Goal: Task Accomplishment & Management: Use online tool/utility

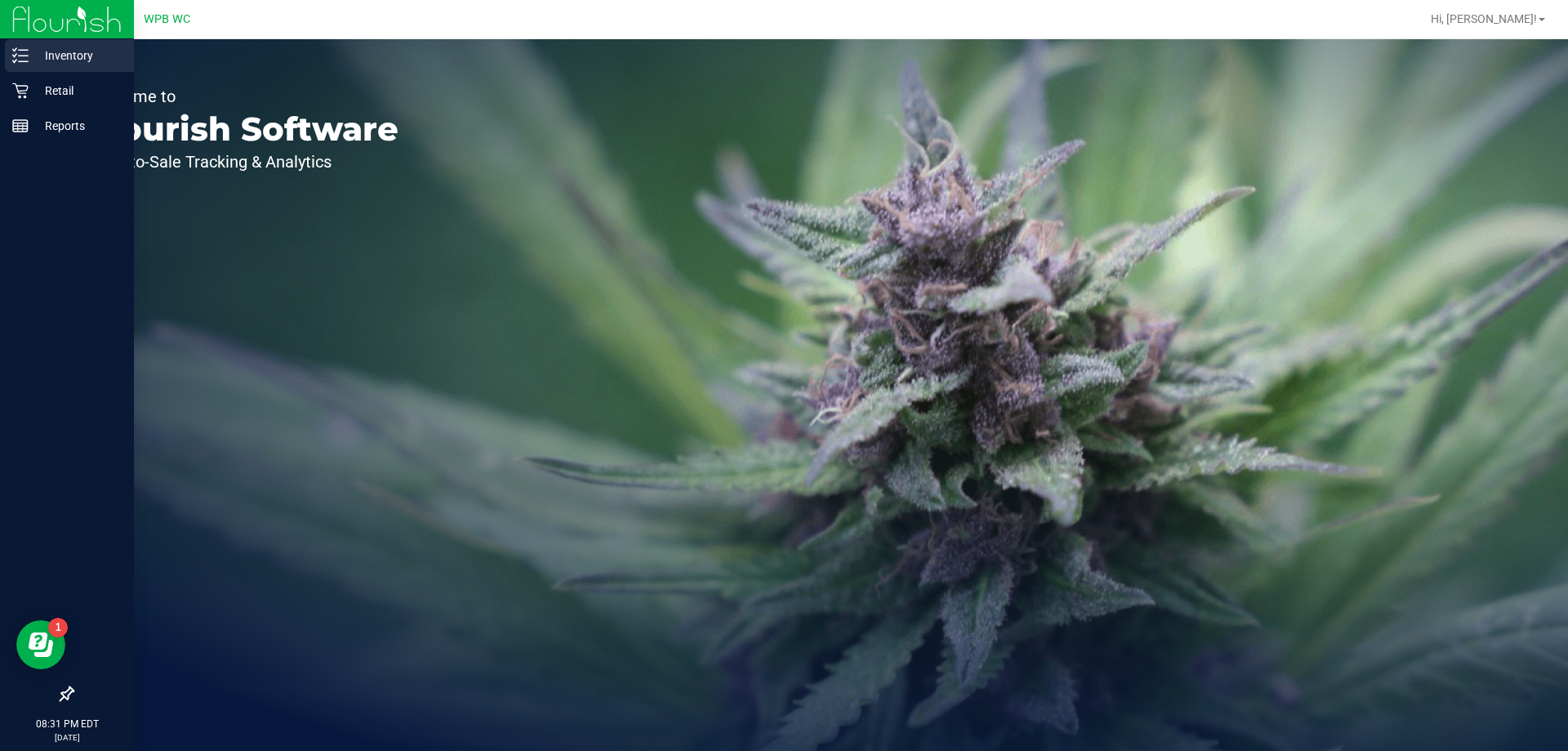
click at [73, 52] on p "Inventory" at bounding box center [78, 56] width 98 height 20
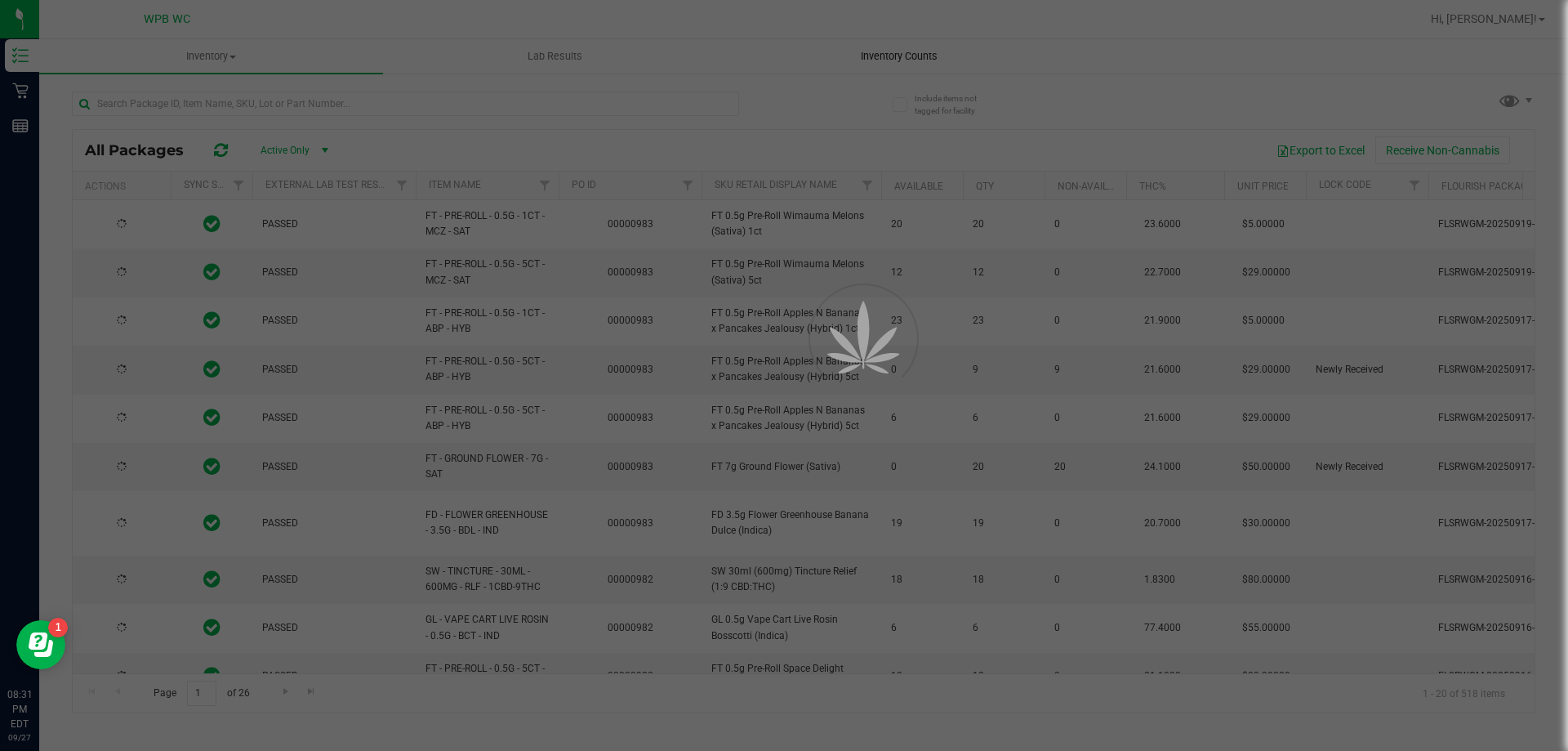
click at [956, 50] on div at bounding box center [784, 375] width 1568 height 751
type input "[DATE]"
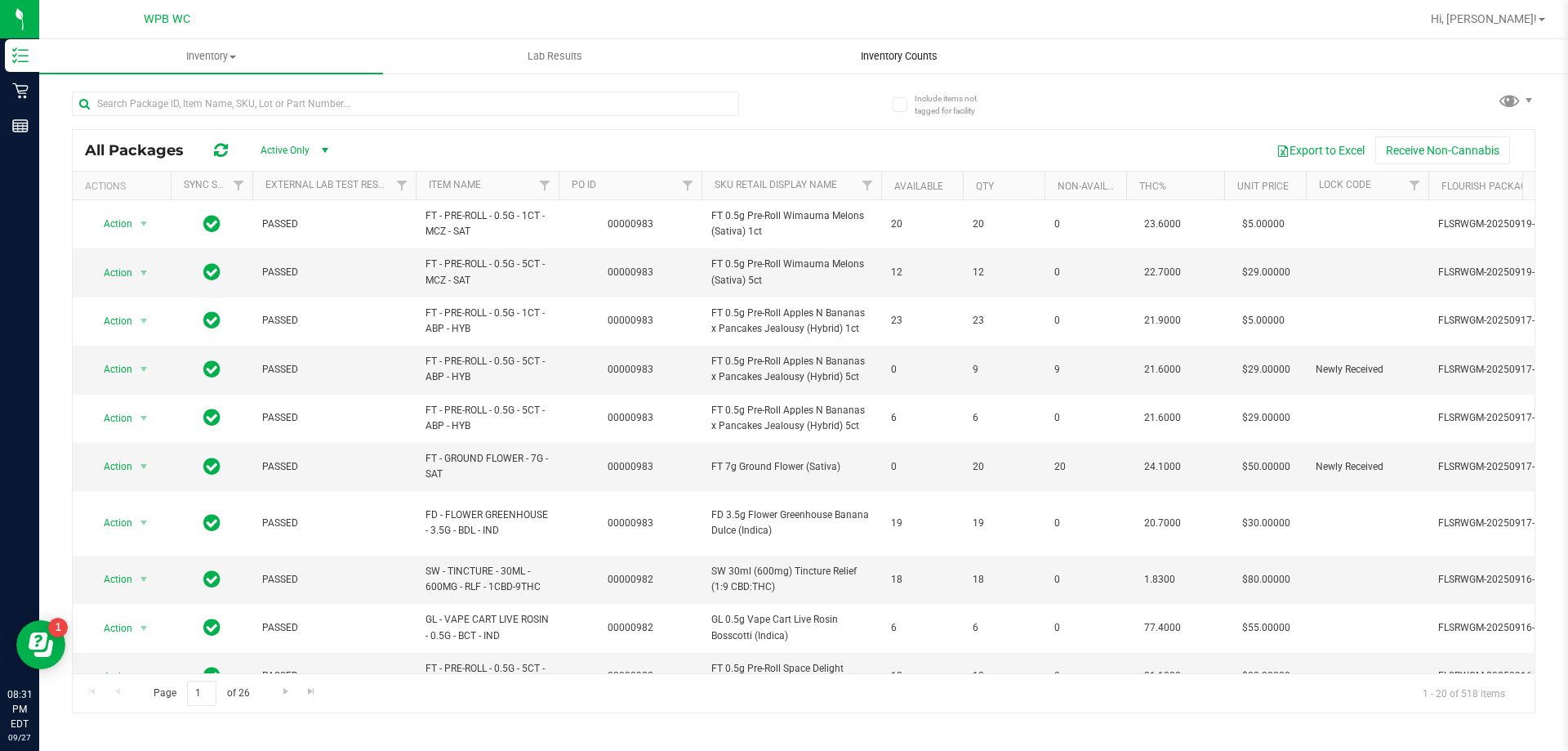
click at [894, 57] on span "Inventory Counts" at bounding box center [899, 57] width 121 height 15
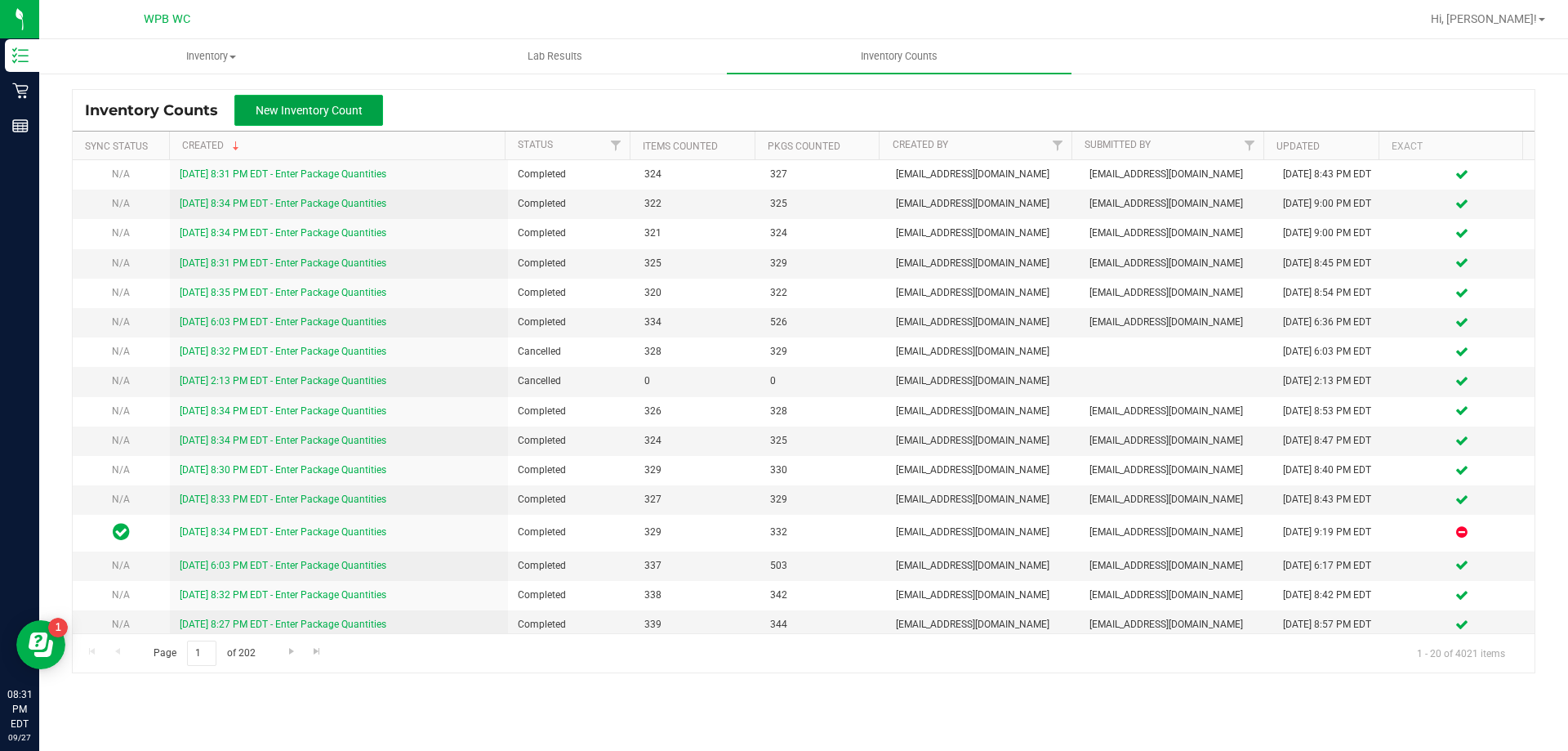
click at [304, 105] on span "New Inventory Count" at bounding box center [309, 110] width 107 height 13
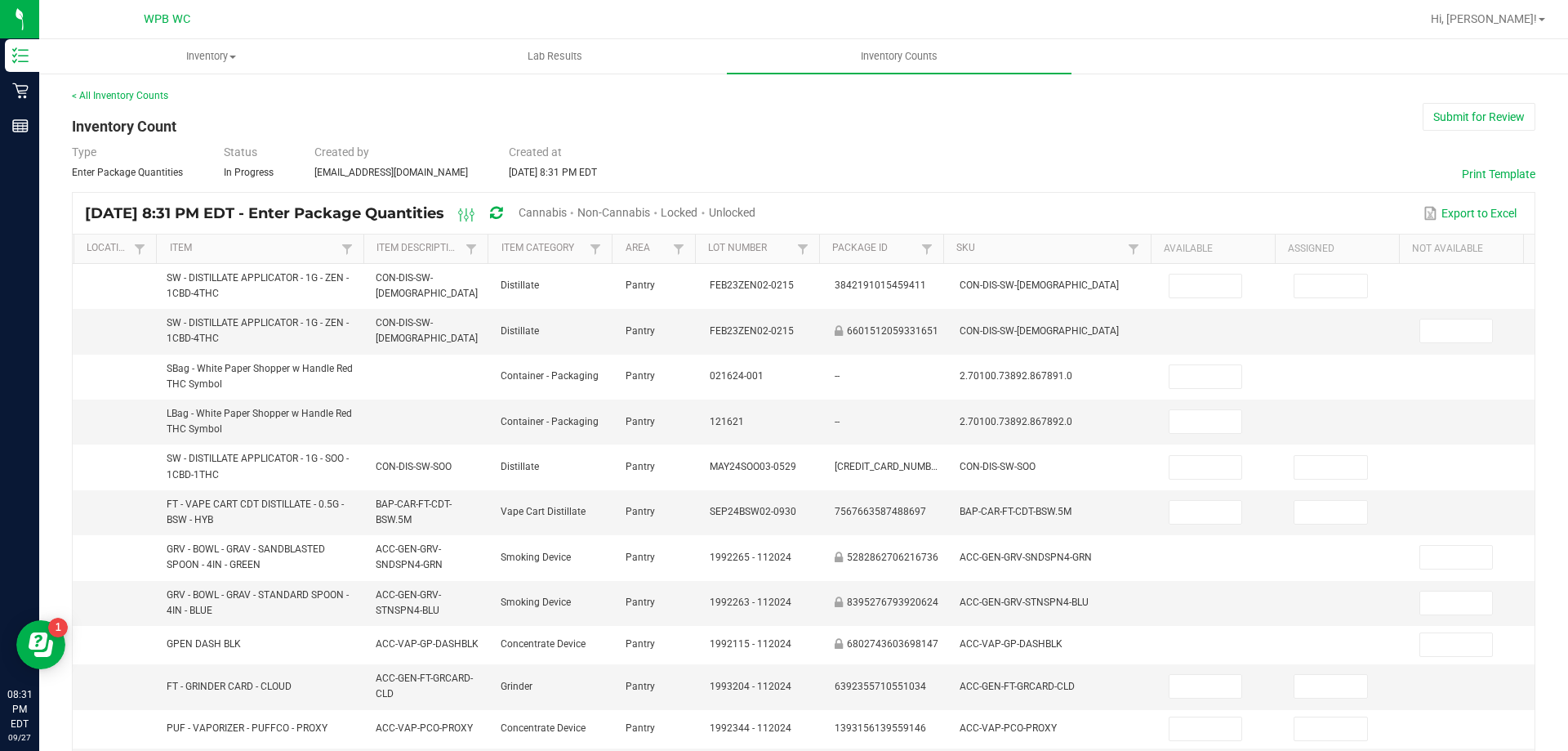
click at [755, 210] on span "Unlocked" at bounding box center [733, 213] width 47 height 13
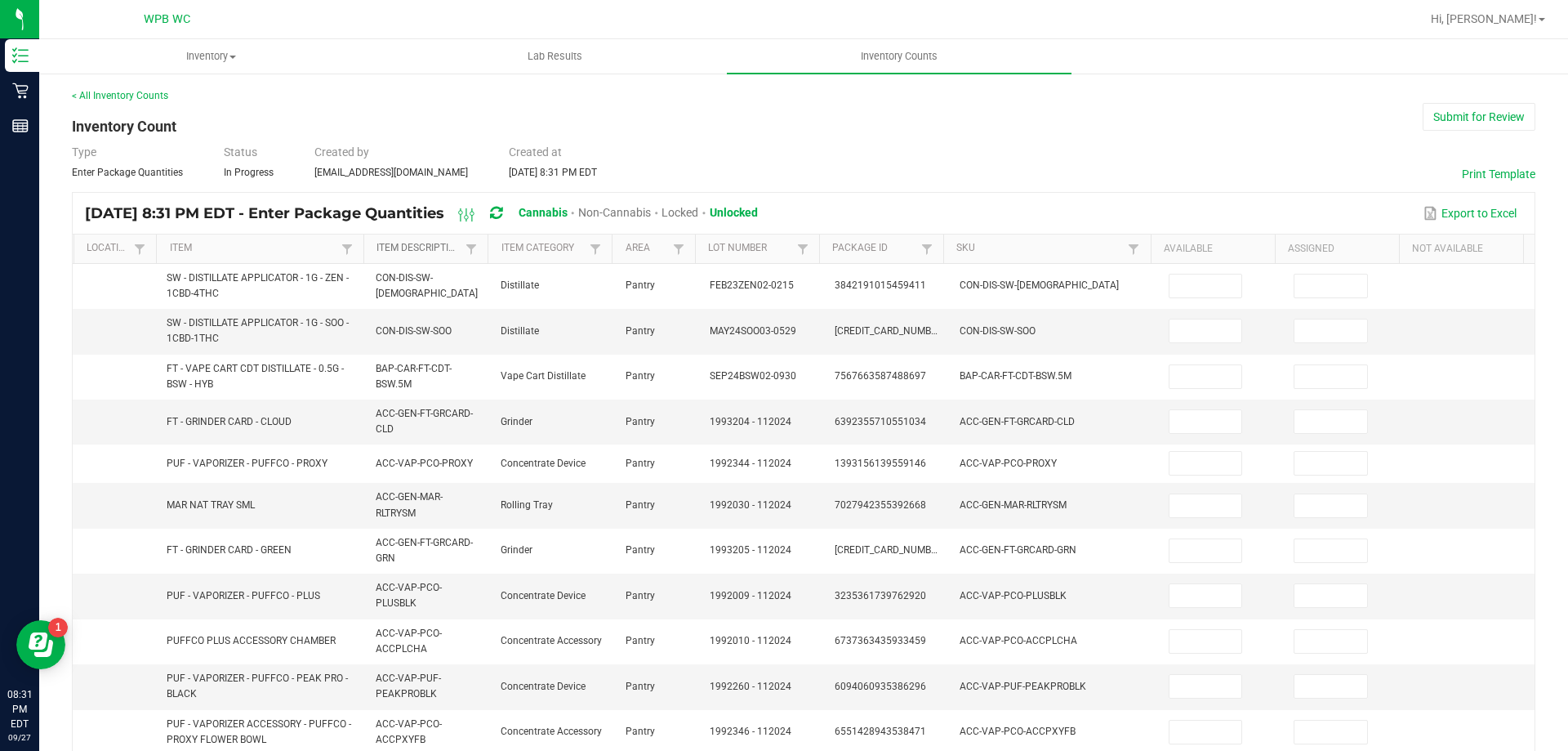
click at [401, 248] on link "Item Description" at bounding box center [419, 248] width 85 height 13
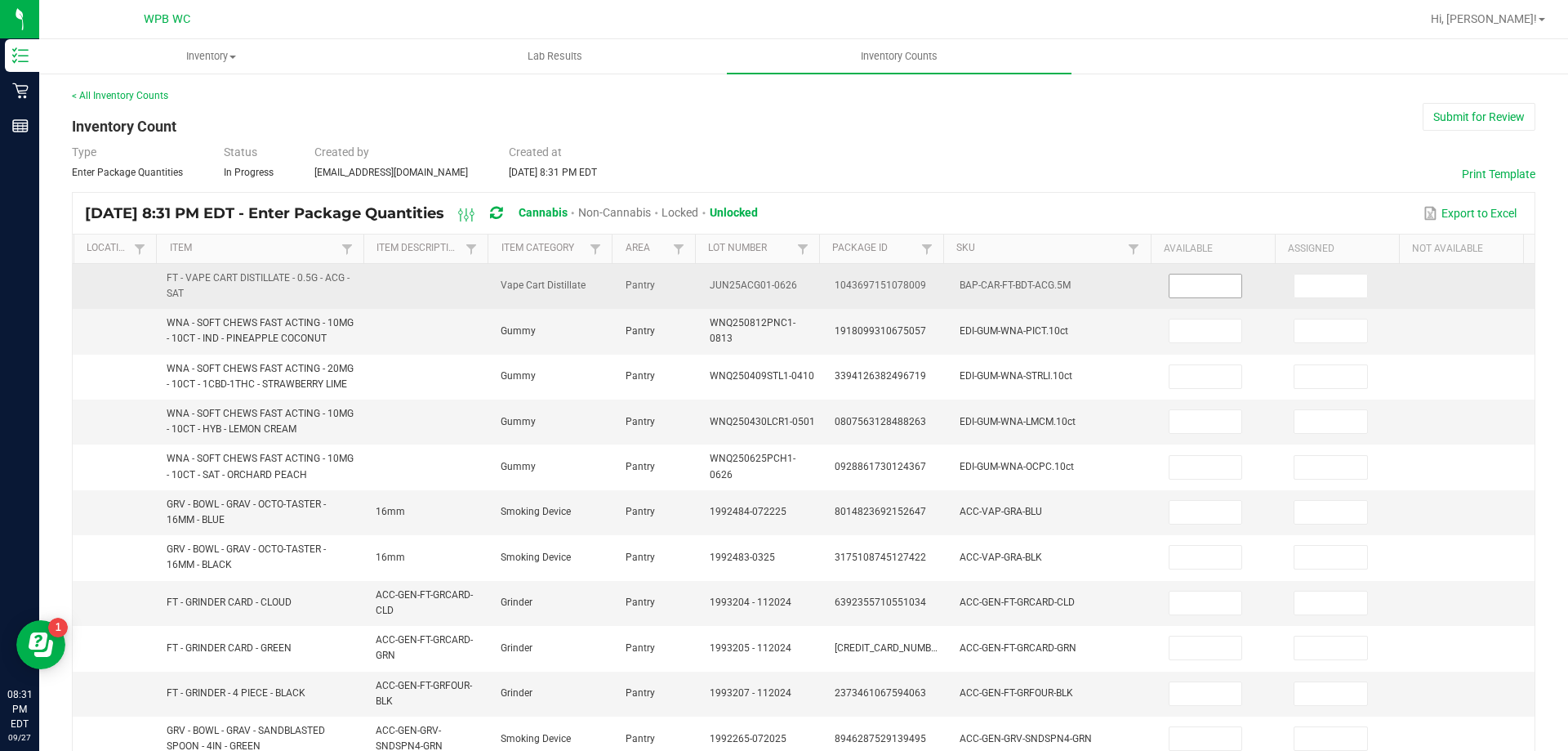
click at [1178, 284] on input at bounding box center [1205, 285] width 73 height 23
type input "11"
type input "36"
type input "7"
type input "39"
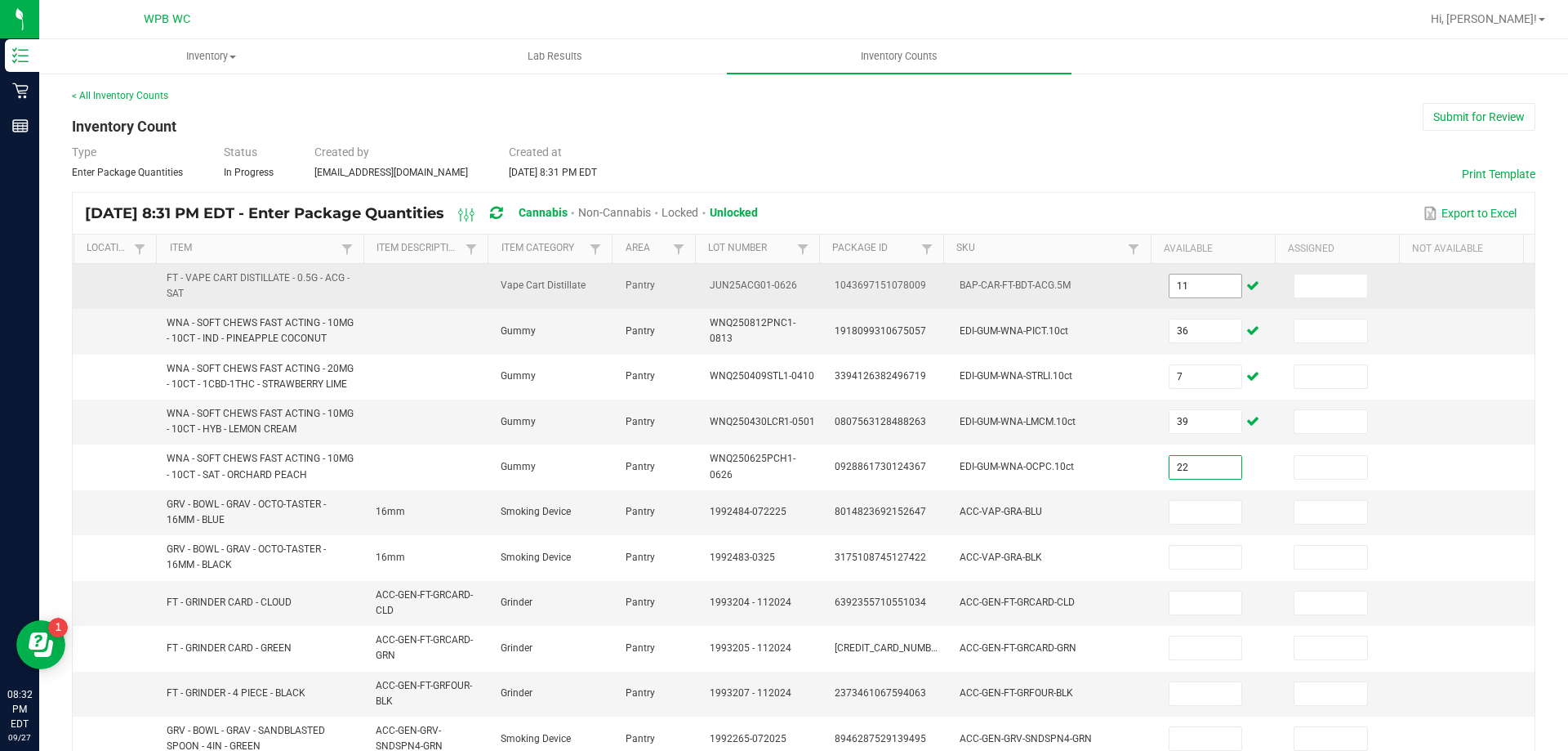
type input "22"
type input "5"
type input "1"
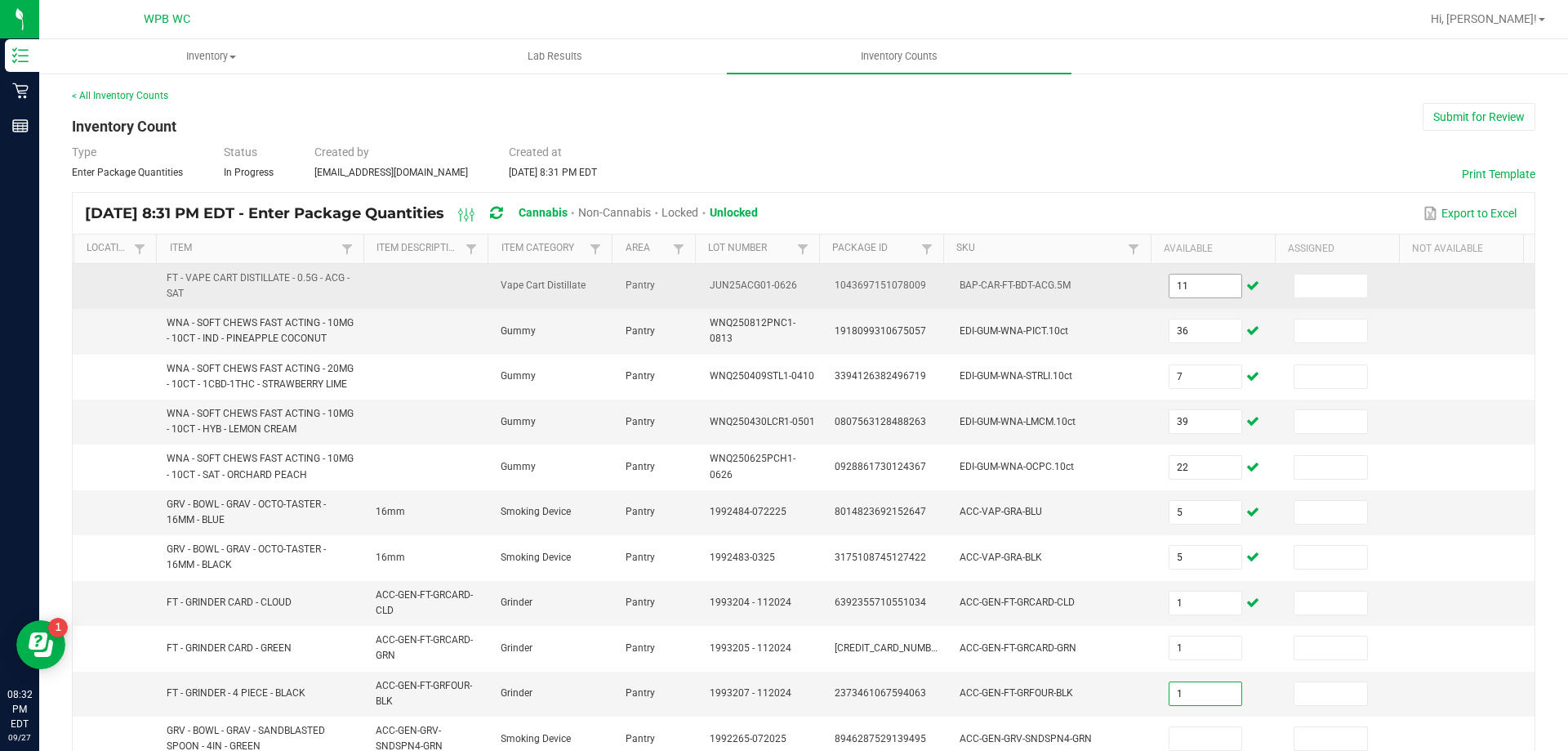
type input "1"
type input "12"
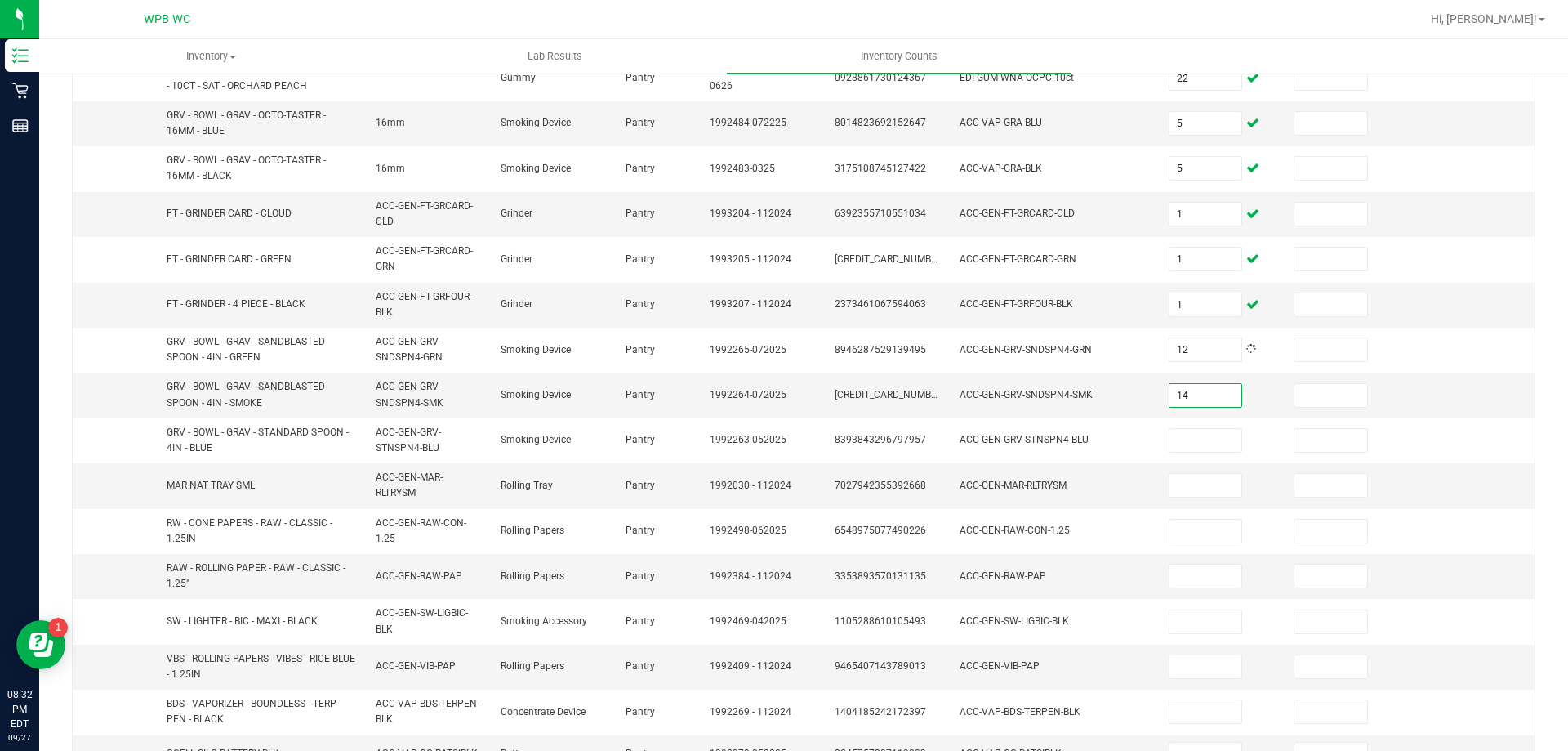
type input "14"
type input "1"
type input "9"
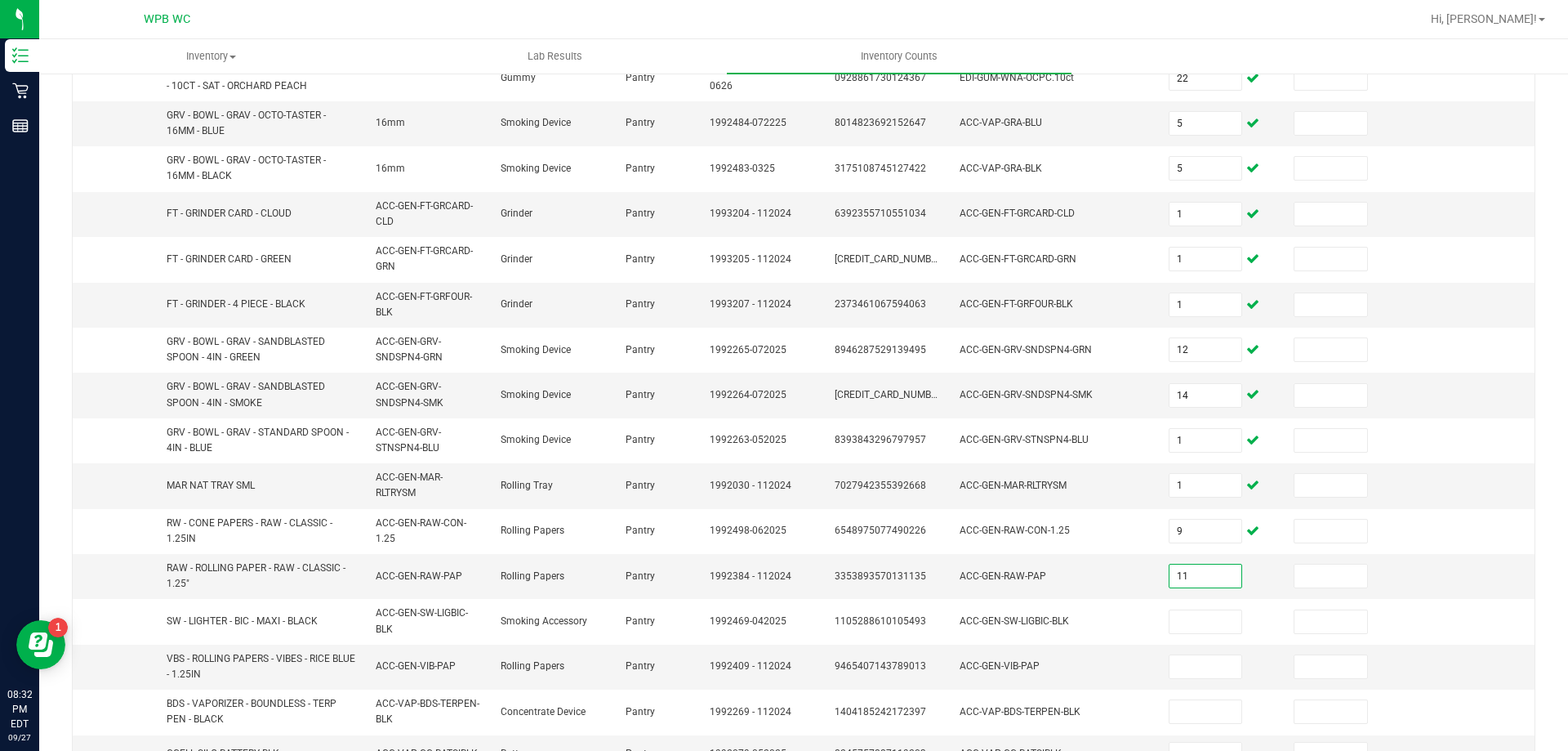
type input "11"
type input "18"
type input "34"
type input "4"
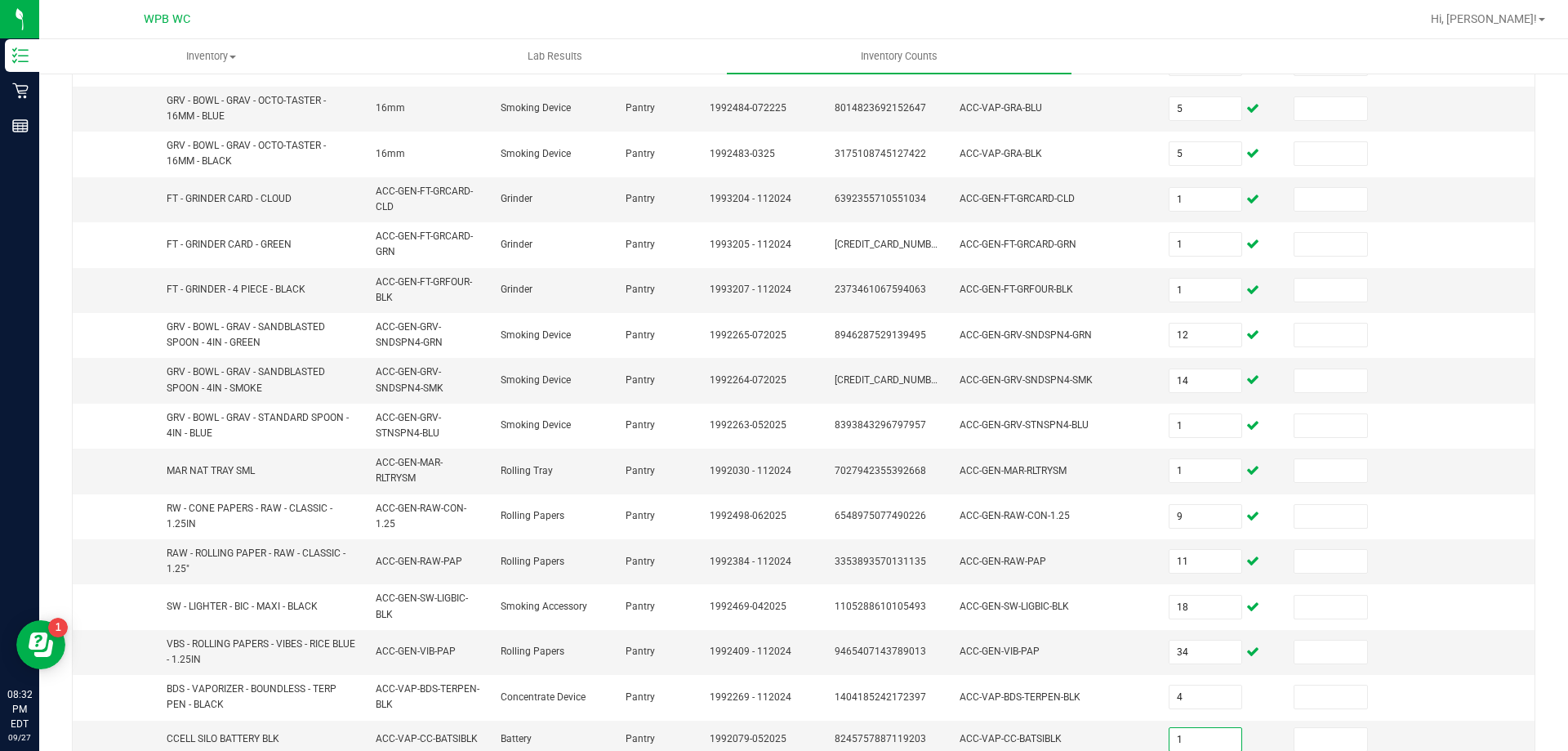
type input "1"
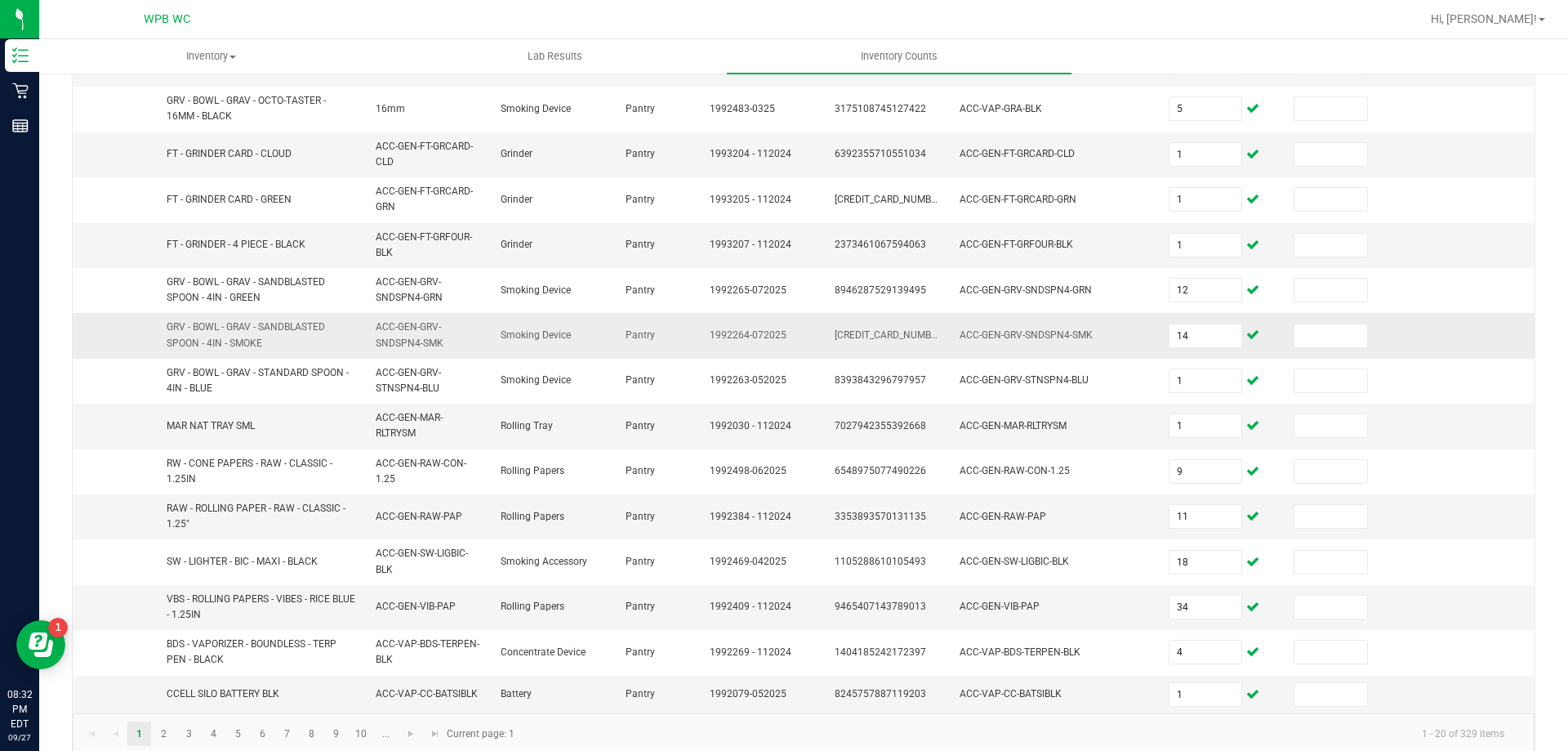
scroll to position [469, 0]
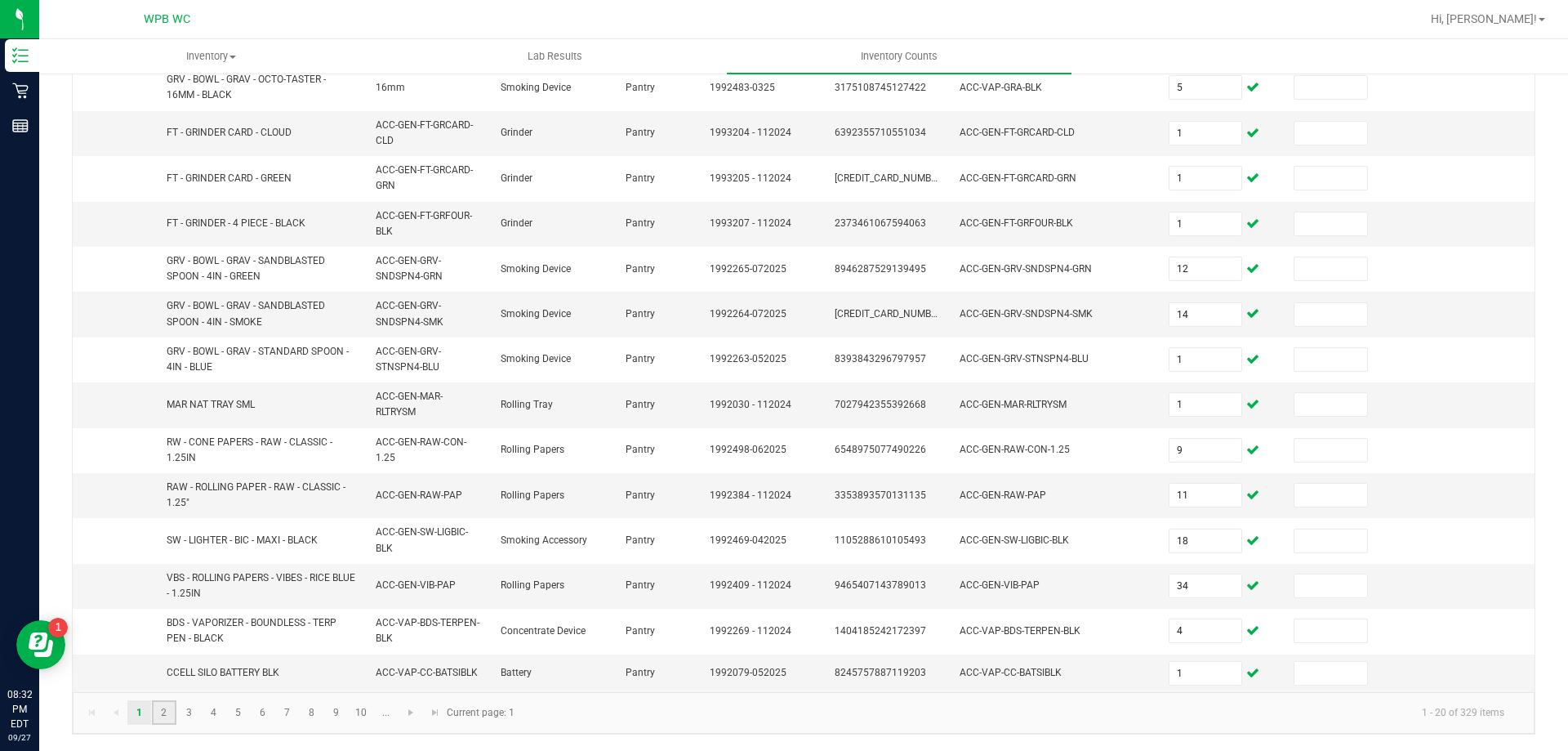
click at [166, 714] on link "2" at bounding box center [163, 712] width 23 height 24
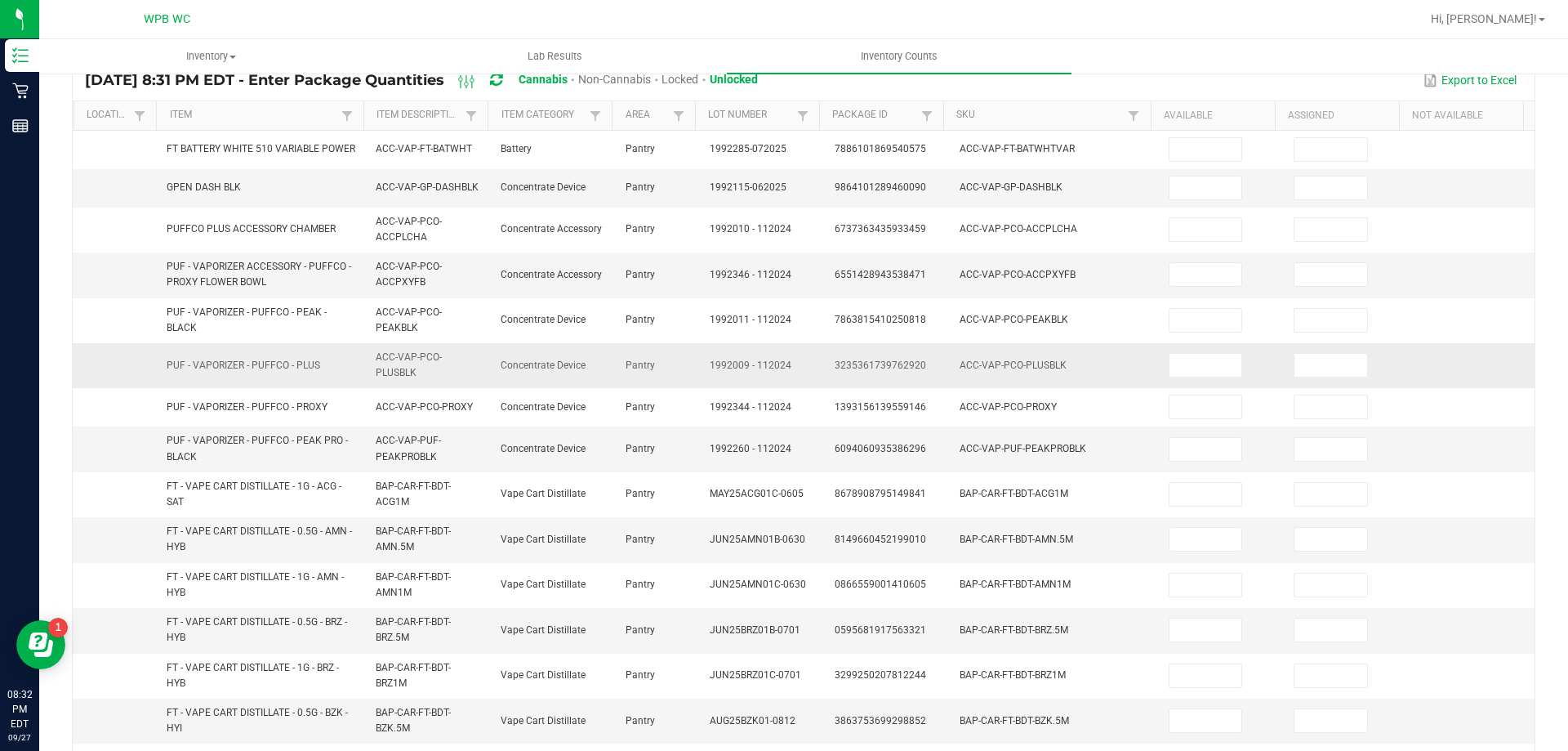
scroll to position [0, 0]
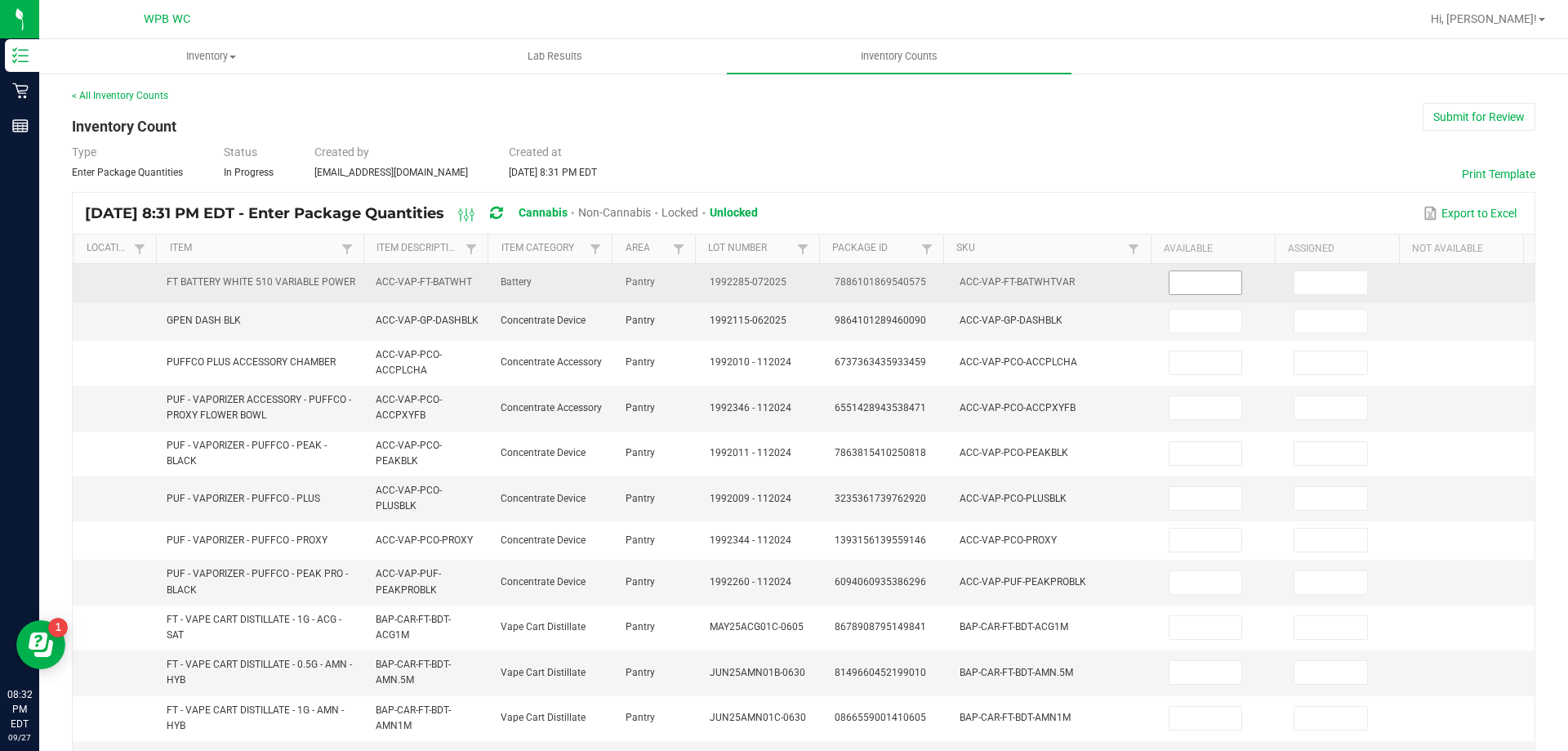
click at [1193, 285] on input at bounding box center [1205, 282] width 73 height 23
type input "8"
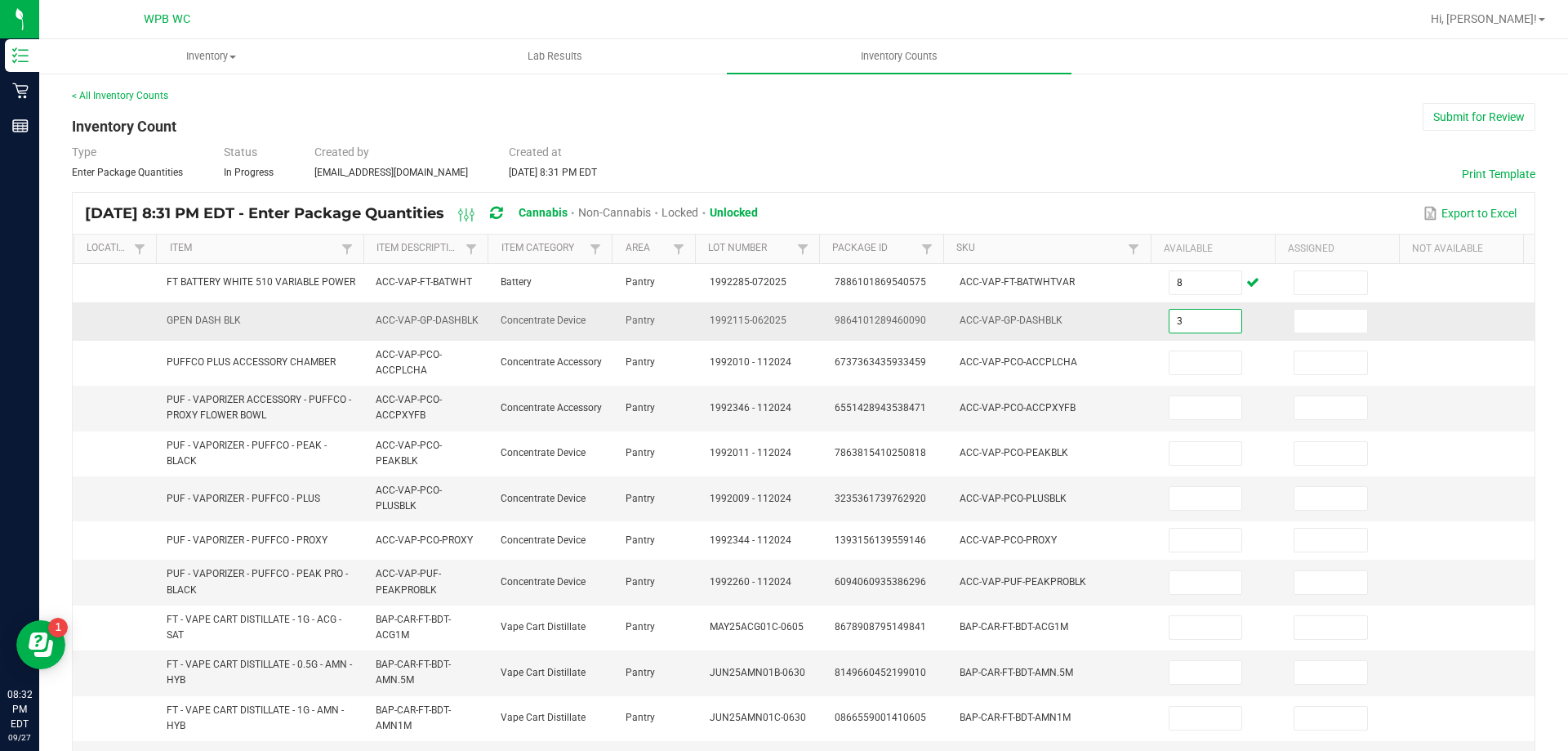
type input "3"
type input "1"
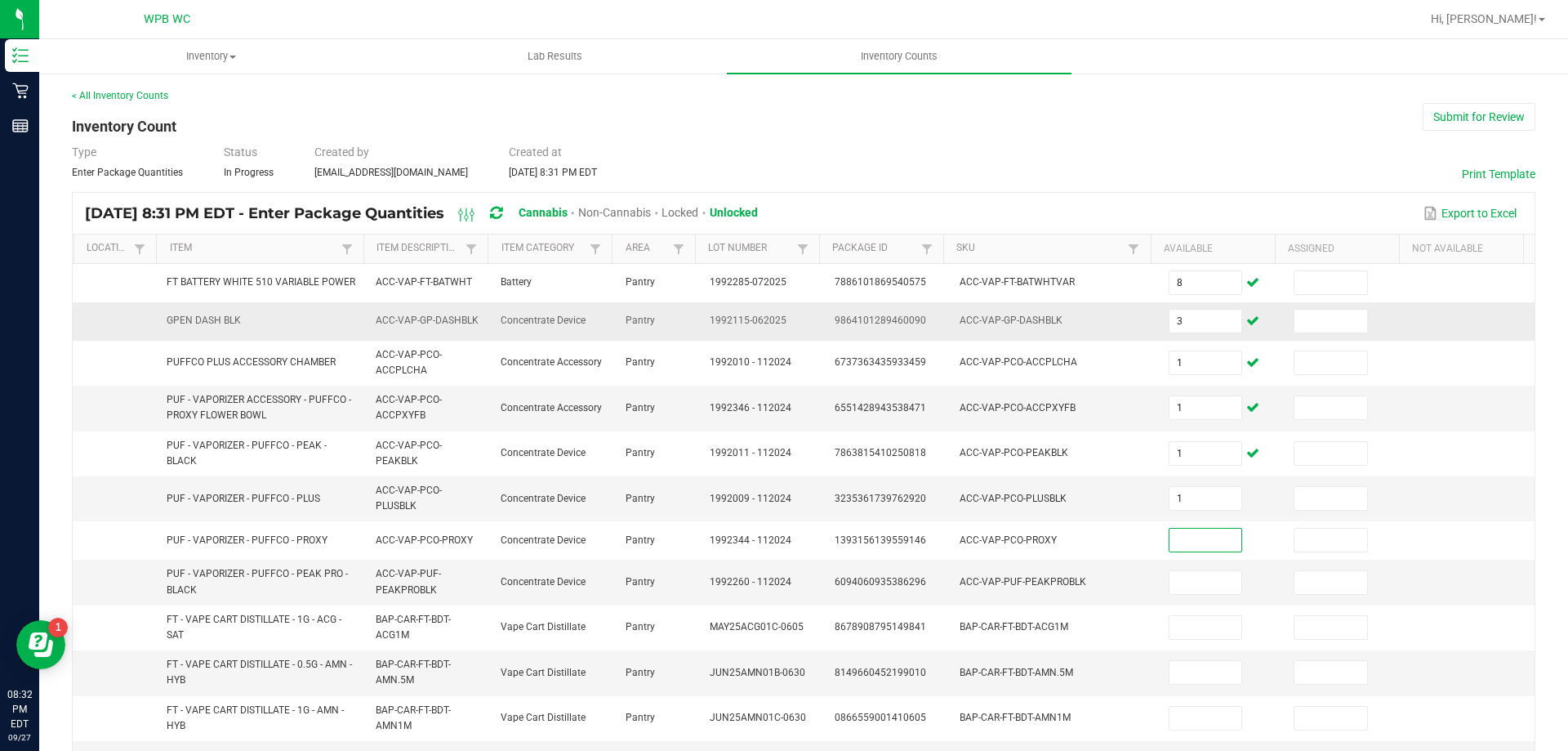
type input "5"
type input "4"
type input "1"
type input "8"
type input "4"
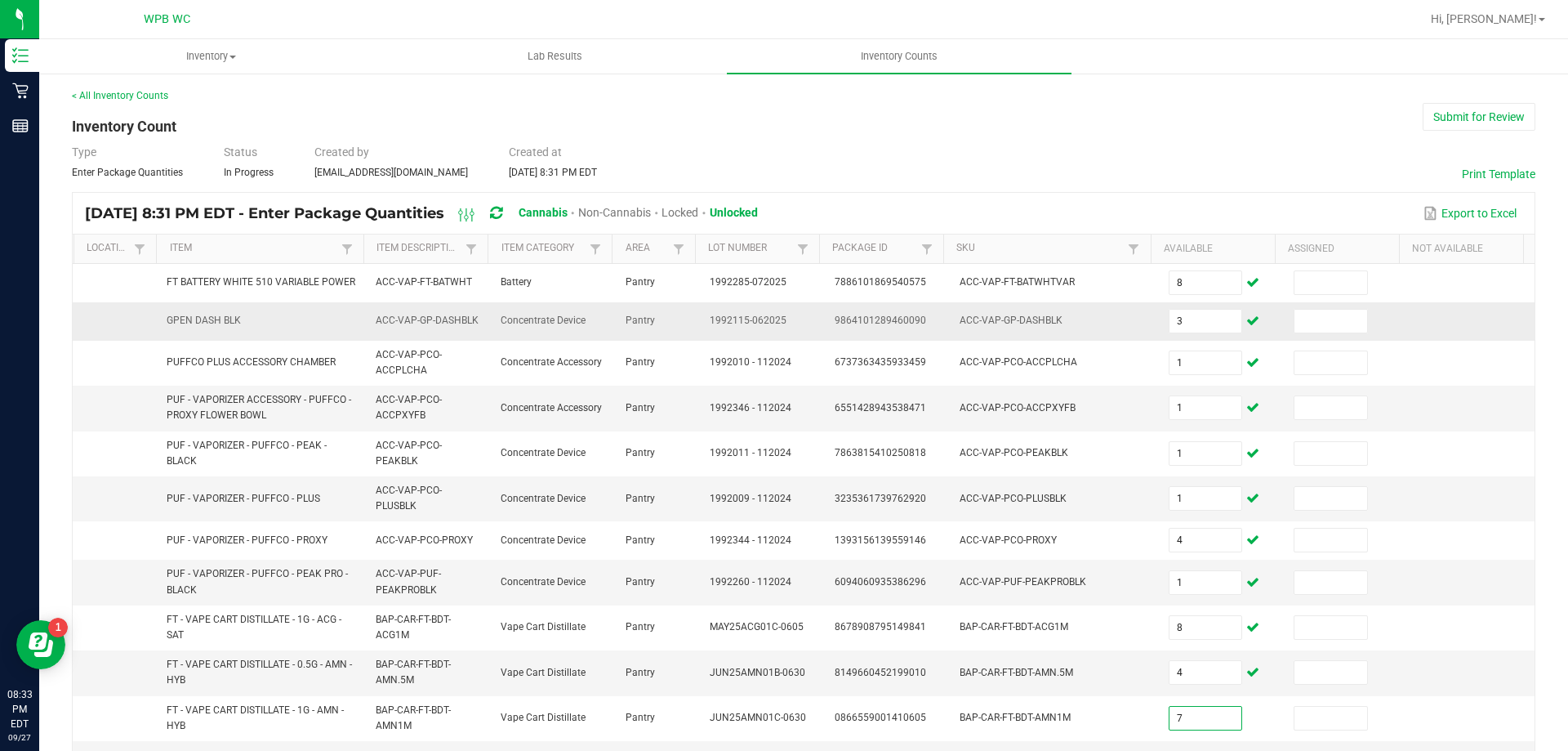
type input "7"
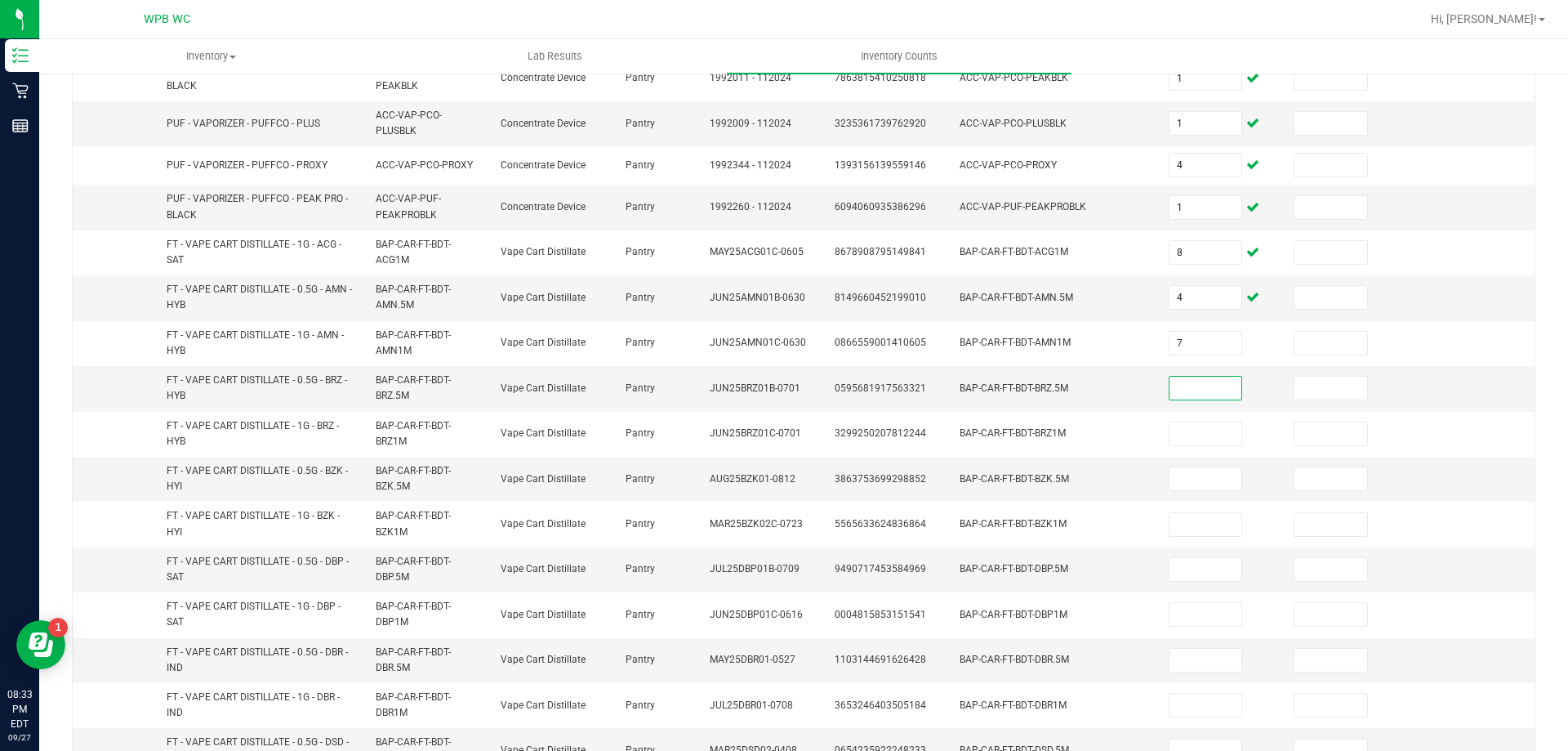
type input "1"
type input "2"
type input "6"
type input "12"
type input "2"
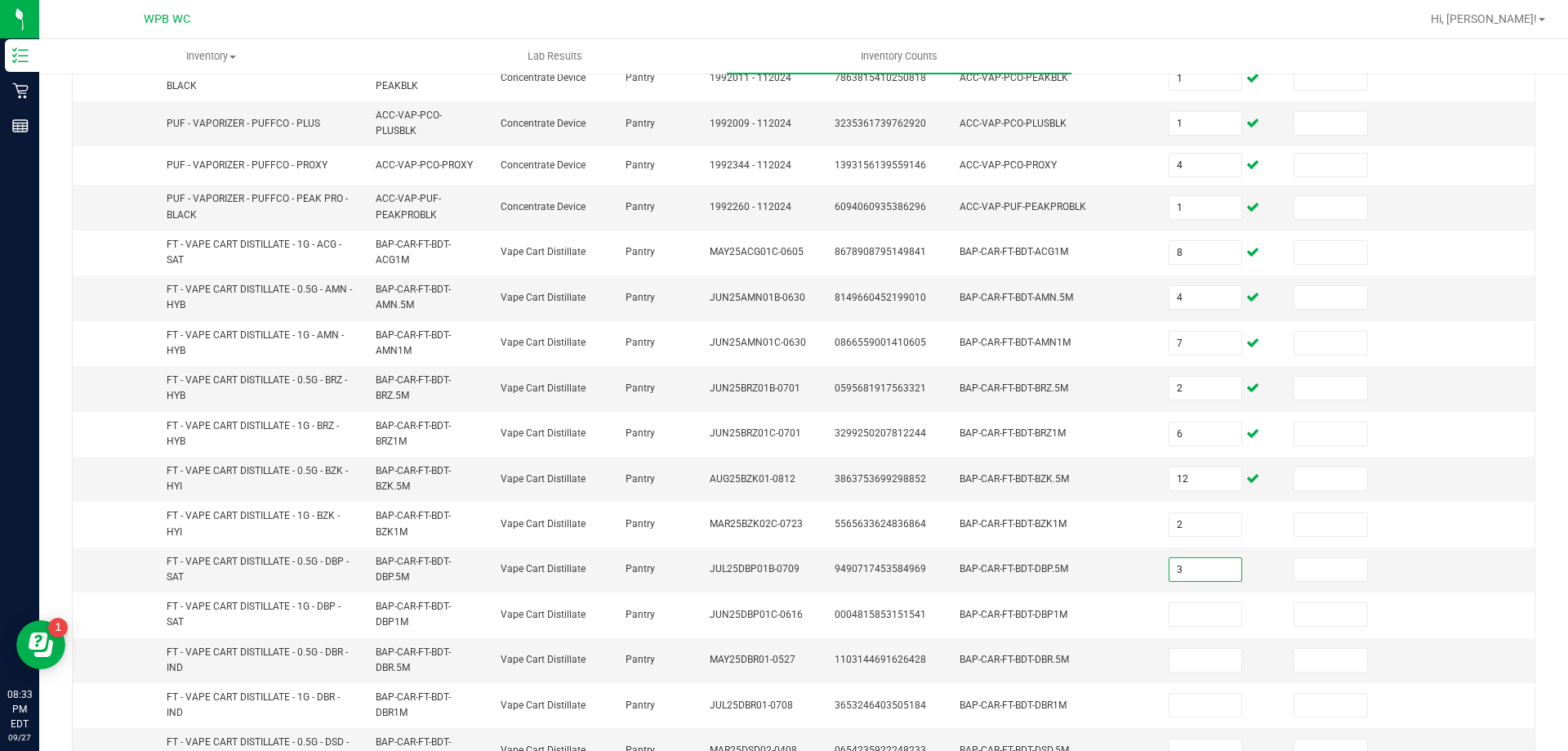
type input "3"
type input "10"
type input "3"
type input "9"
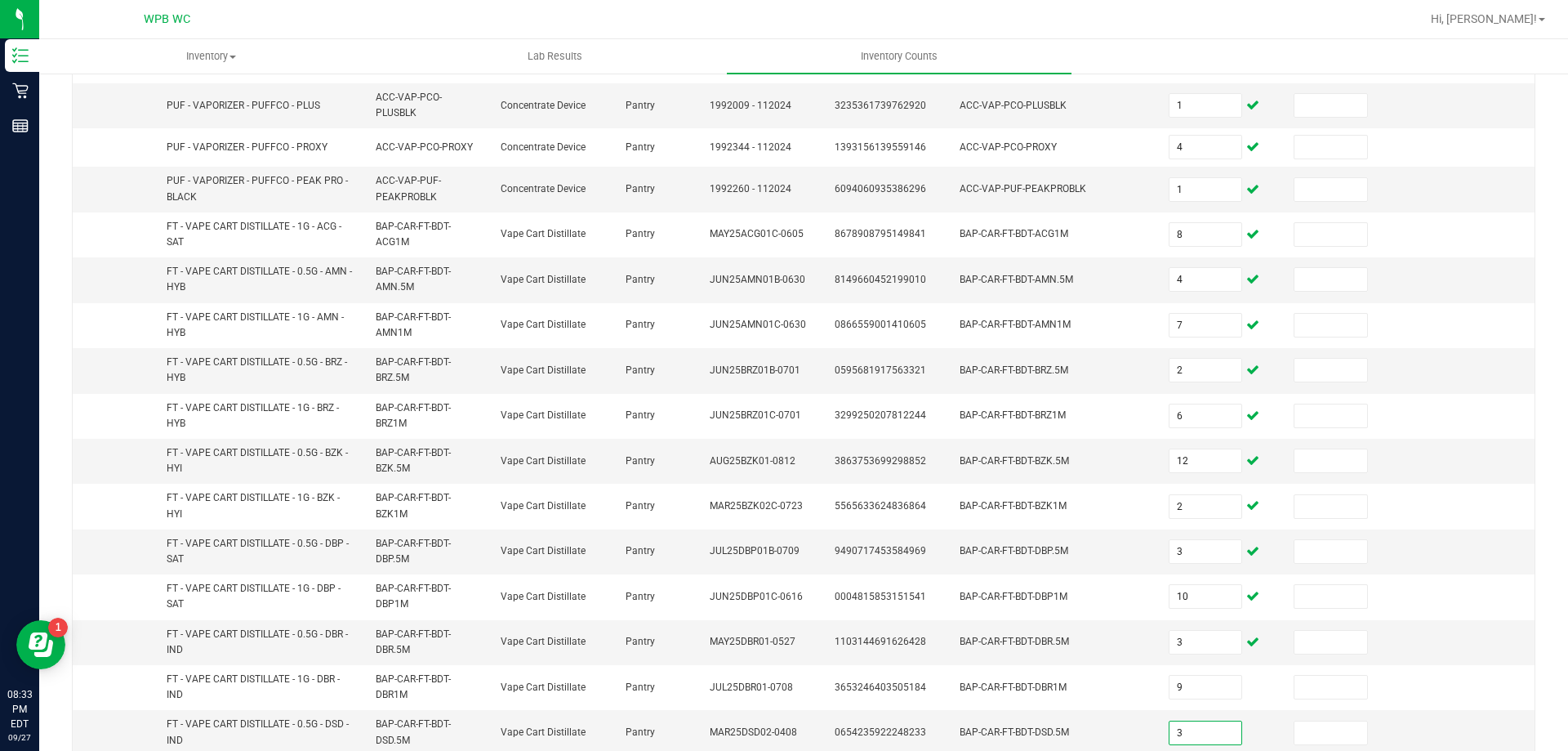
type input "3"
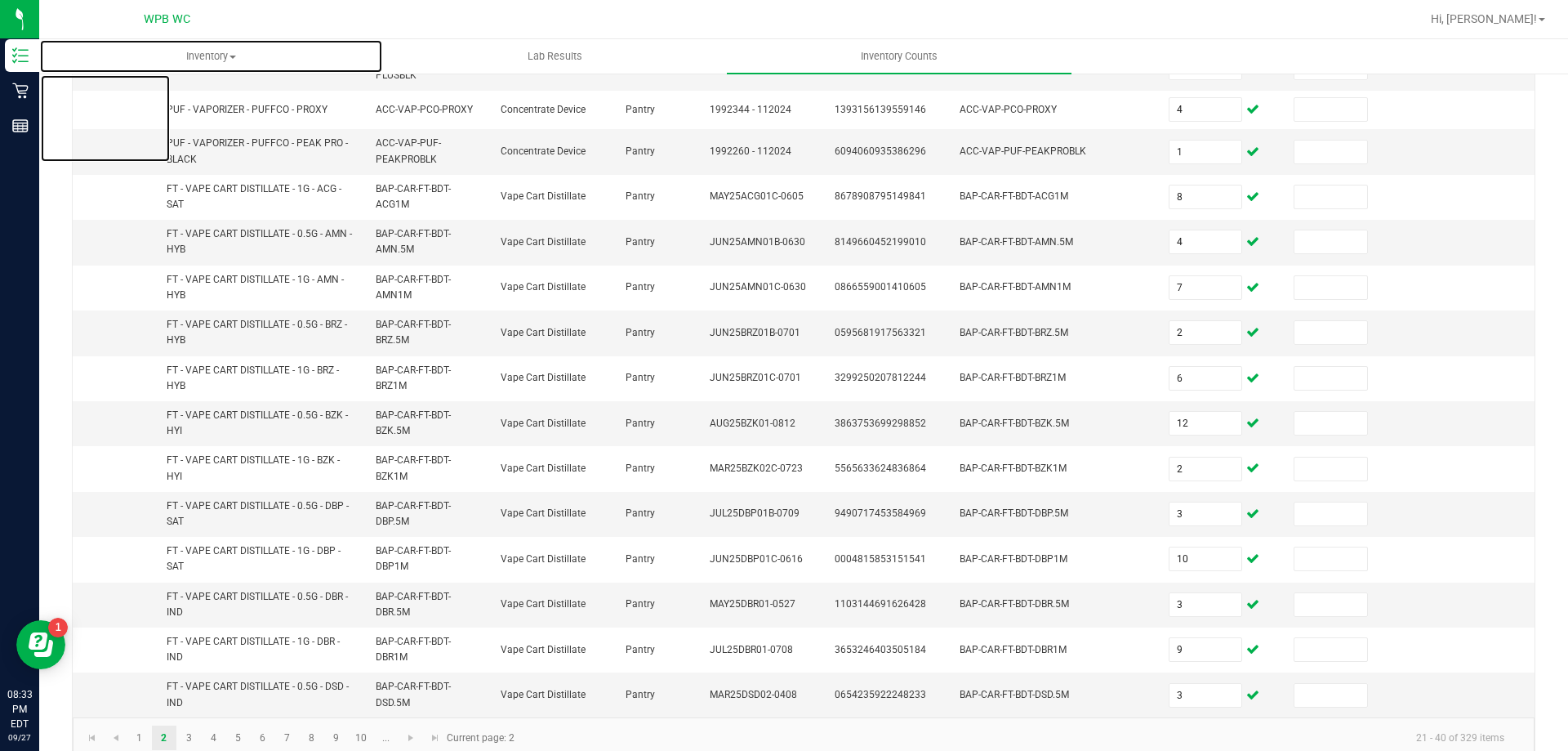
scroll to position [463, 0]
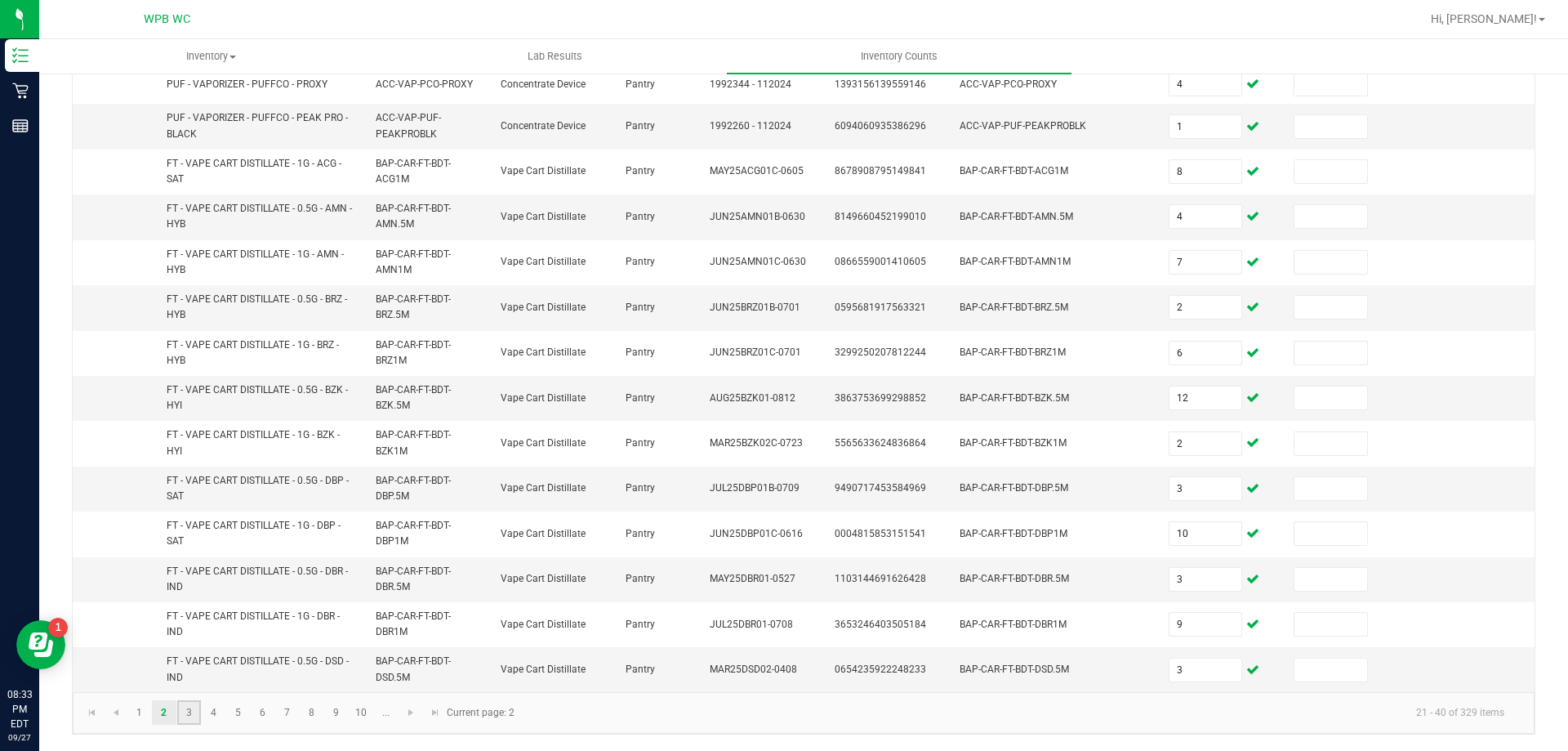
click at [184, 713] on link "3" at bounding box center [189, 712] width 23 height 24
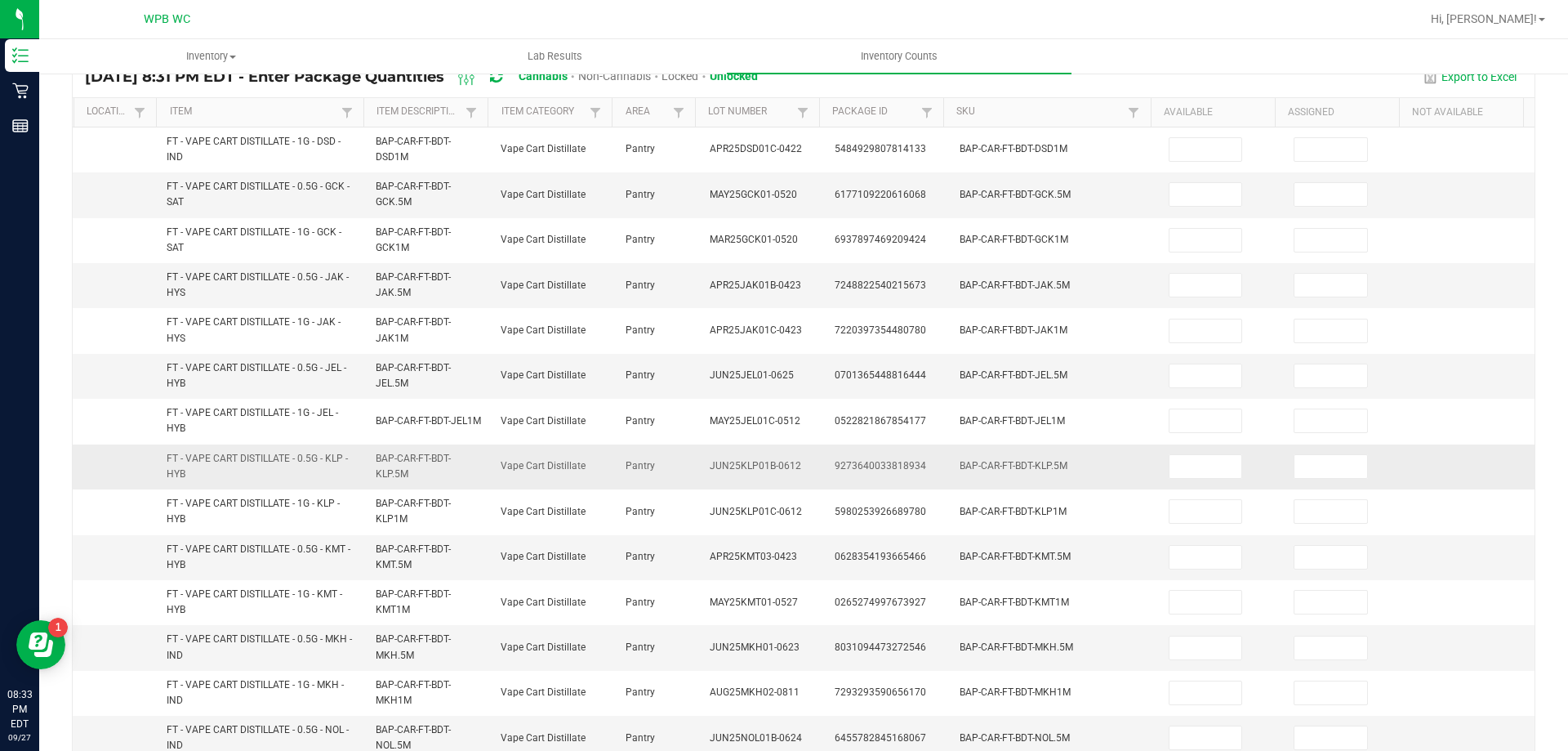
scroll to position [0, 0]
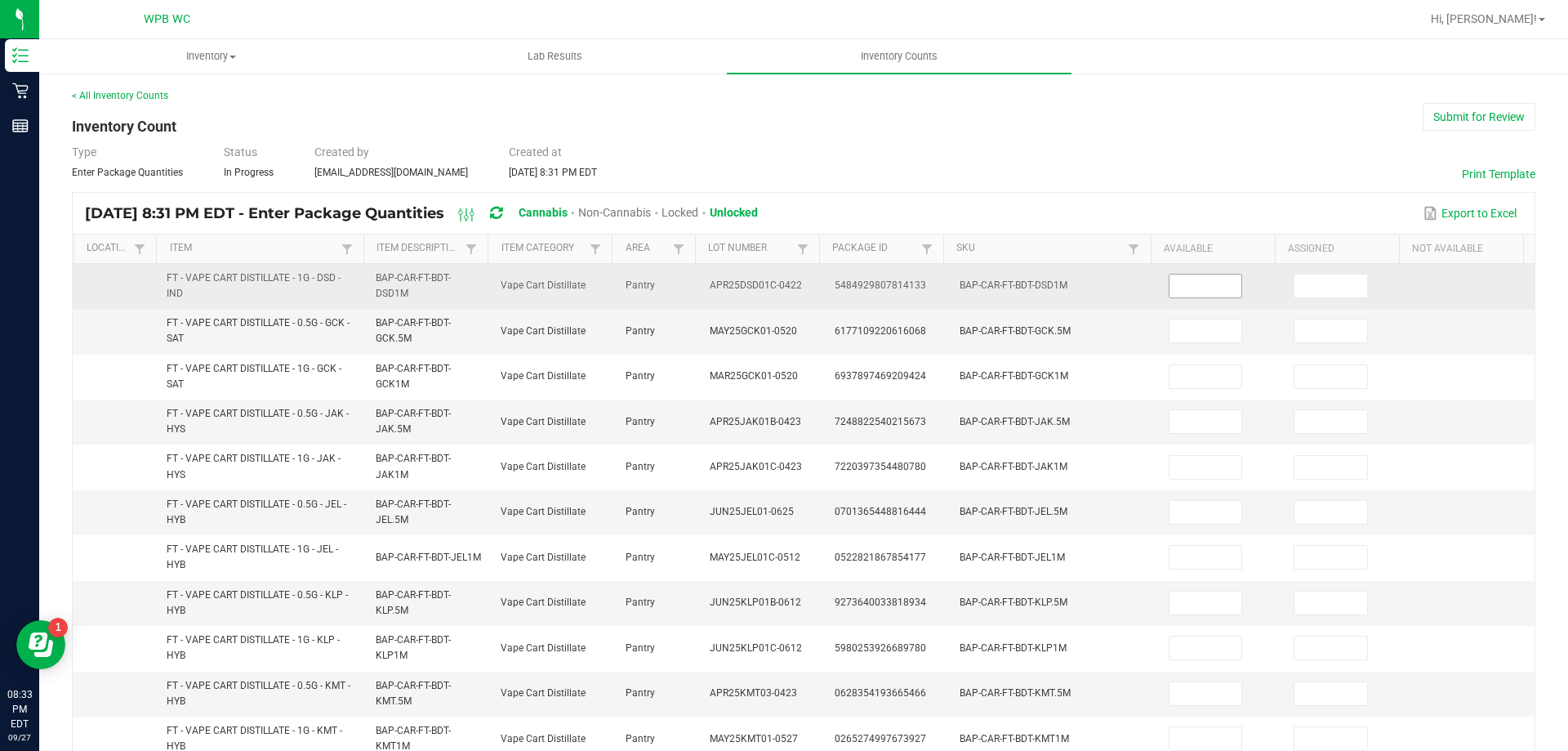
click at [1196, 293] on input at bounding box center [1205, 285] width 73 height 23
type input "4"
type input "5"
type input "10"
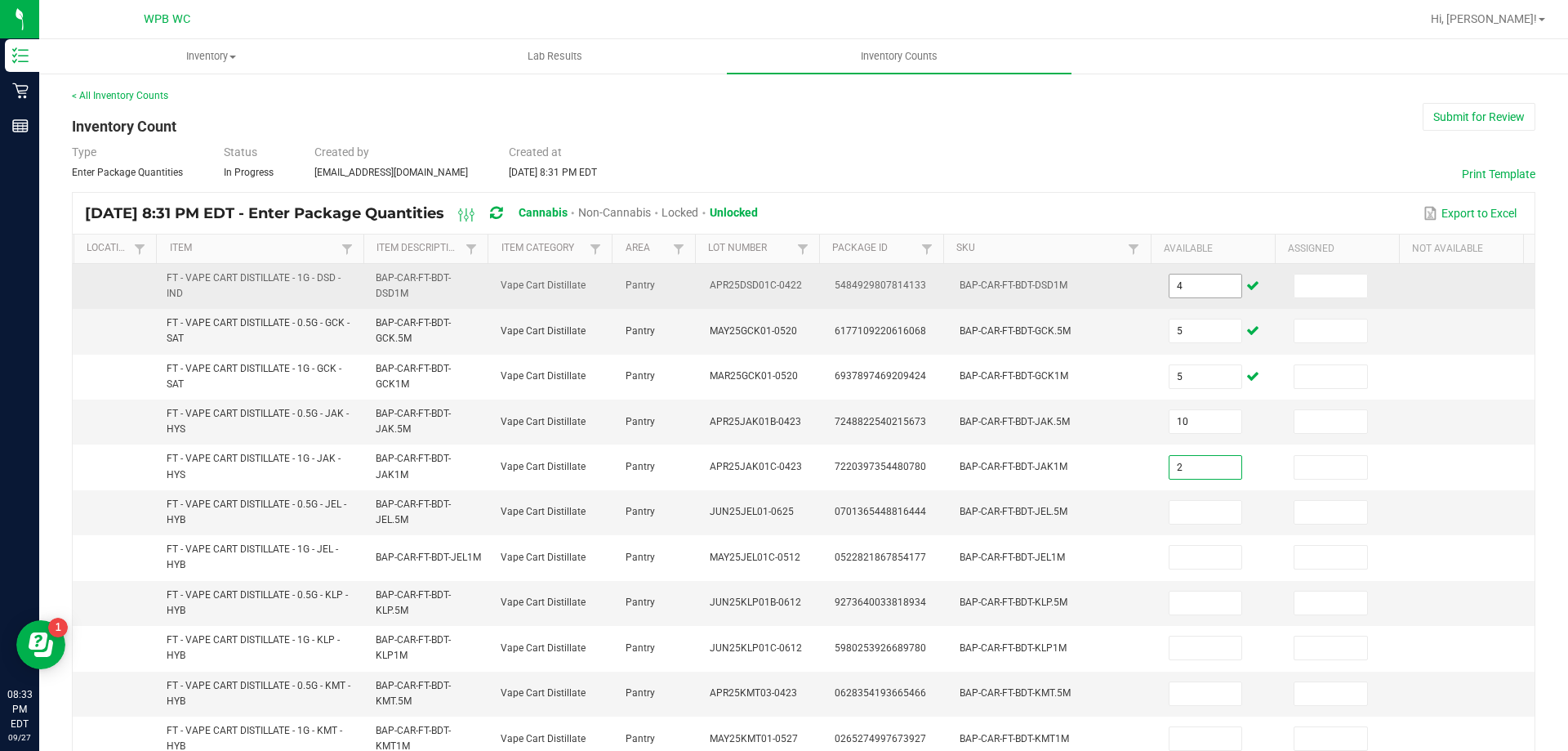
type input "2"
type input "12"
type input "8"
type input "4"
type input "1"
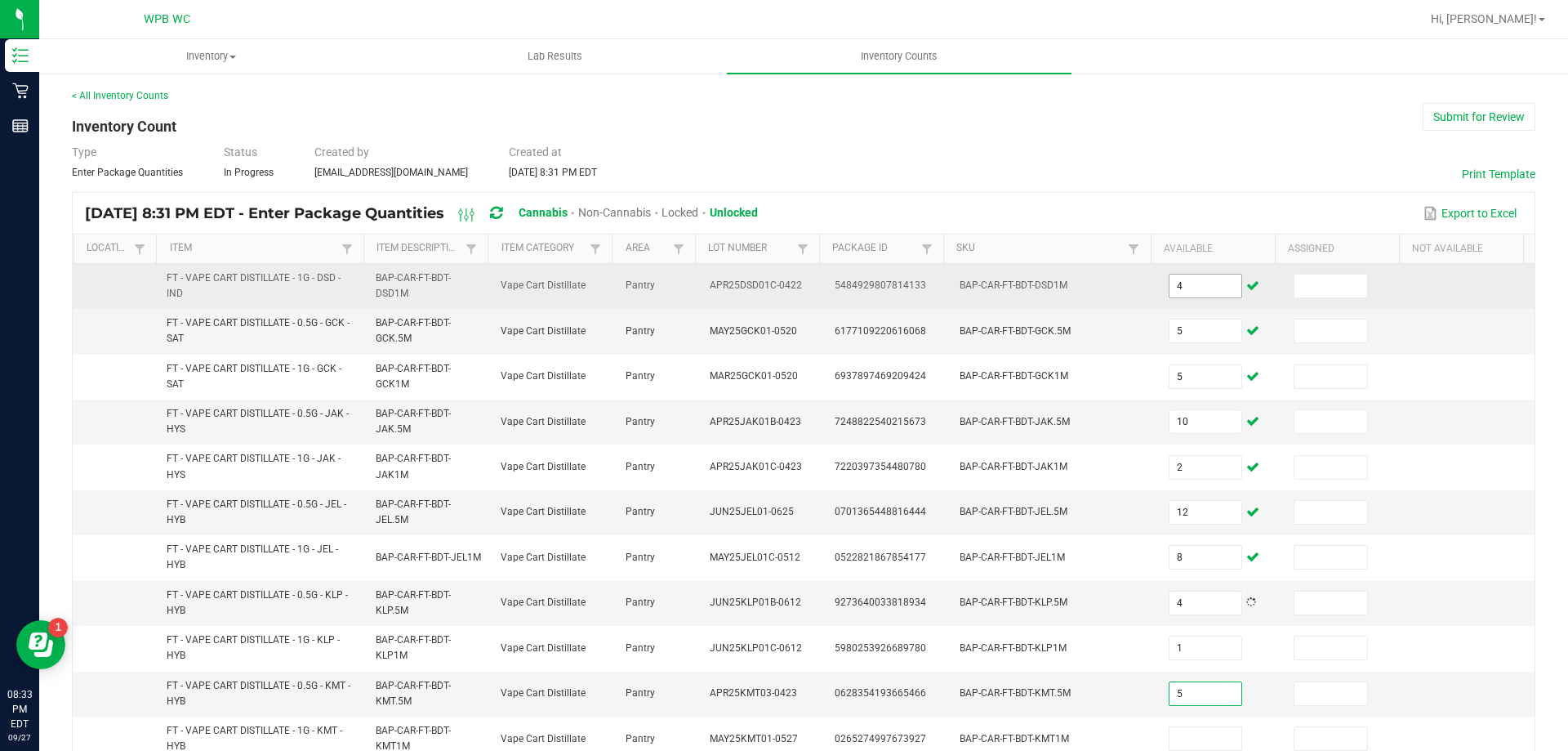
type input "5"
type input "8"
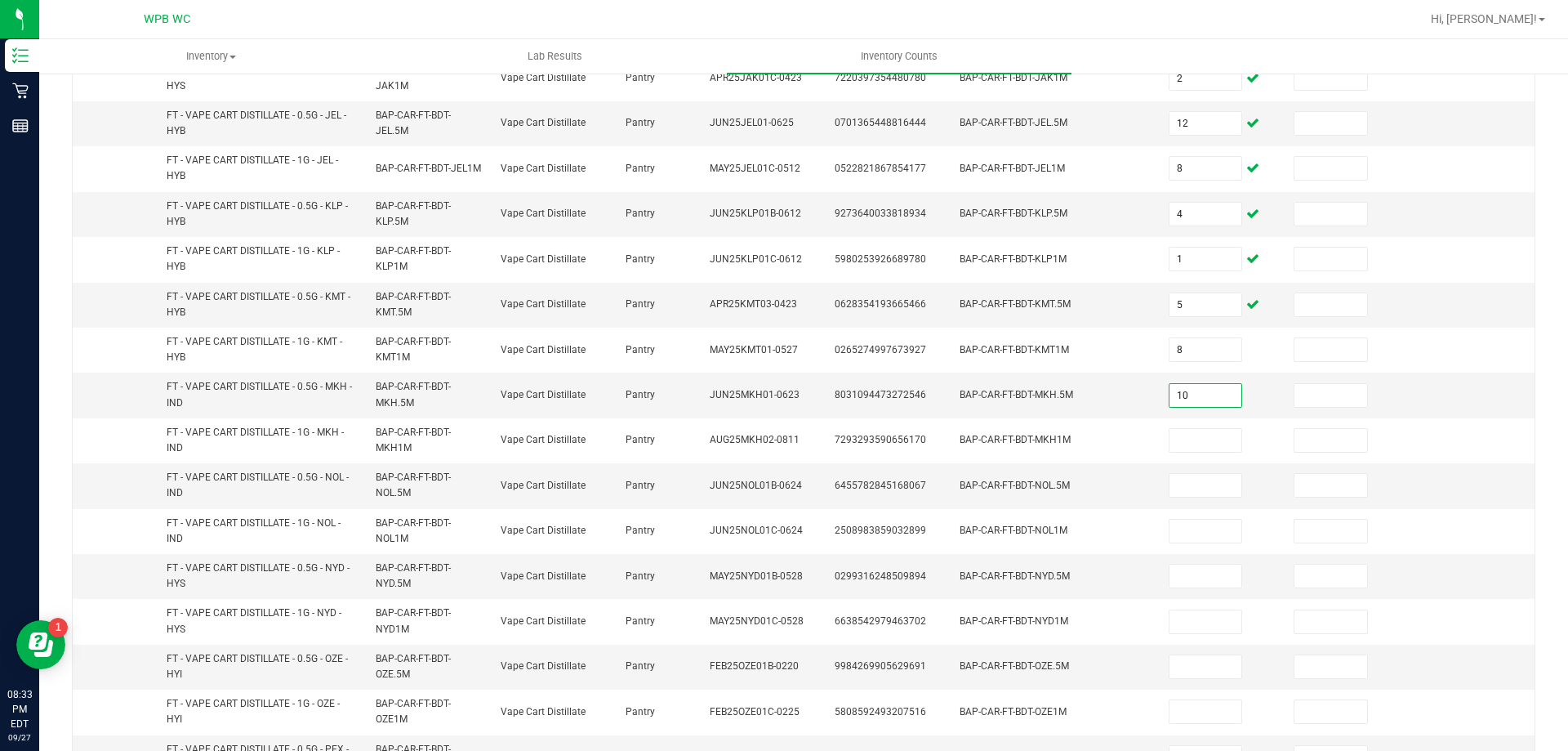
type input "10"
type input "6"
type input "7"
type input "1"
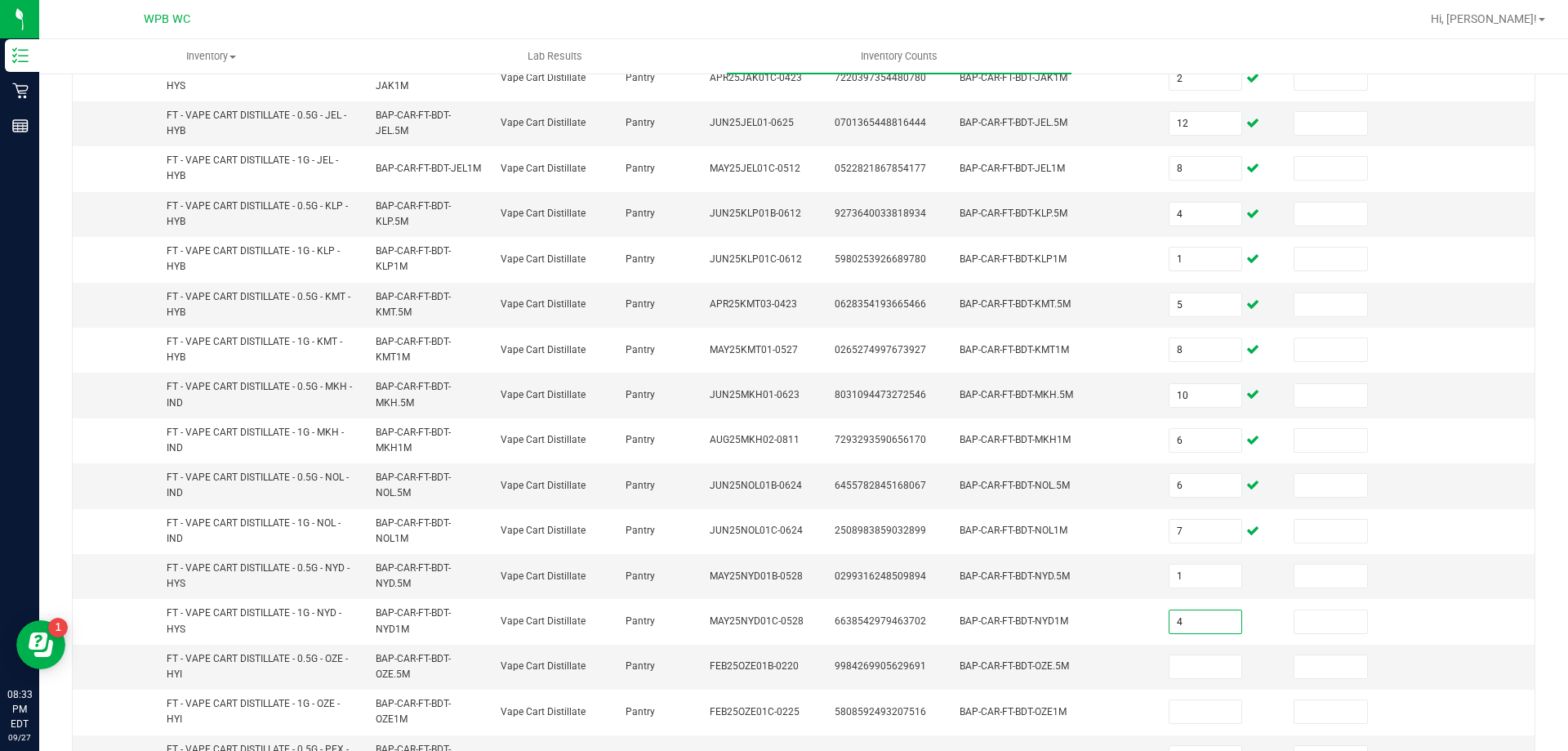
type input "4"
type input "3"
type input "1"
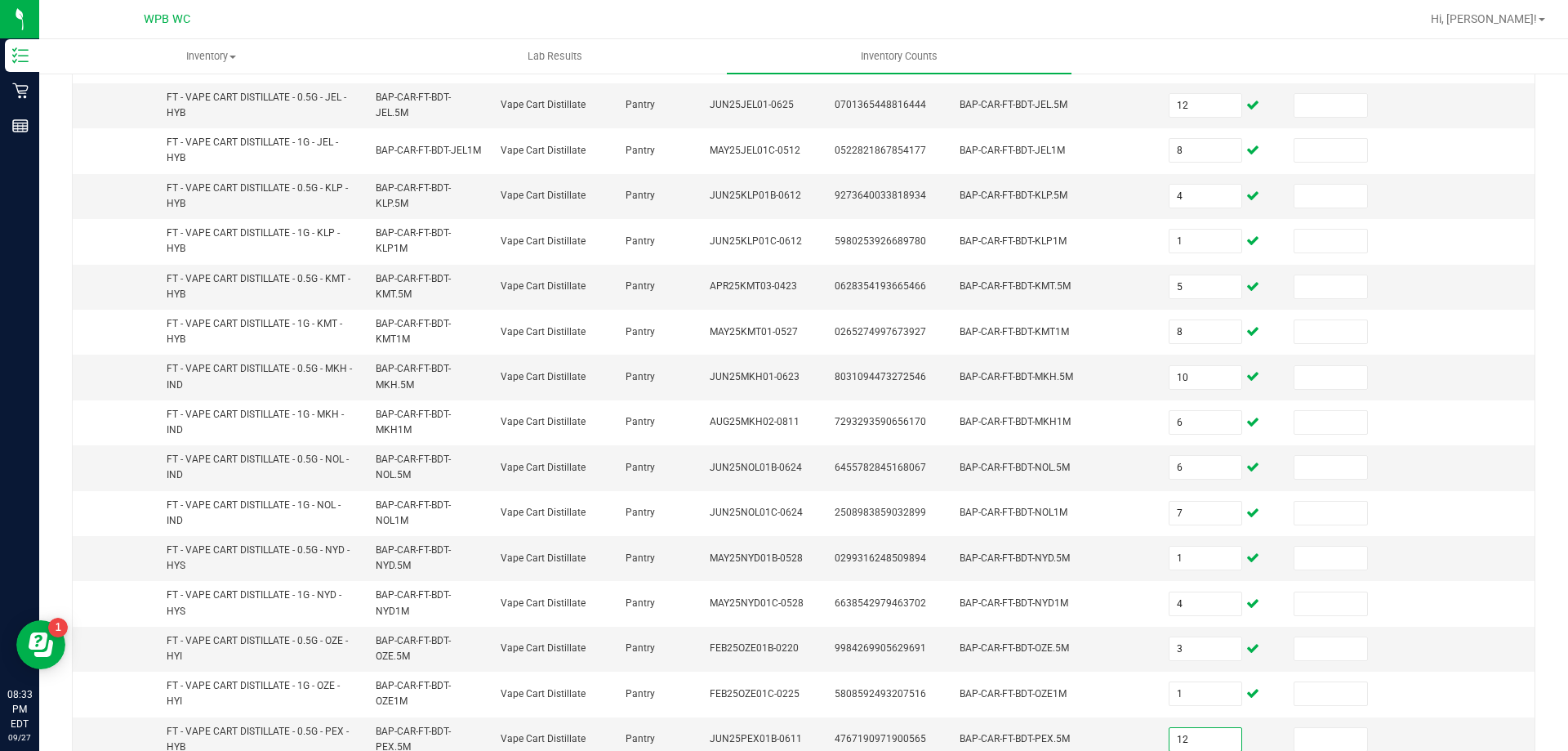
type input "12"
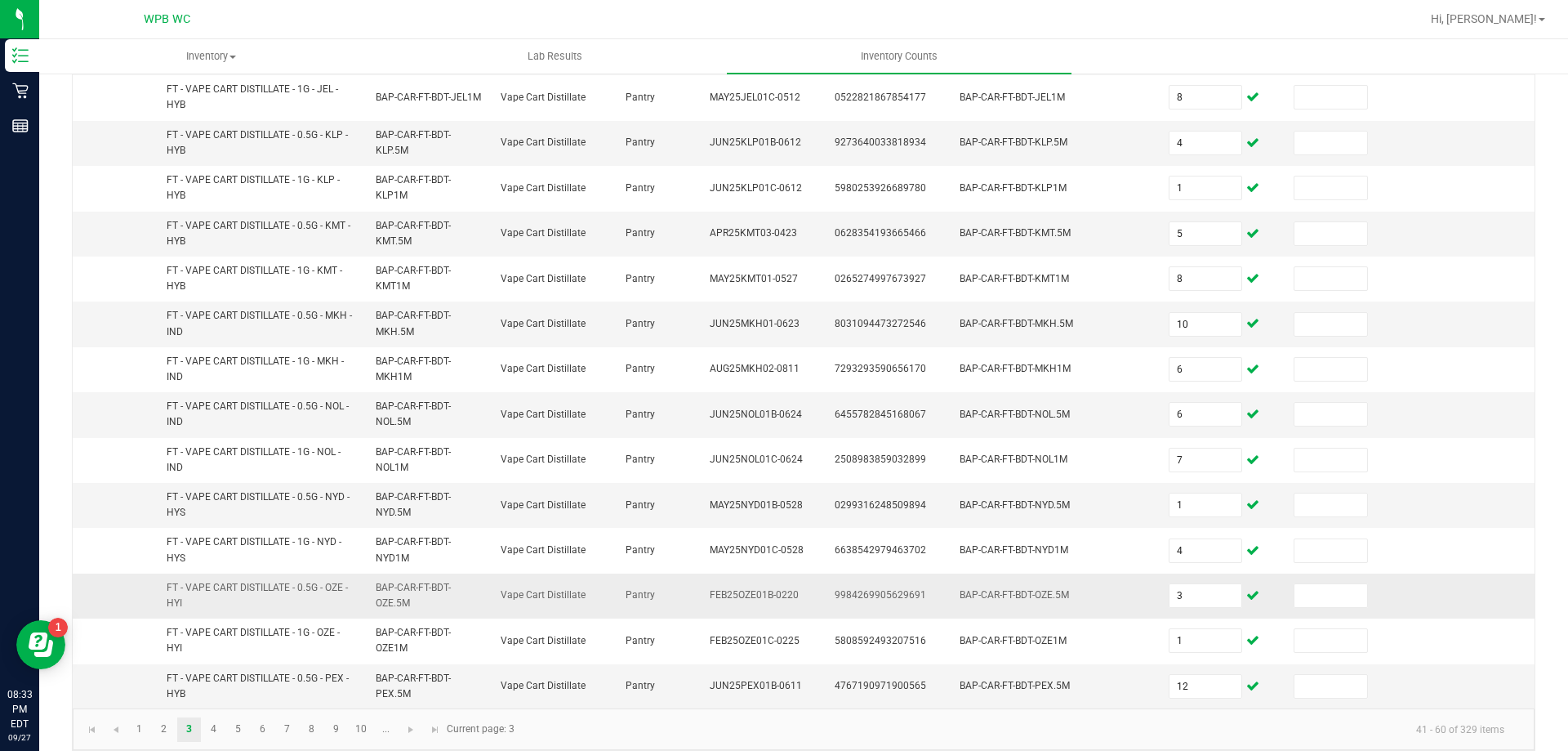
scroll to position [476, 0]
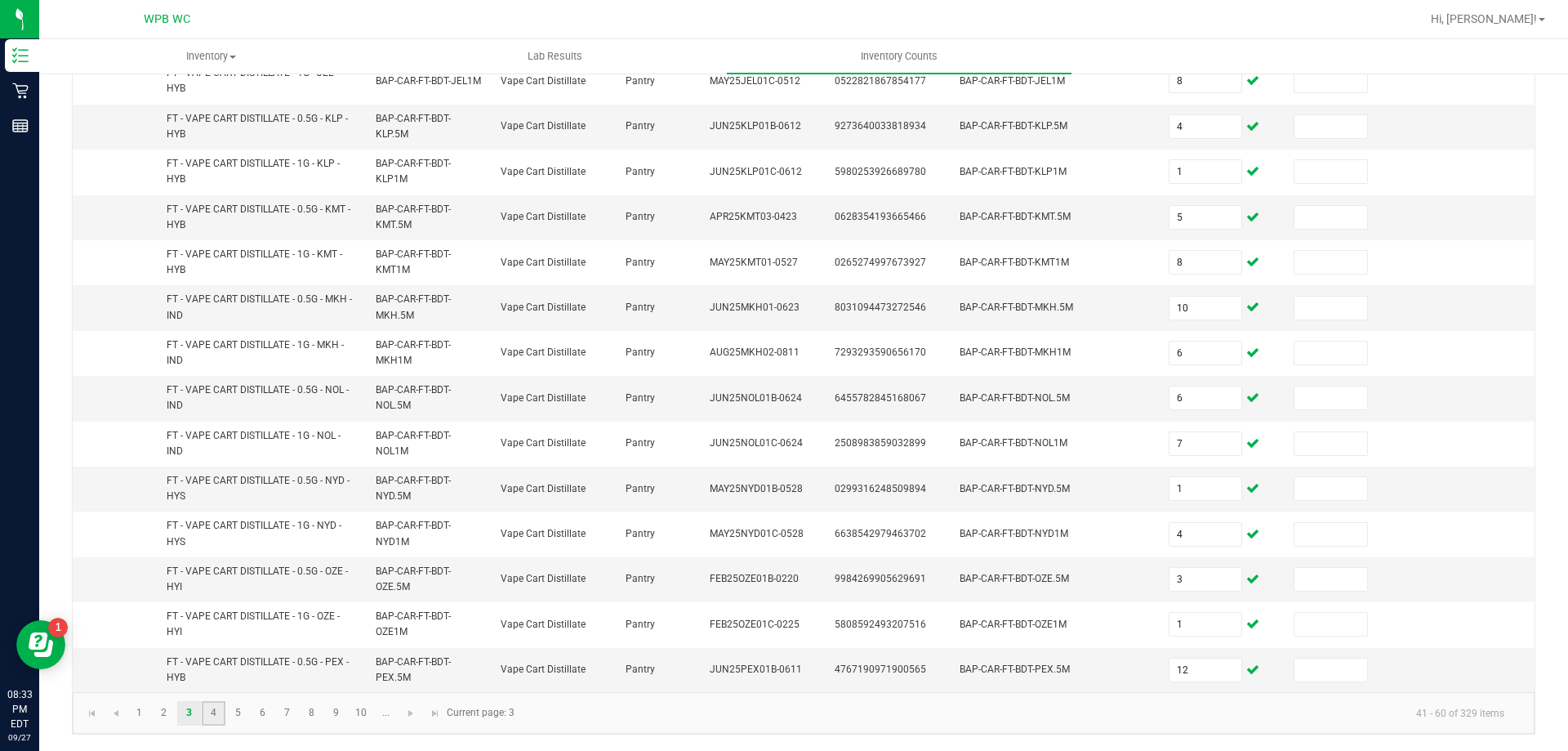
click at [216, 712] on link "4" at bounding box center [213, 713] width 23 height 24
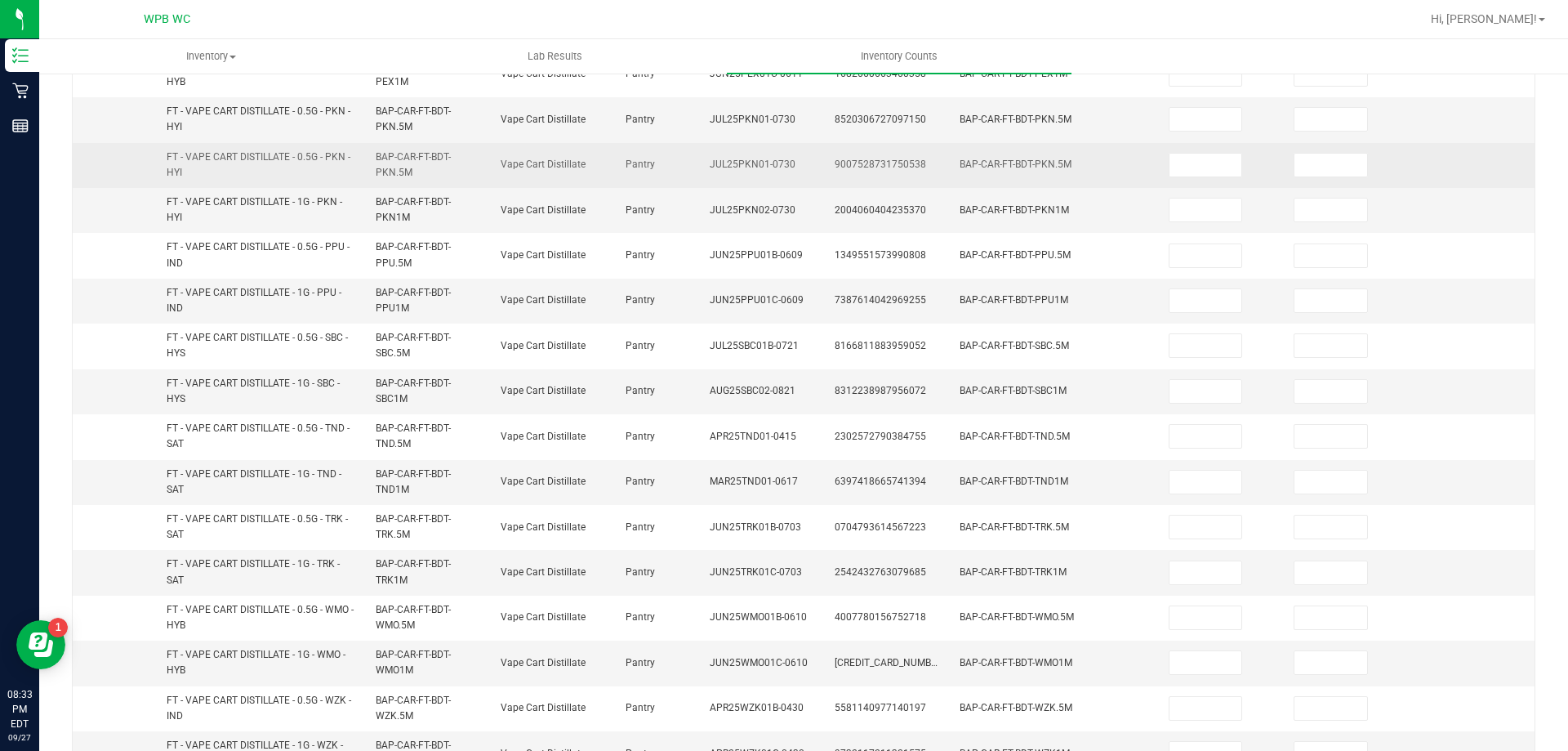
scroll to position [0, 0]
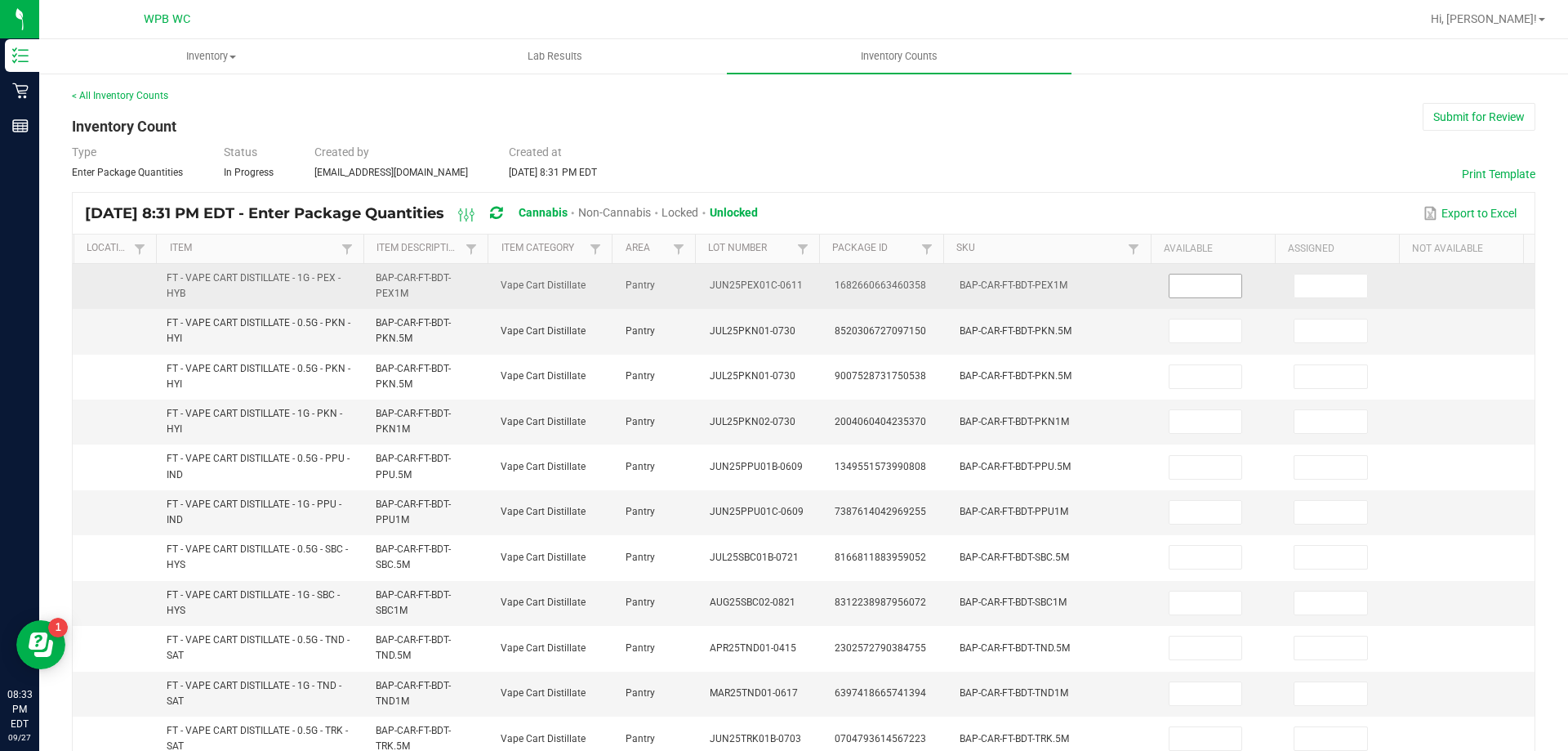
click at [1189, 284] on input at bounding box center [1205, 285] width 73 height 23
type input "3"
type input "1"
type input "12"
type input "1"
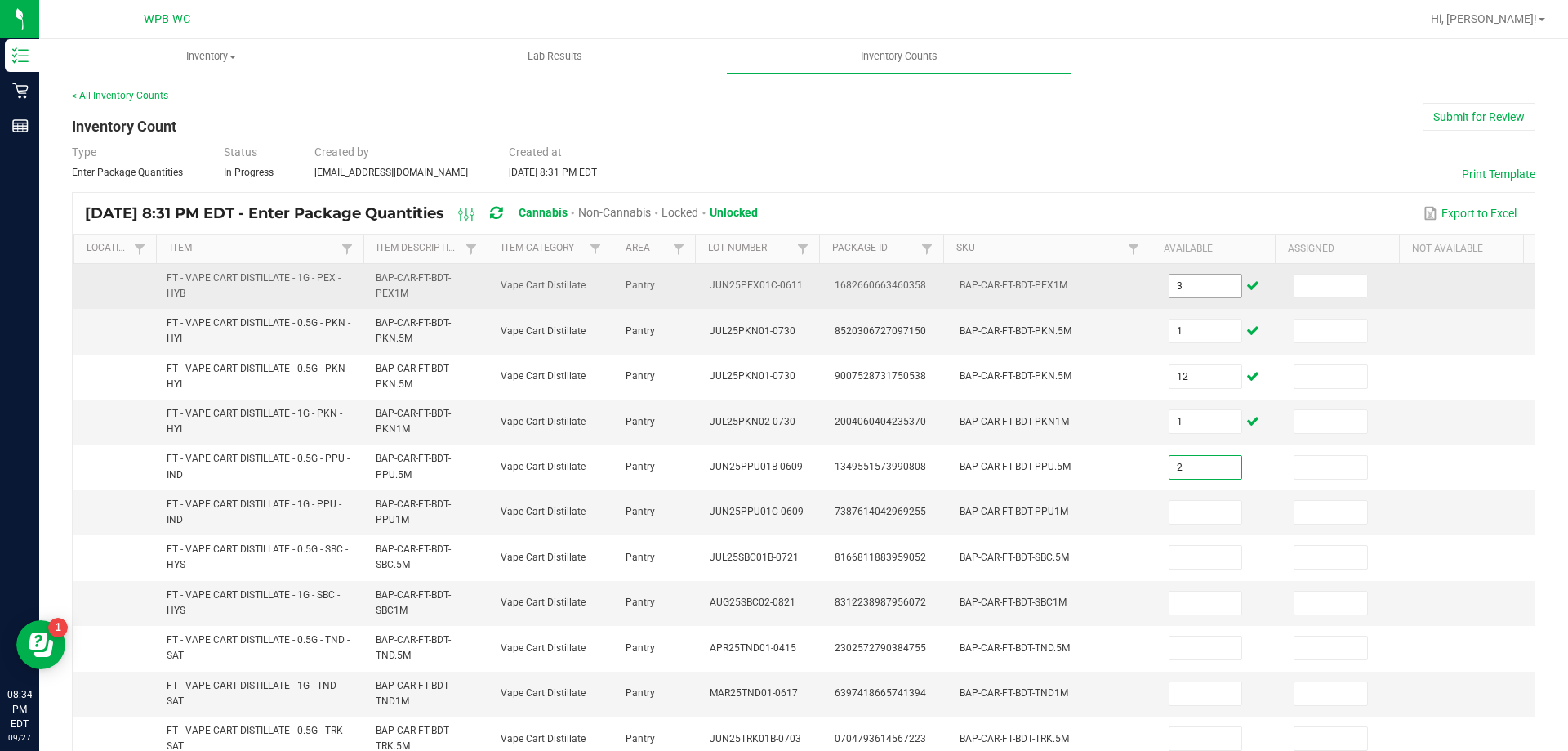
type input "2"
type input "7"
type input "4"
type input "7"
type input "1"
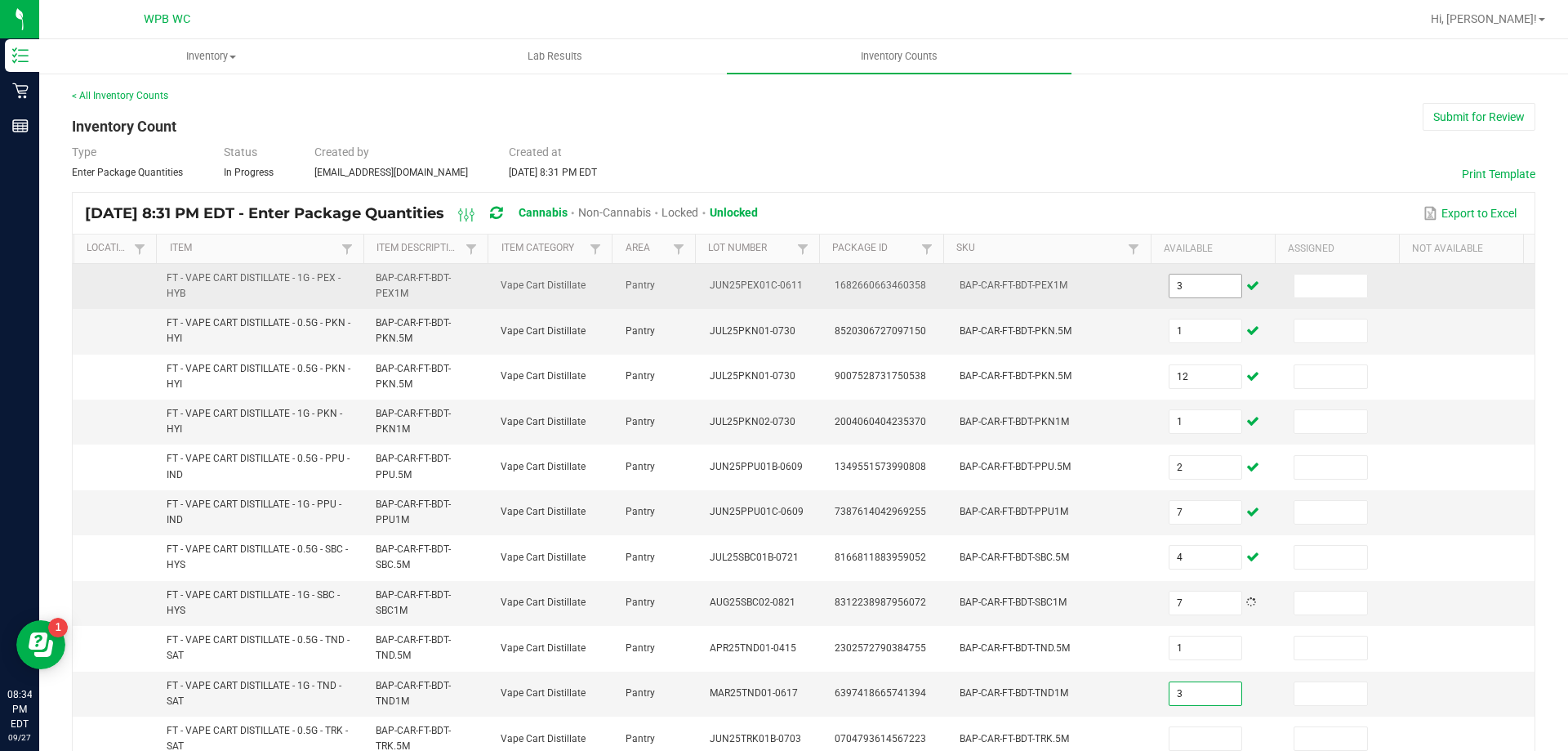
type input "3"
type input "2"
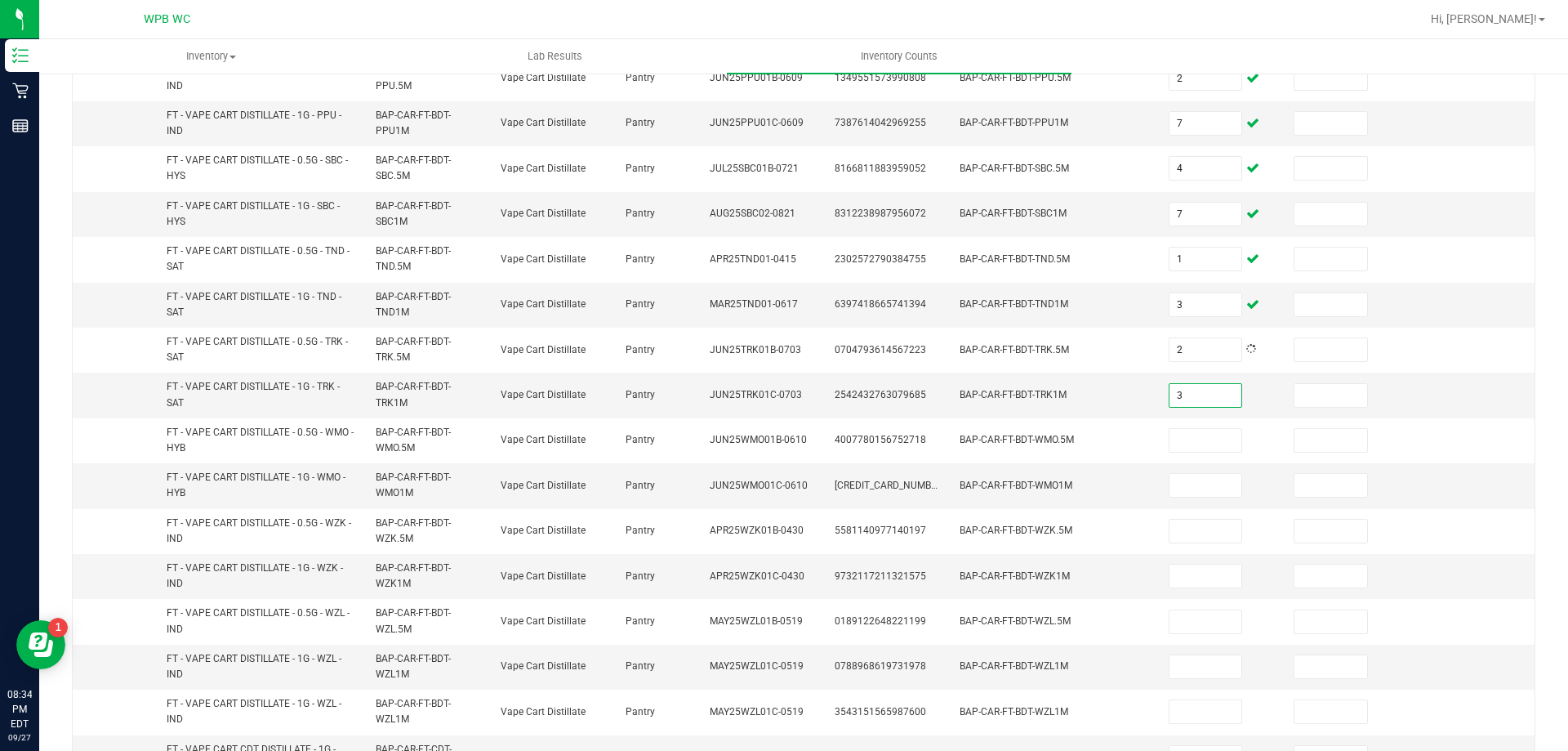
type input "3"
type input "12"
type input "1"
type input "12"
type input "1"
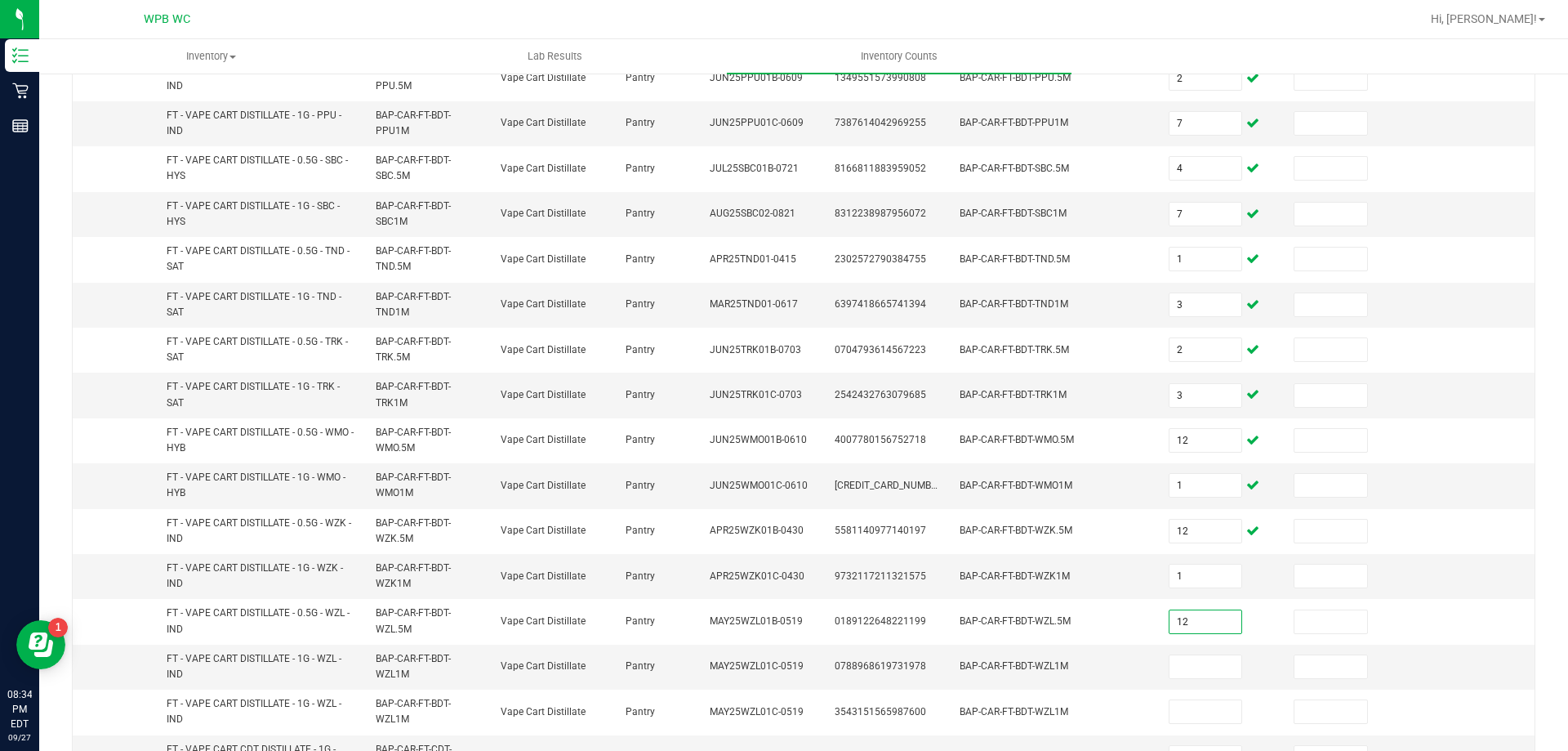
type input "12"
type input "8"
type input "2"
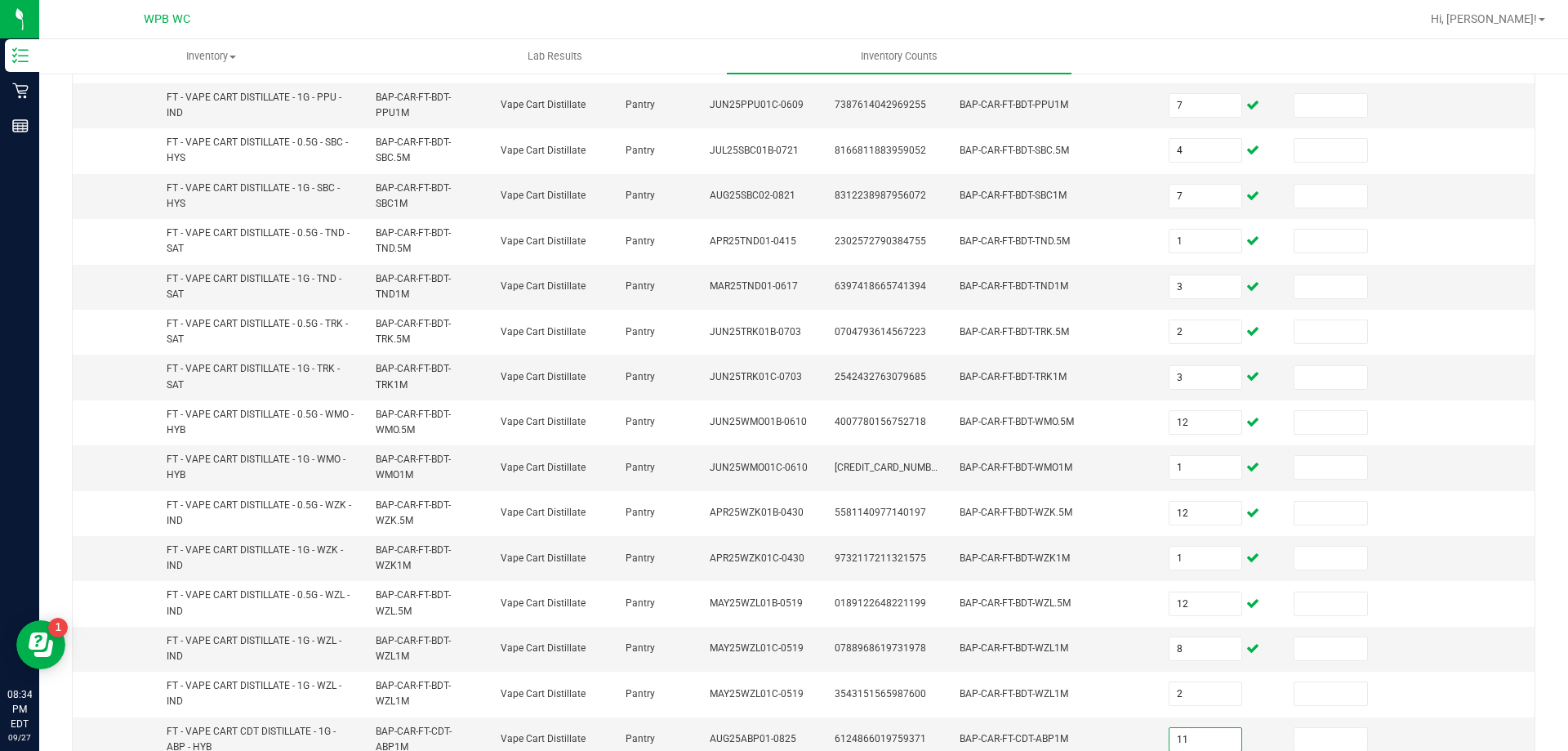
type input "11"
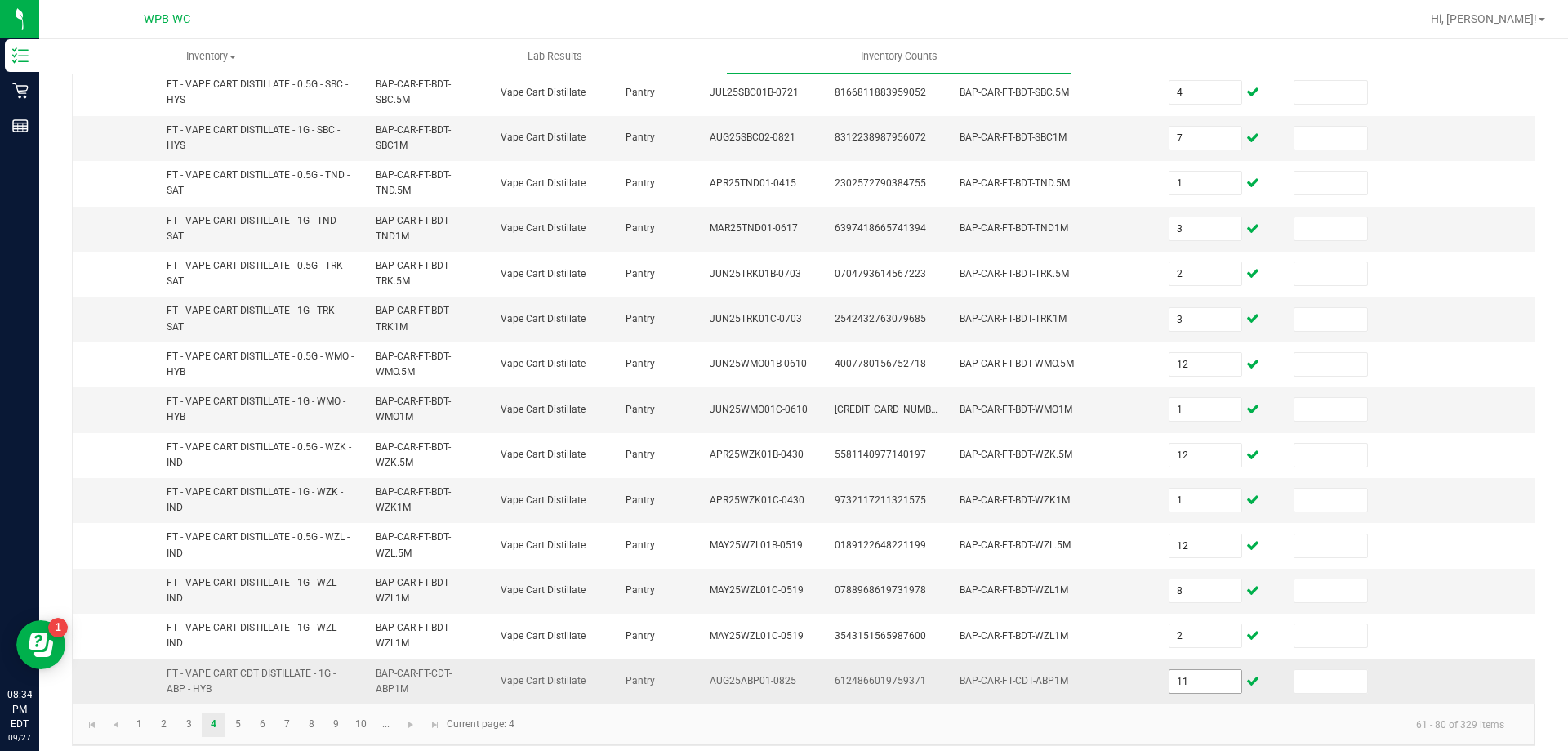
scroll to position [476, 0]
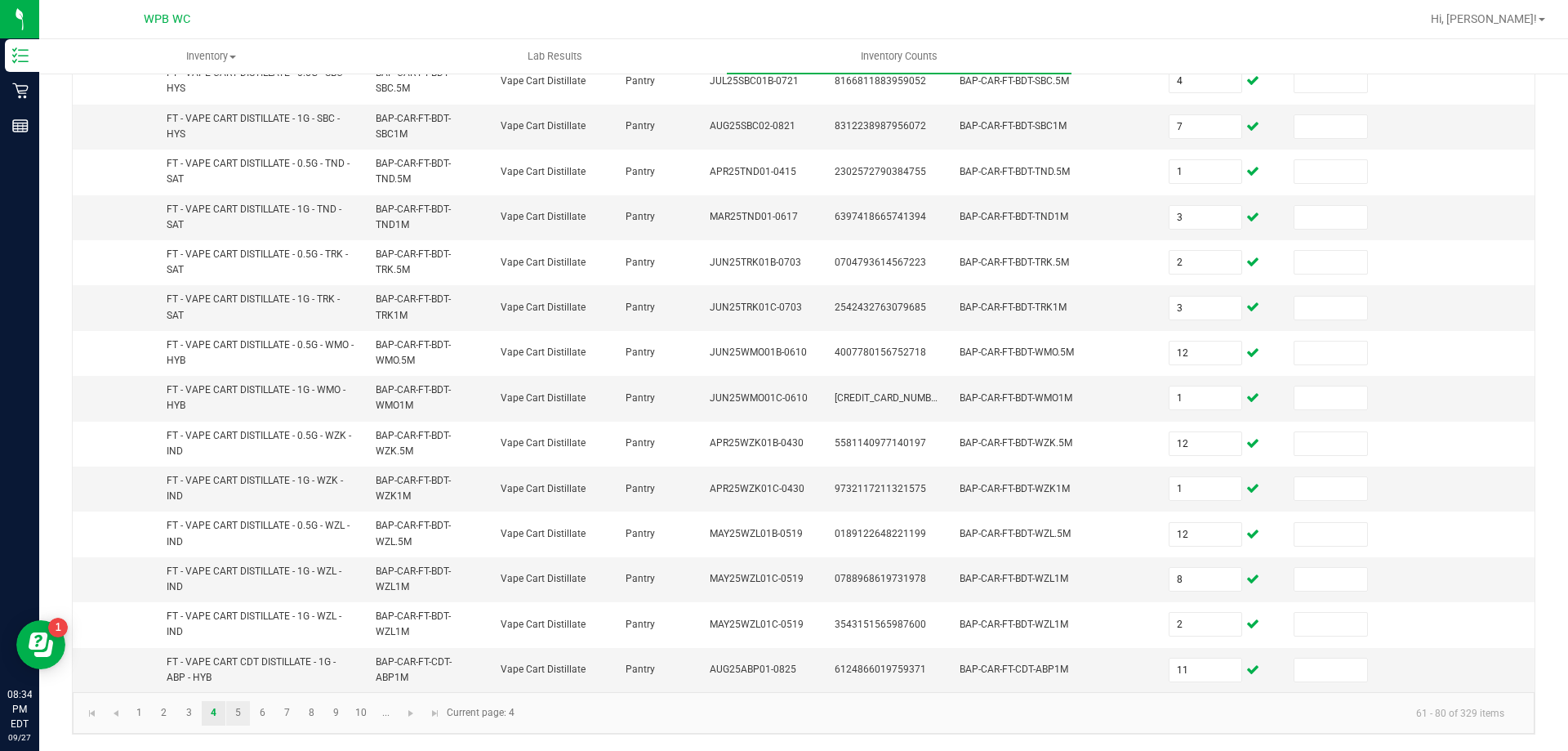
click at [244, 703] on link "5" at bounding box center [238, 713] width 23 height 24
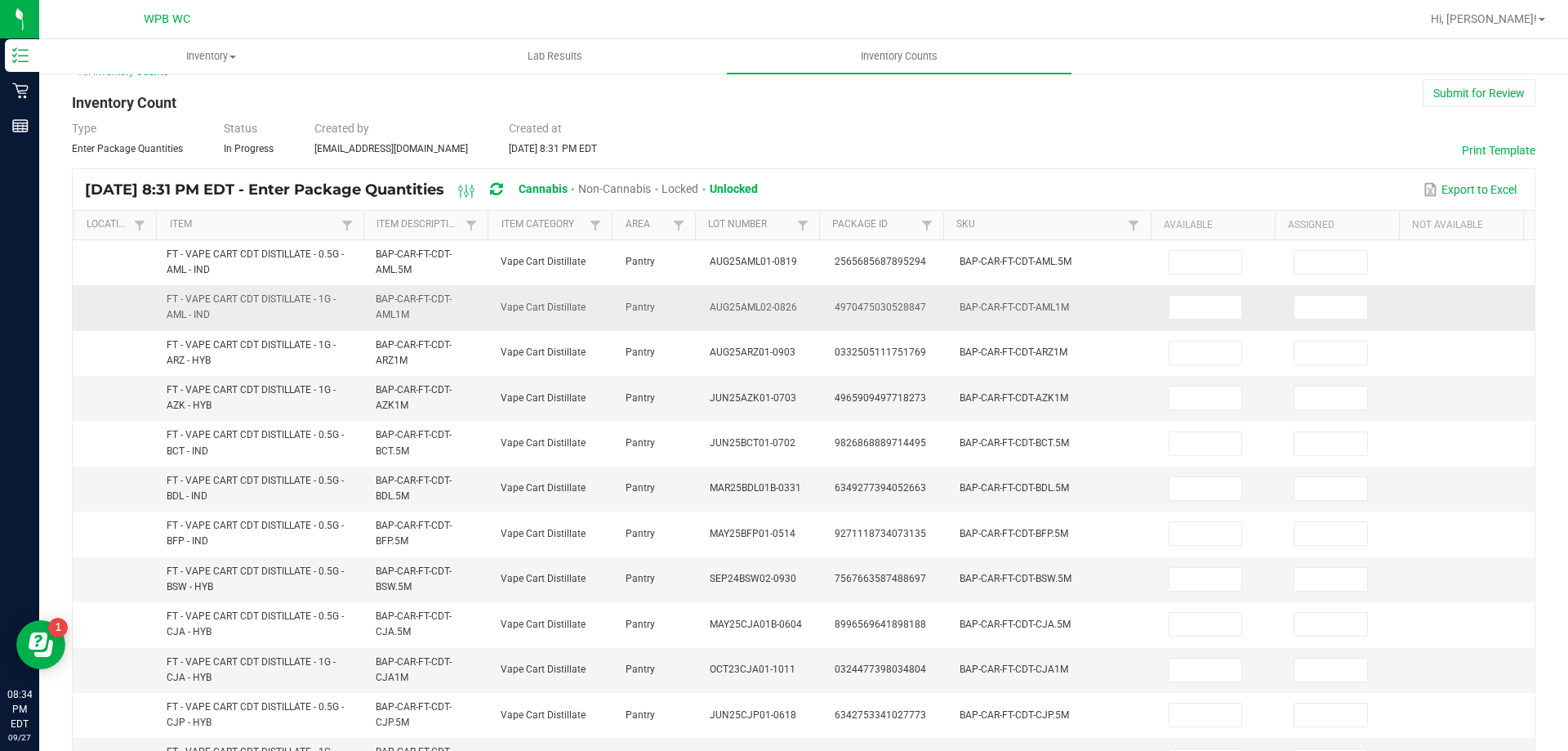
scroll to position [0, 0]
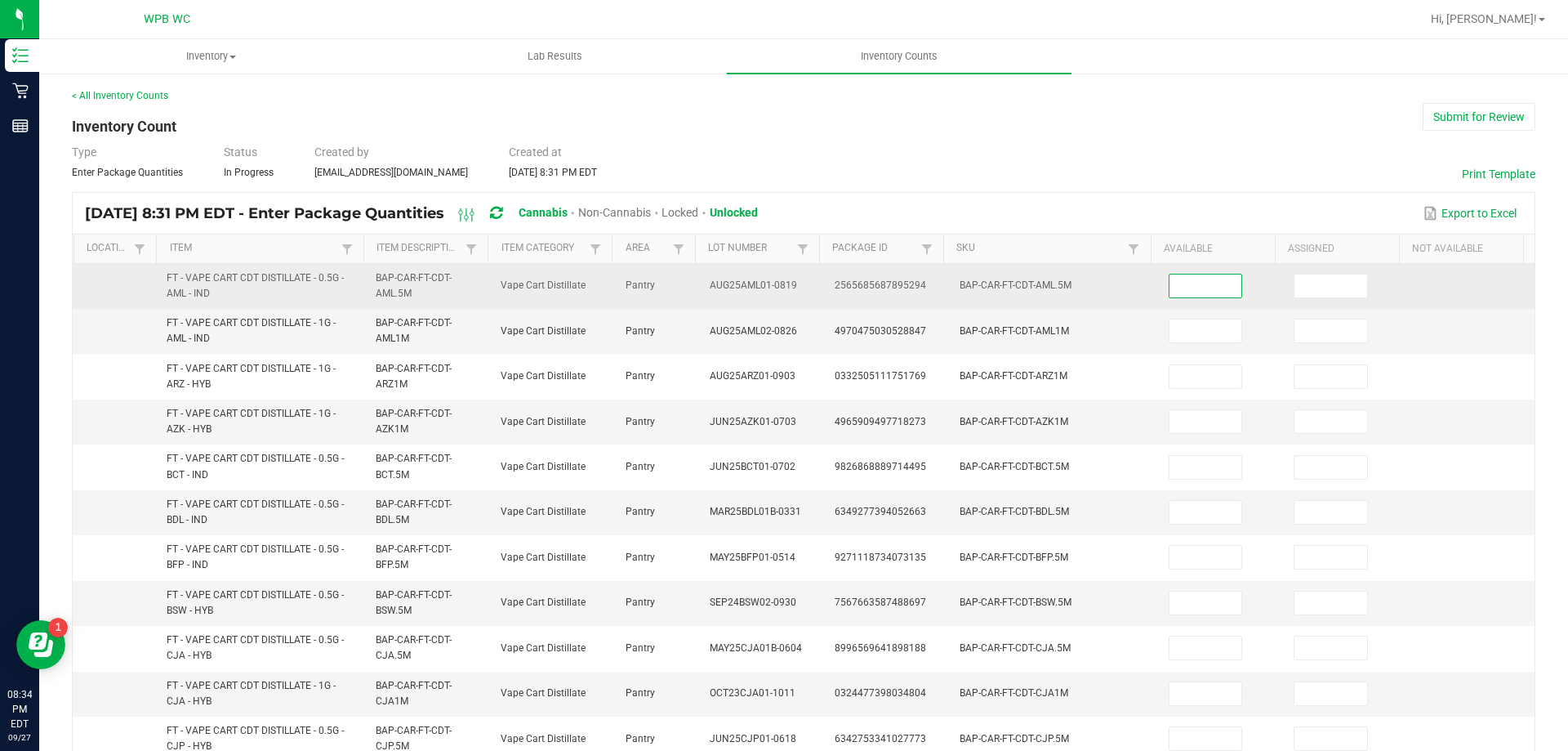
click at [1191, 294] on input at bounding box center [1205, 285] width 73 height 23
type input "5"
type input "10"
type input "2"
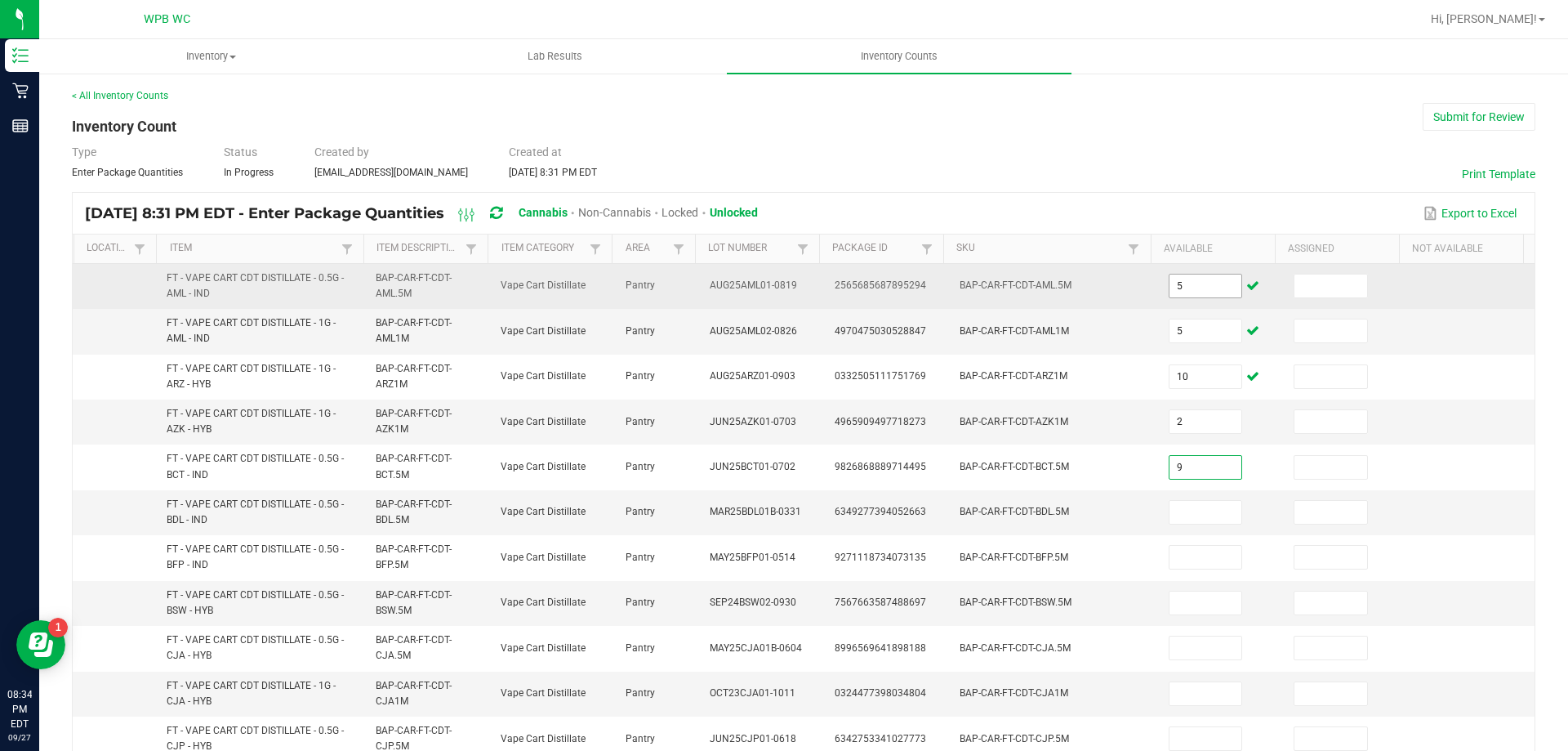
type input "9"
type input "1"
type input "7"
type input "3"
type input "8"
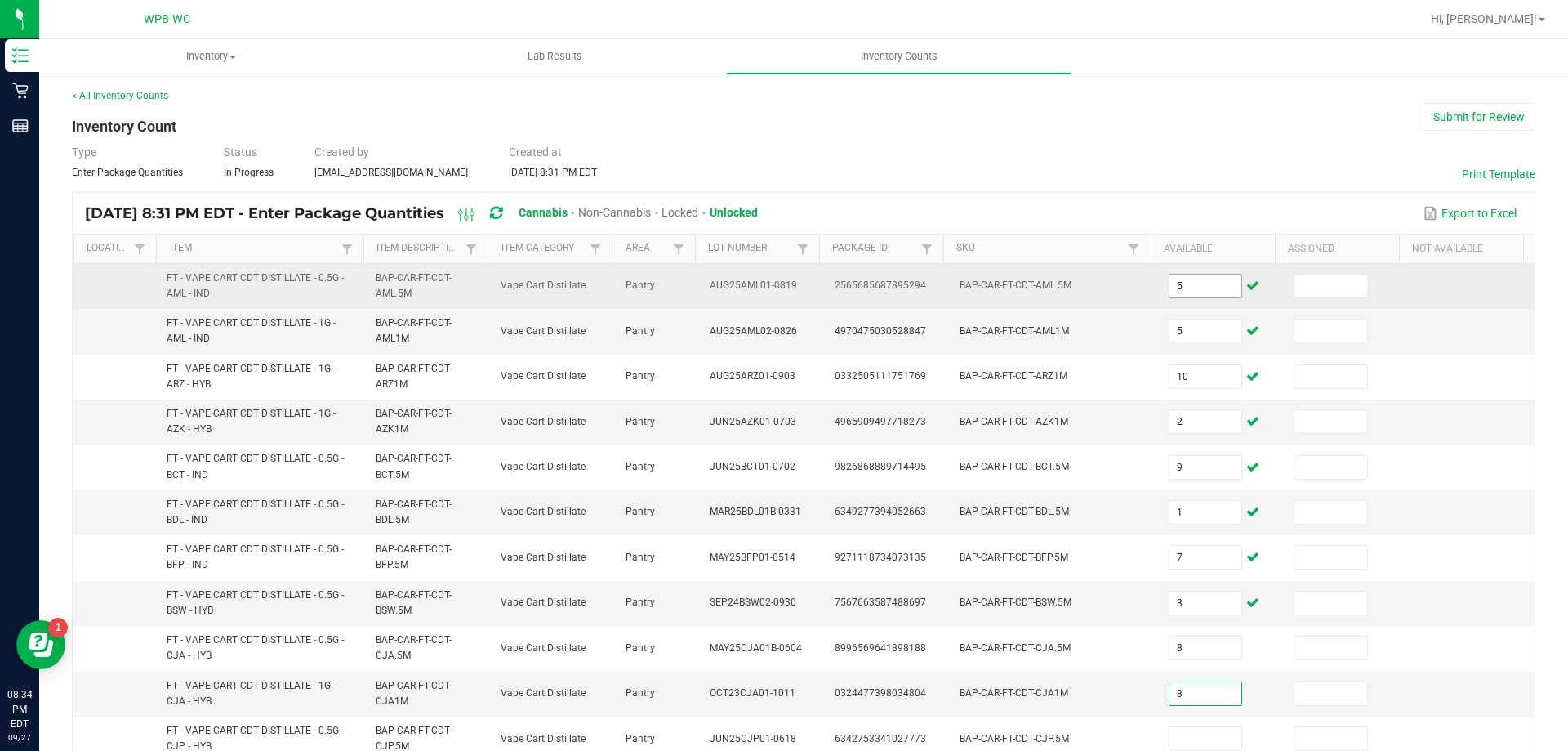
type input "3"
type input "7"
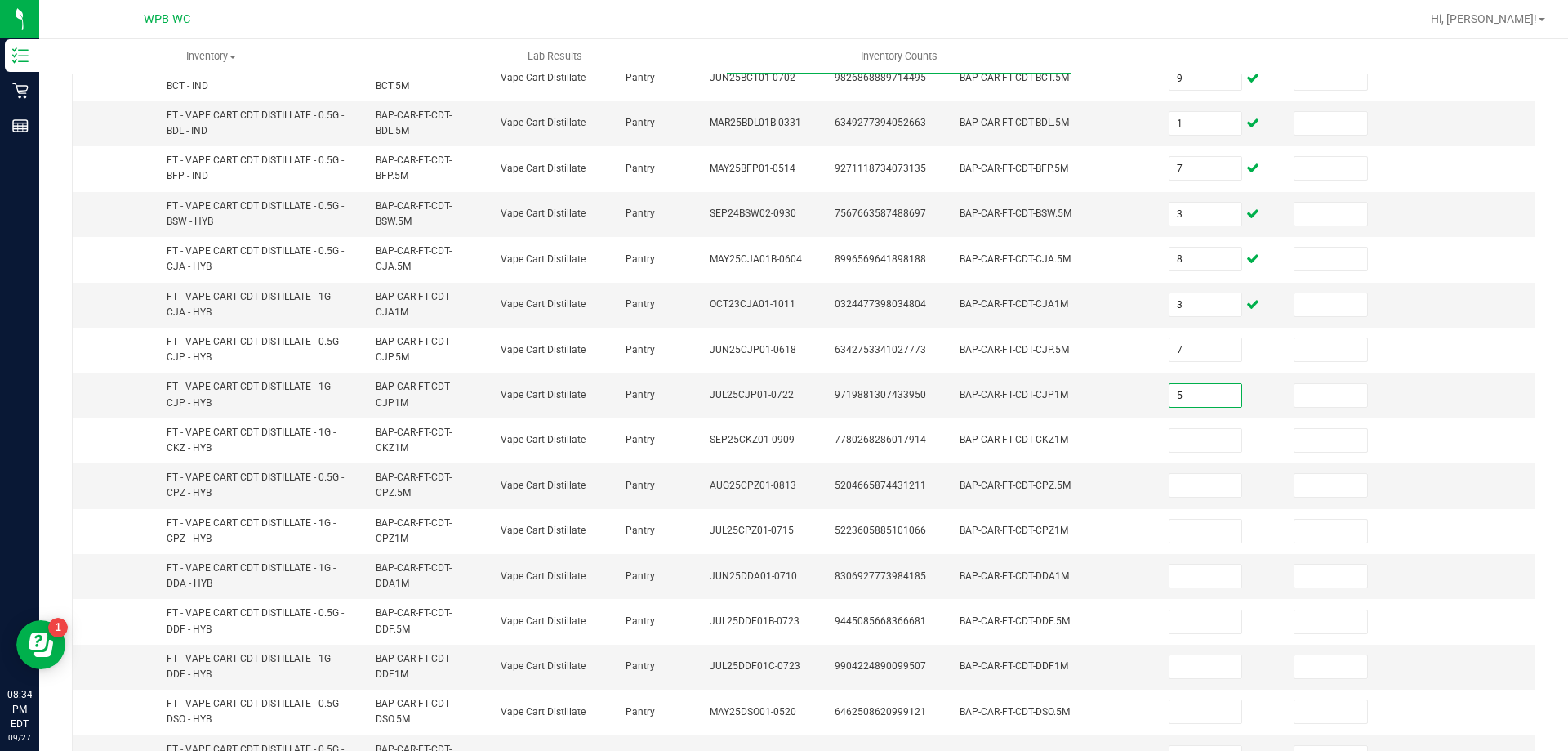
type input "5"
type input "11"
type input "12"
type input "1"
type input "12"
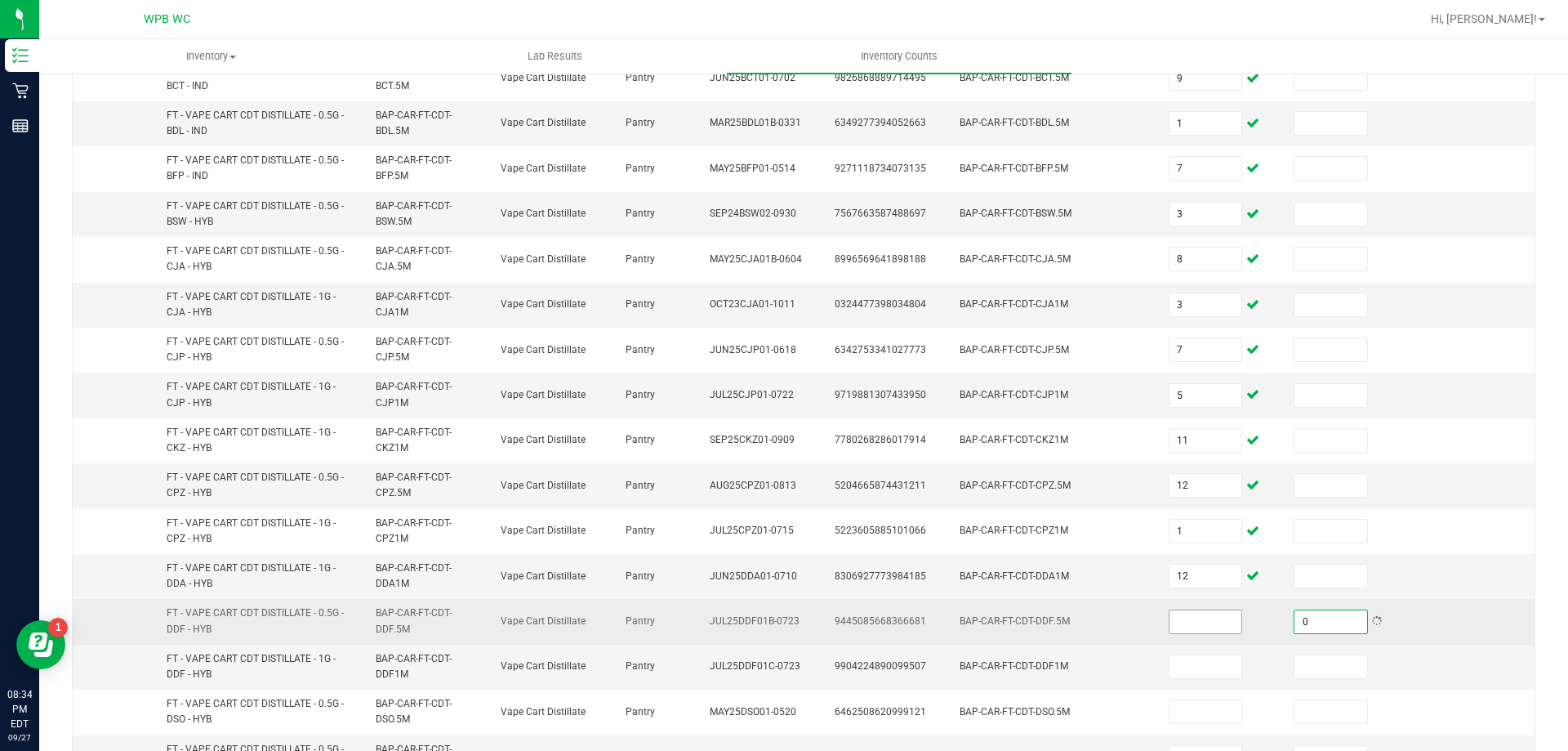
type input "0"
click at [1209, 612] on input at bounding box center [1205, 621] width 73 height 23
type input "3"
type input "73"
type input "11"
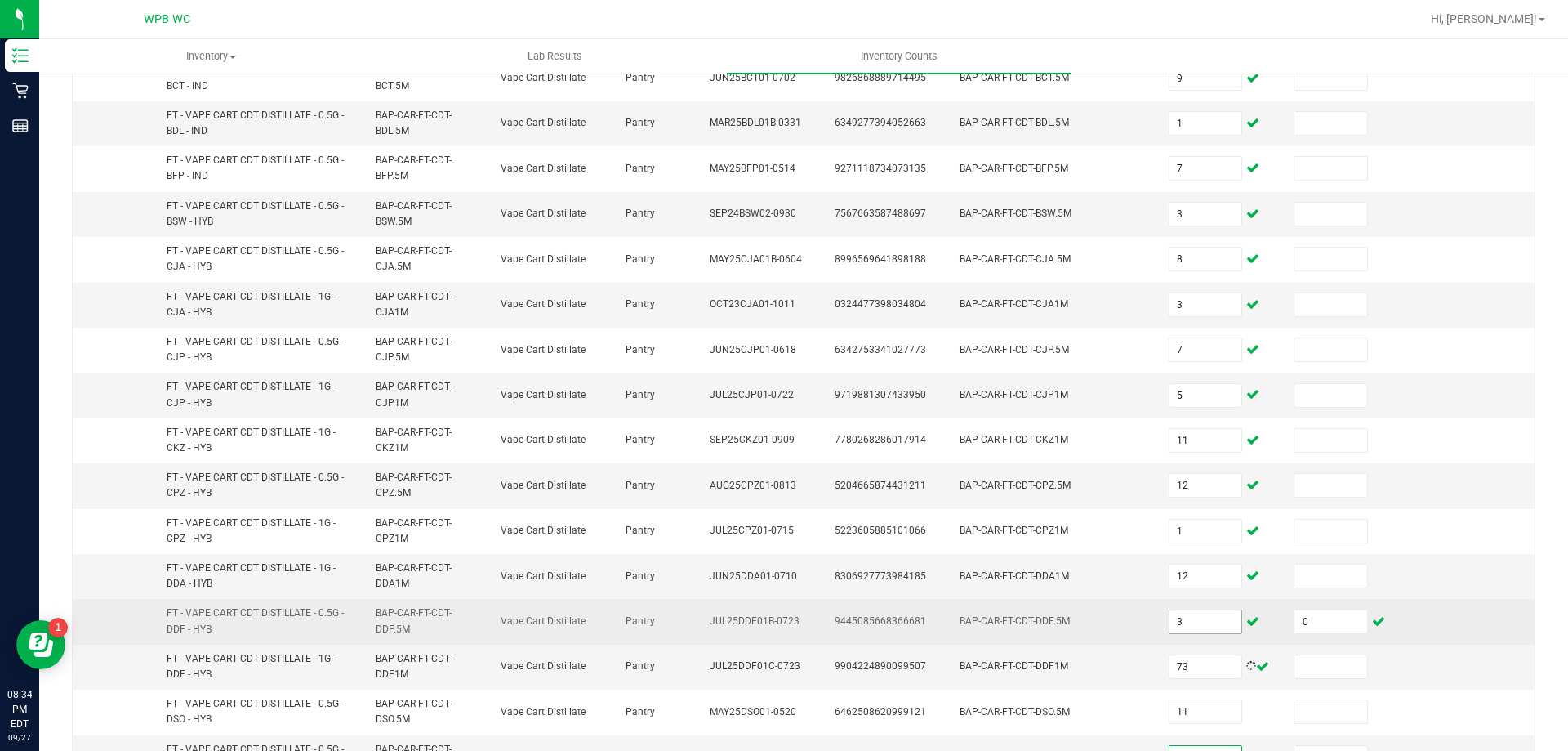
scroll to position [407, 0]
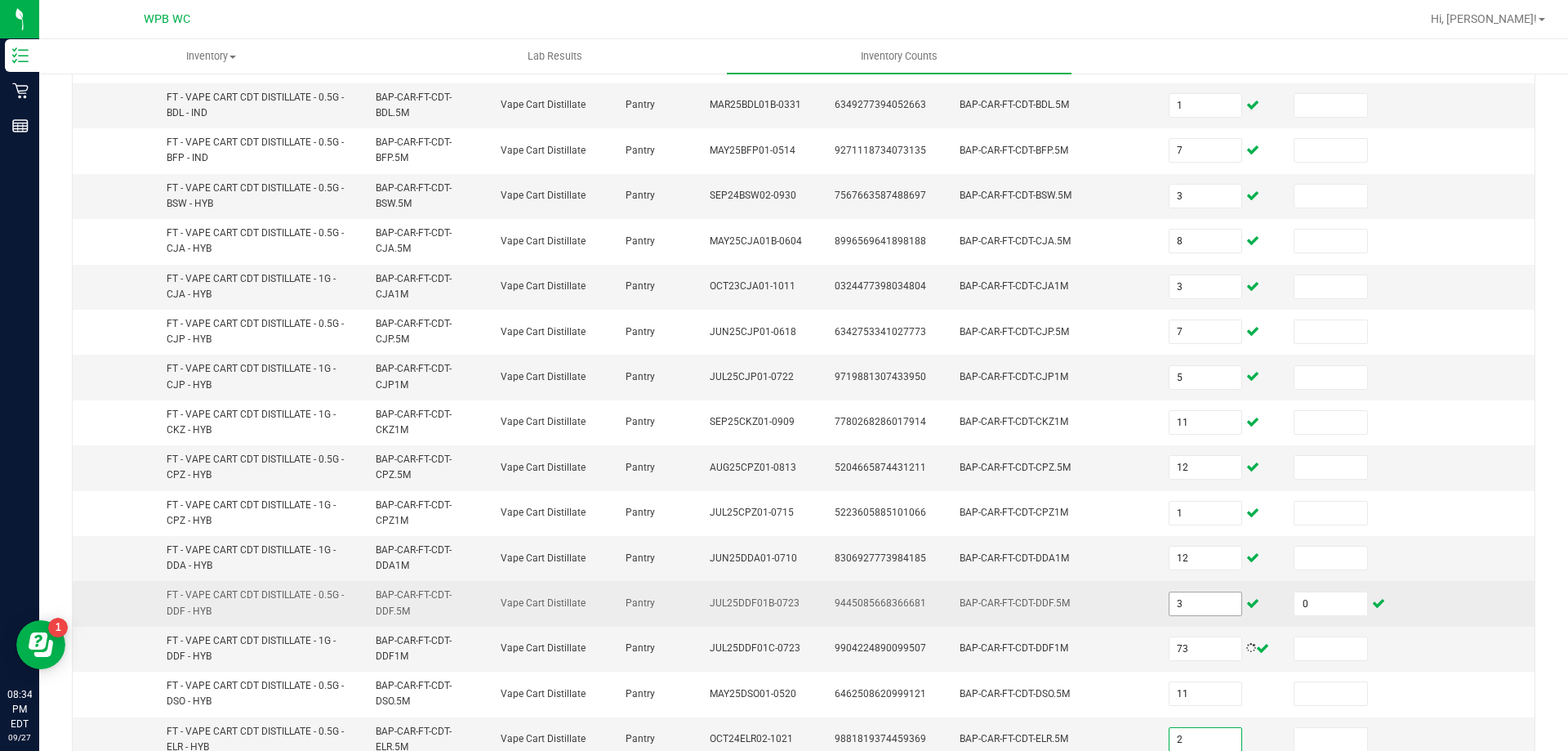
type input "2"
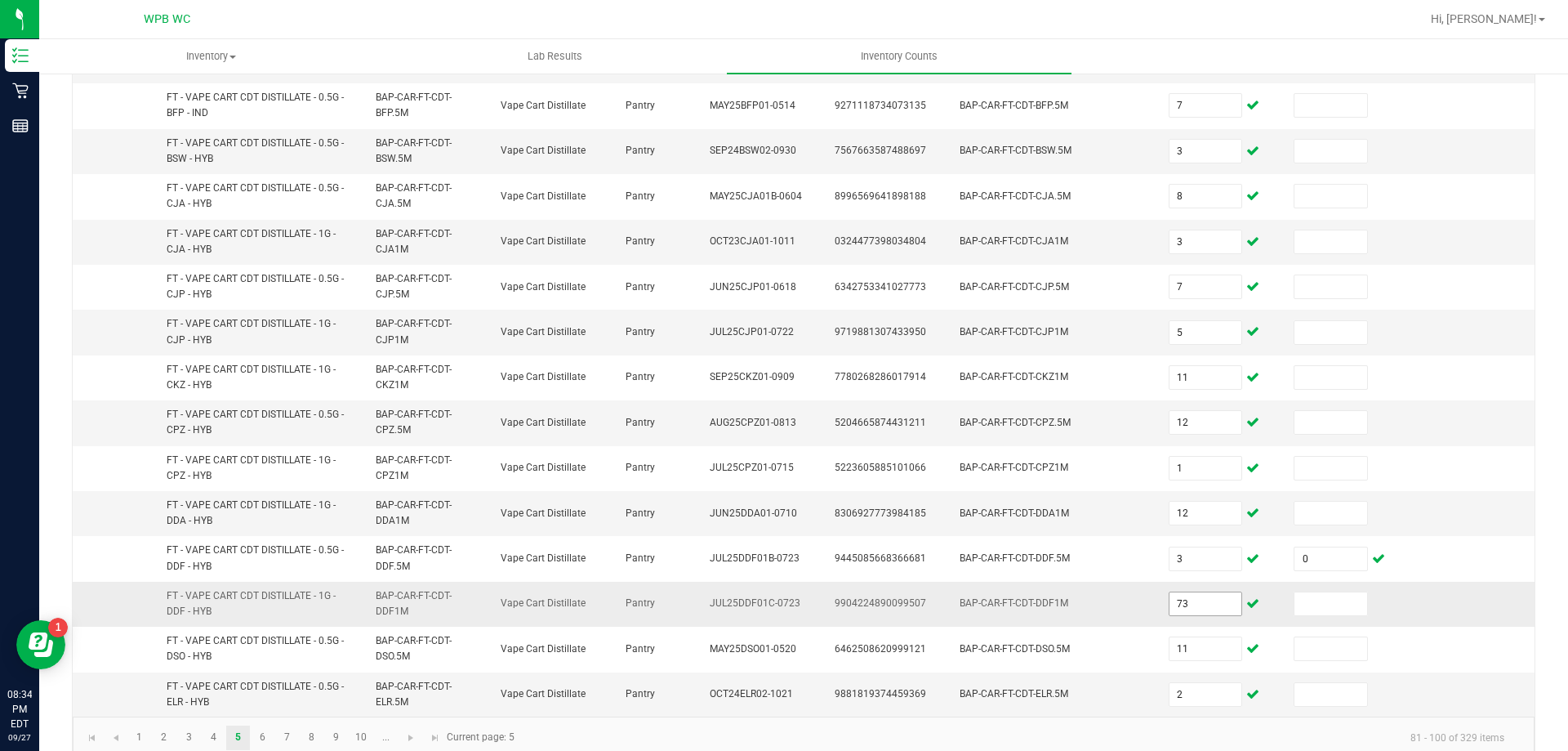
scroll to position [476, 0]
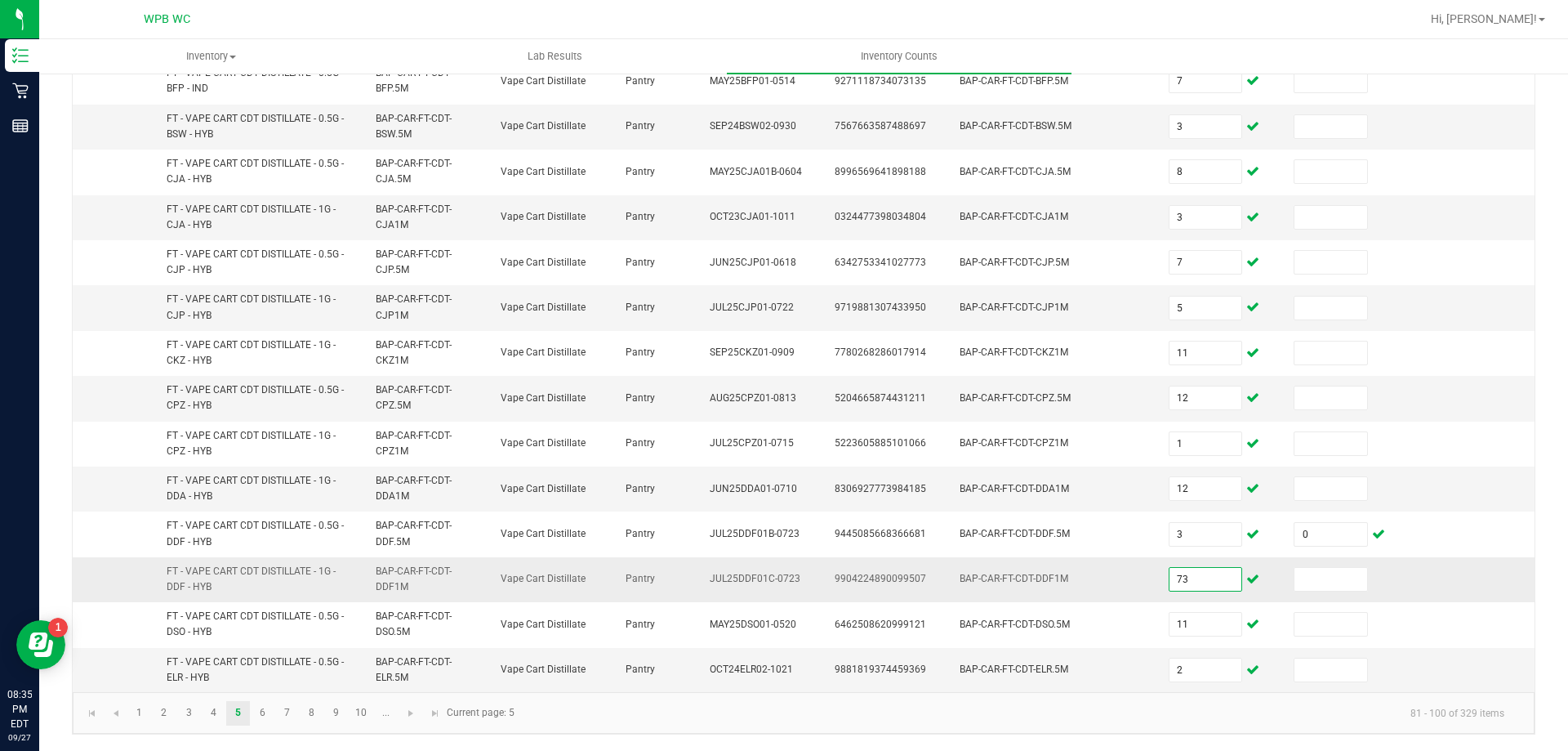
click at [1190, 578] on input "73" at bounding box center [1205, 578] width 73 height 23
type input "7"
type input "3"
type input "11"
click at [253, 716] on link "6" at bounding box center [263, 713] width 23 height 24
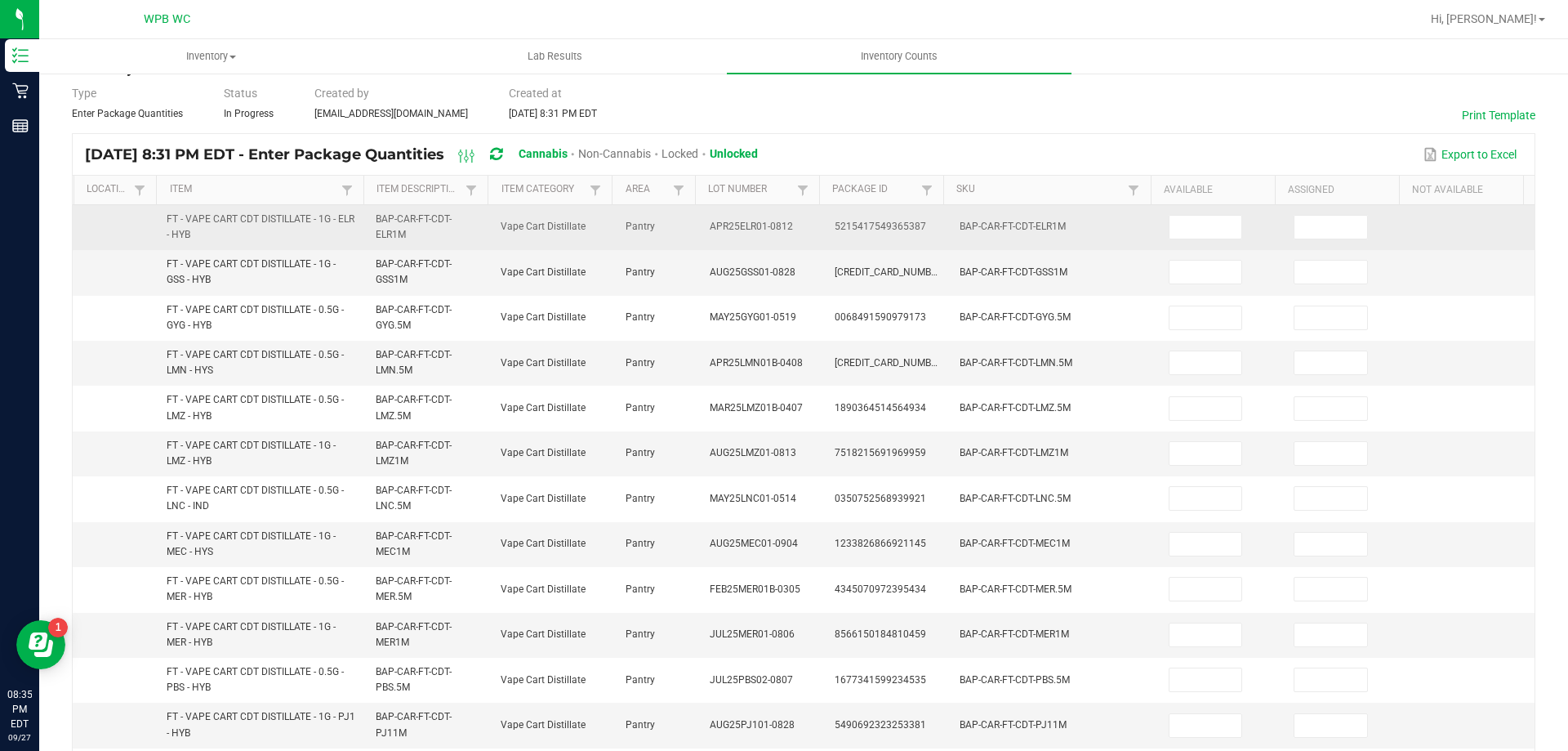
scroll to position [0, 0]
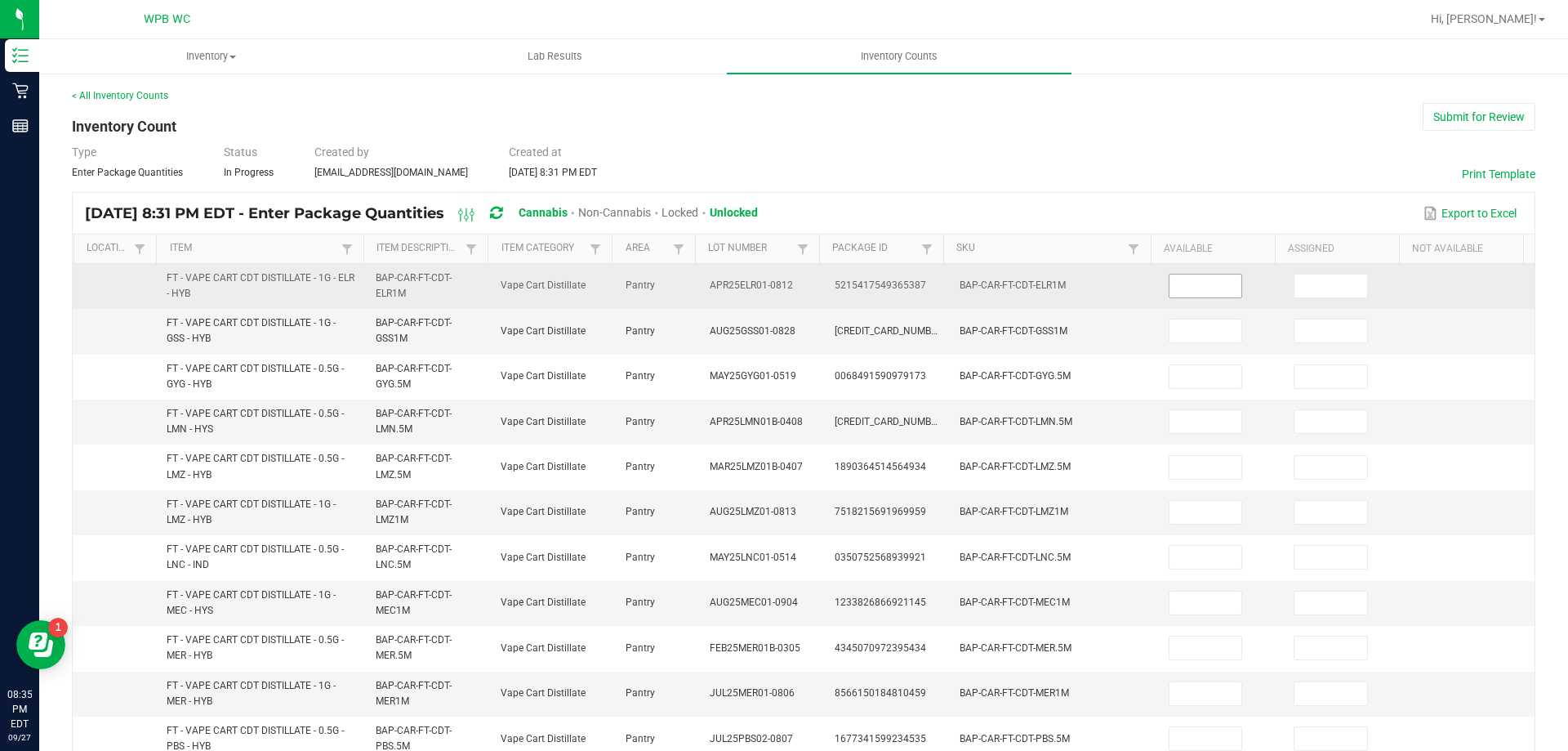
click at [1171, 279] on input at bounding box center [1205, 285] width 73 height 23
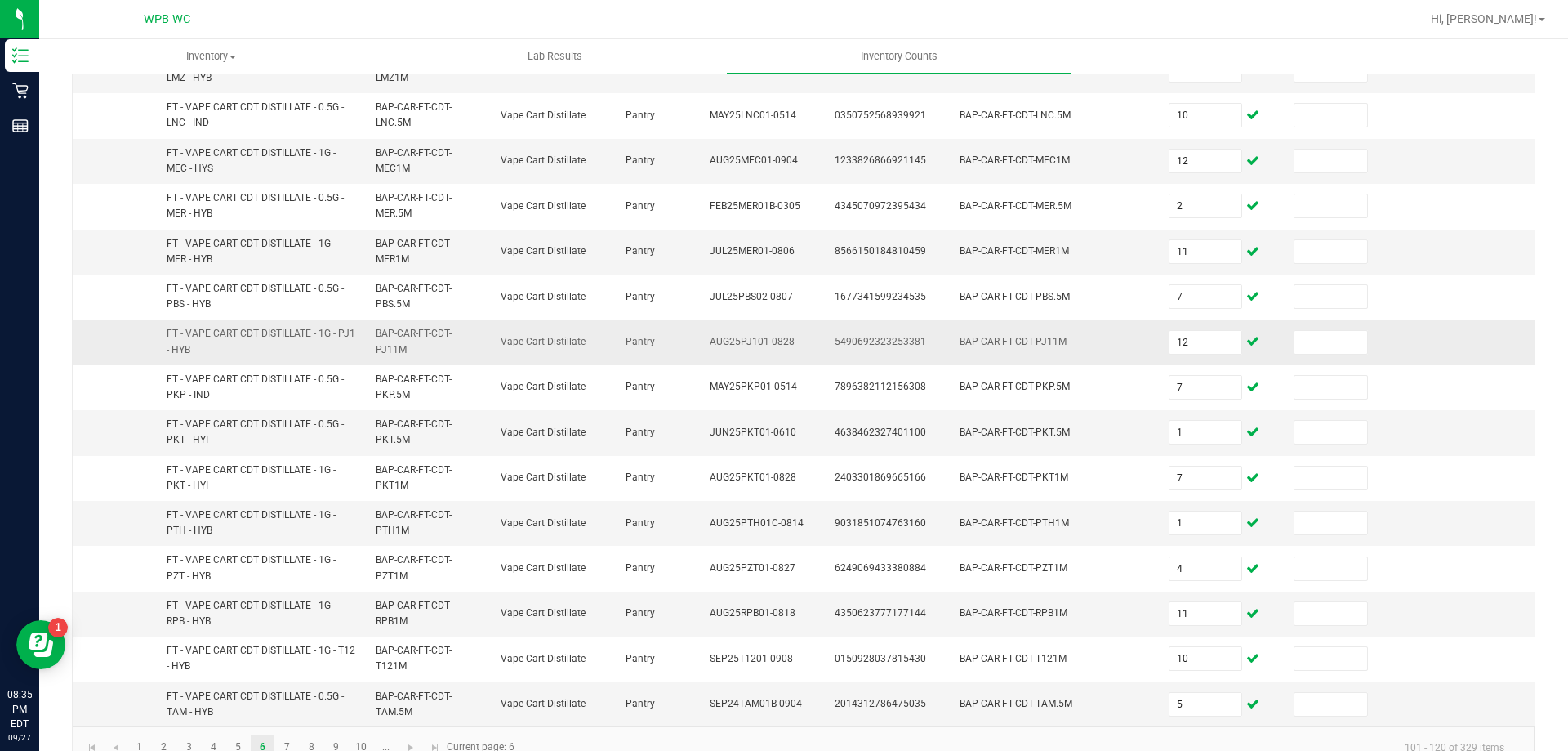
scroll to position [476, 0]
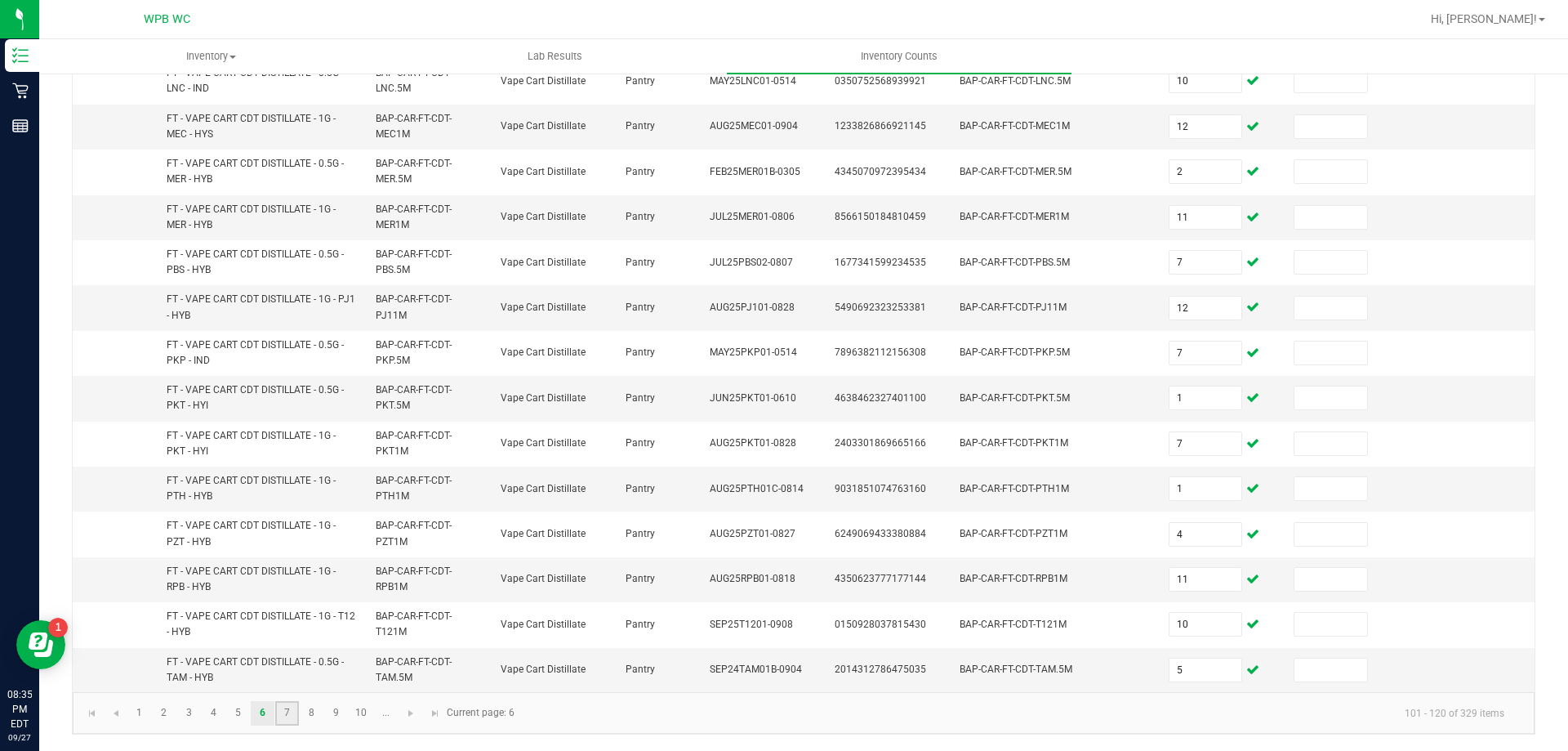
click at [284, 706] on link "7" at bounding box center [287, 713] width 23 height 24
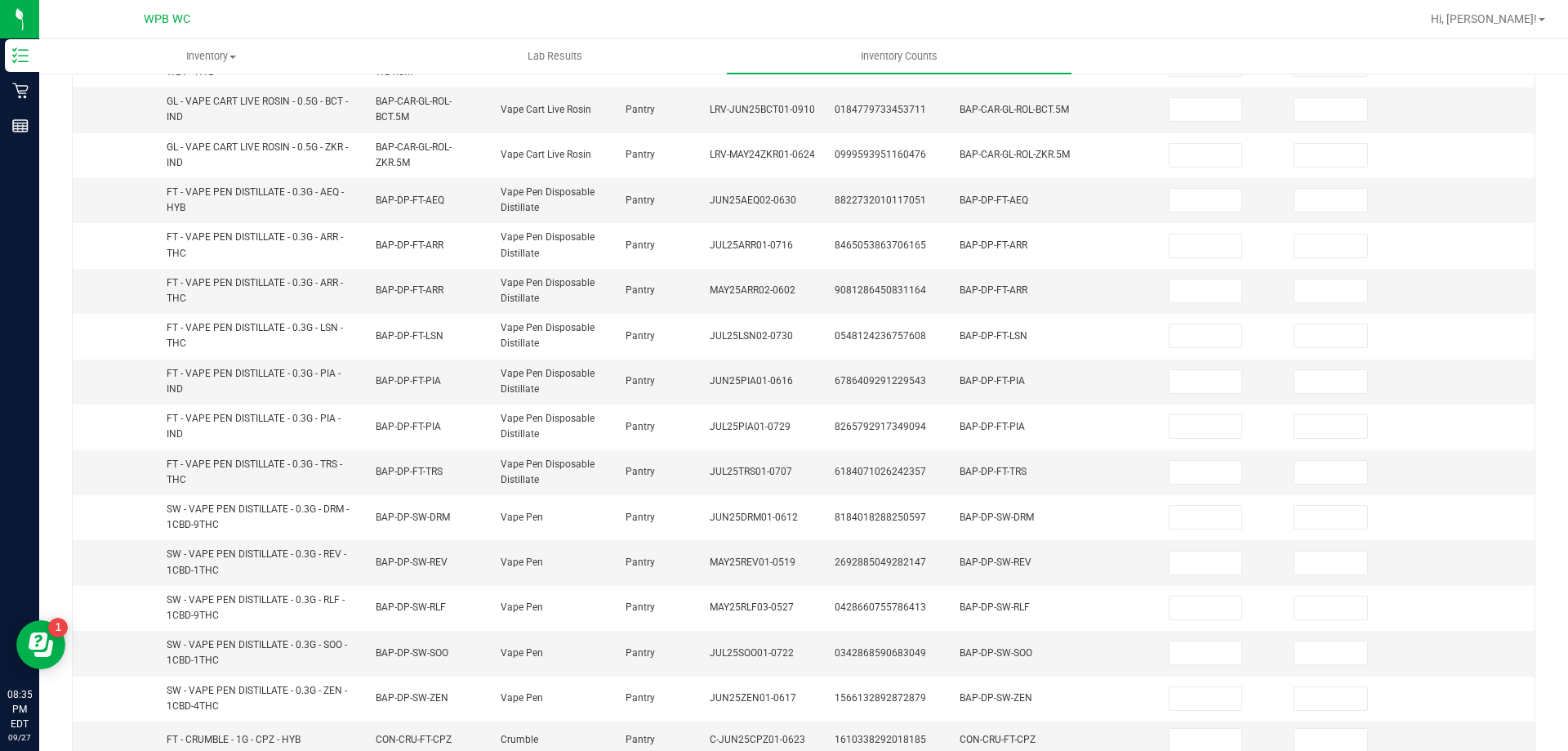
scroll to position [0, 0]
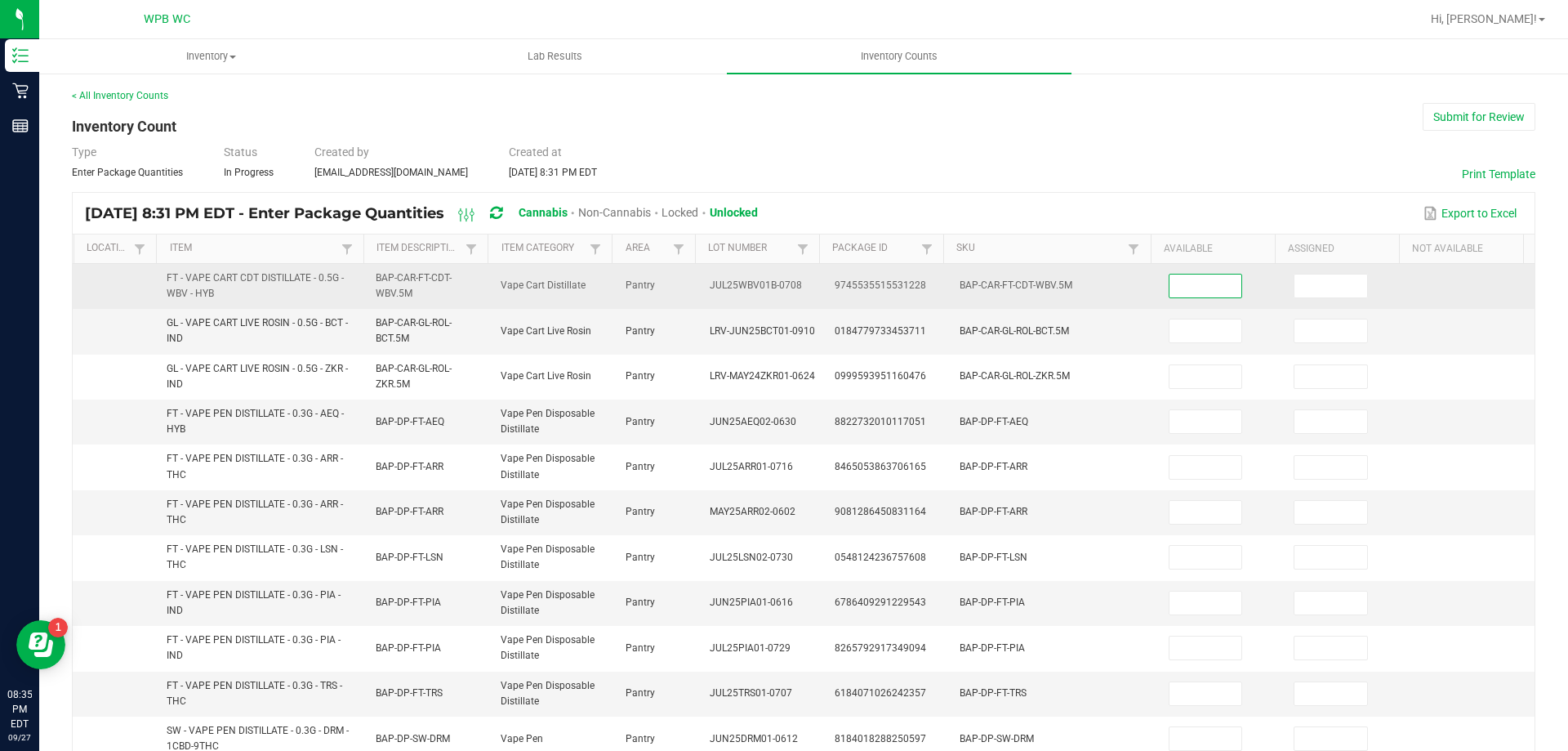
click at [1190, 282] on input at bounding box center [1205, 285] width 73 height 23
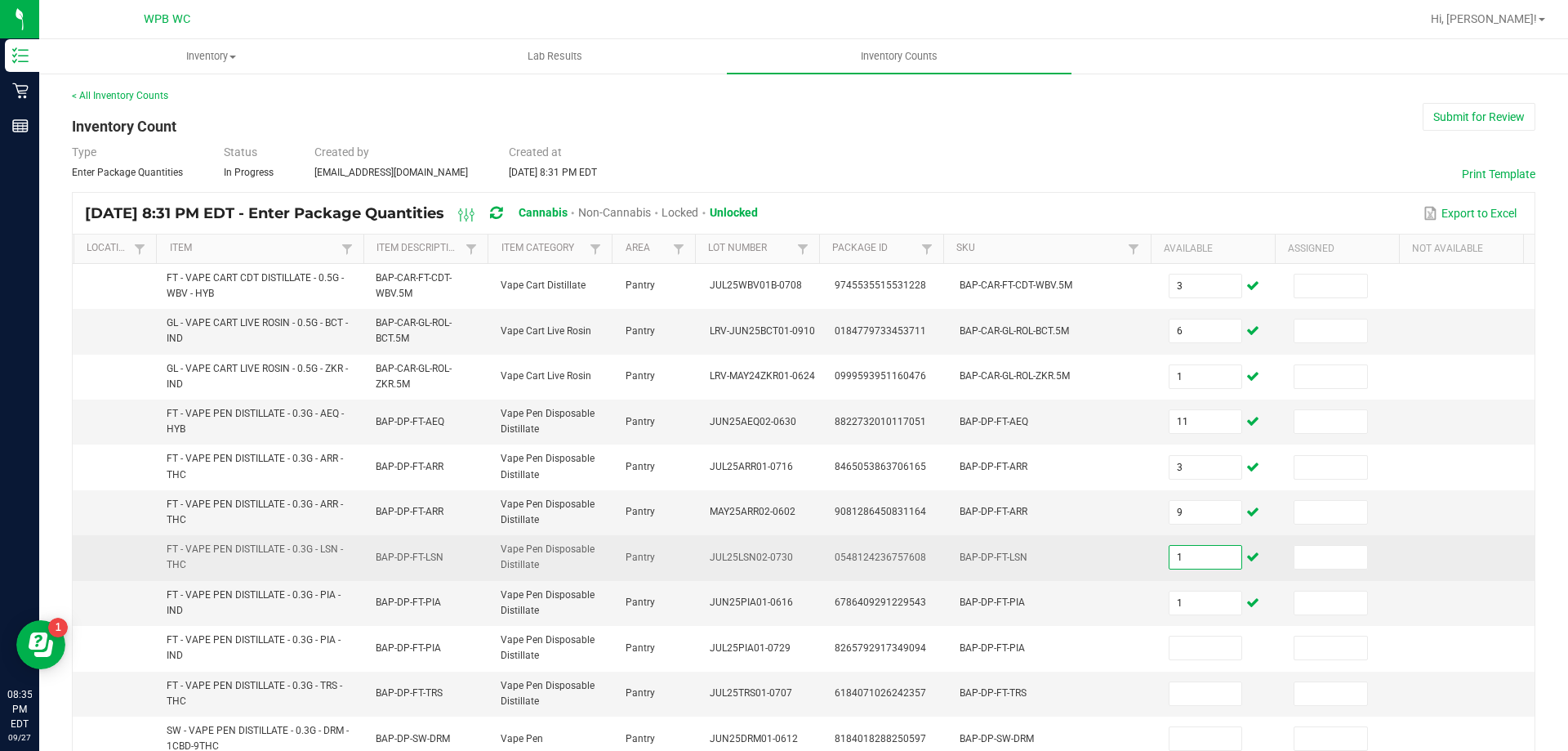
click at [1170, 558] on input "1" at bounding box center [1205, 557] width 73 height 23
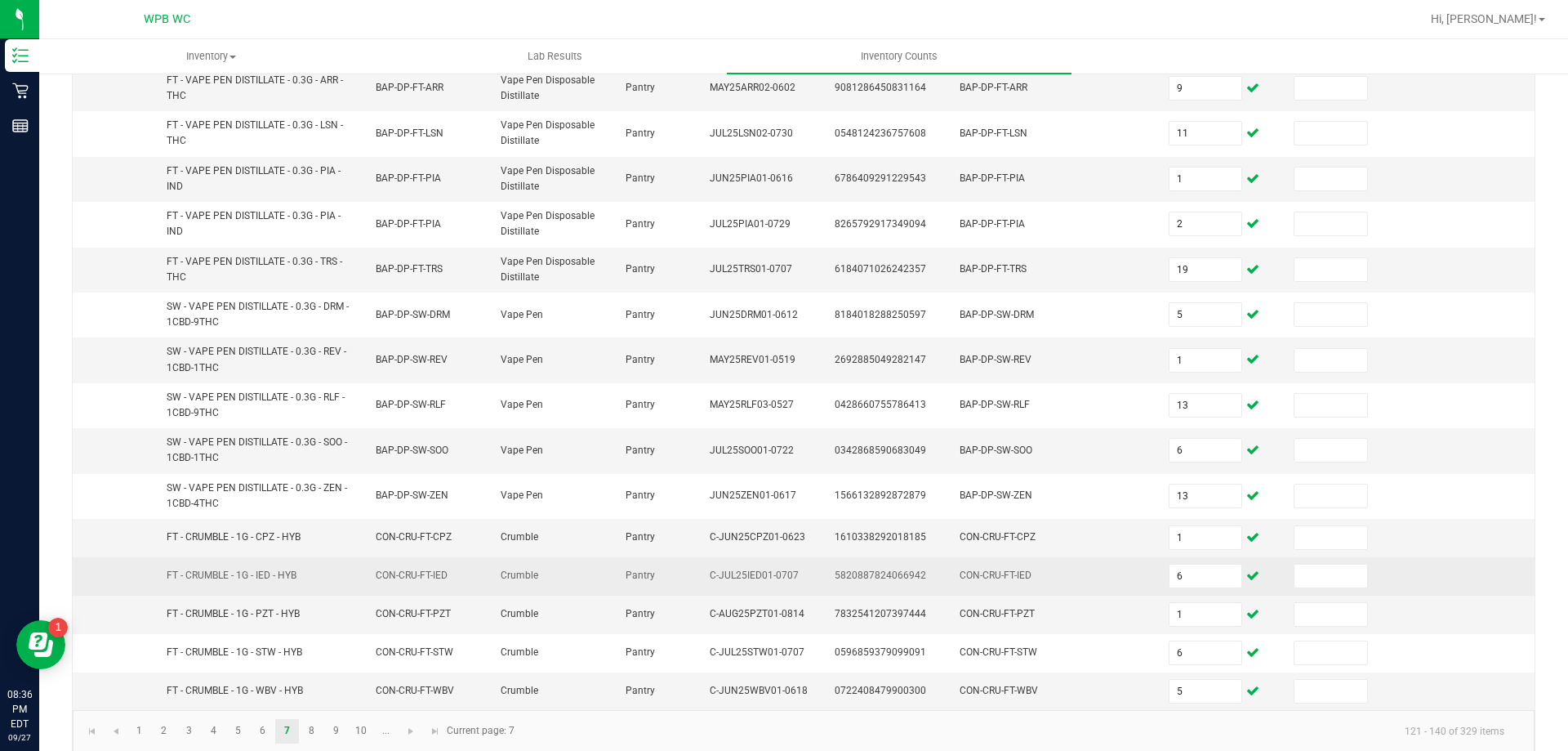
scroll to position [442, 0]
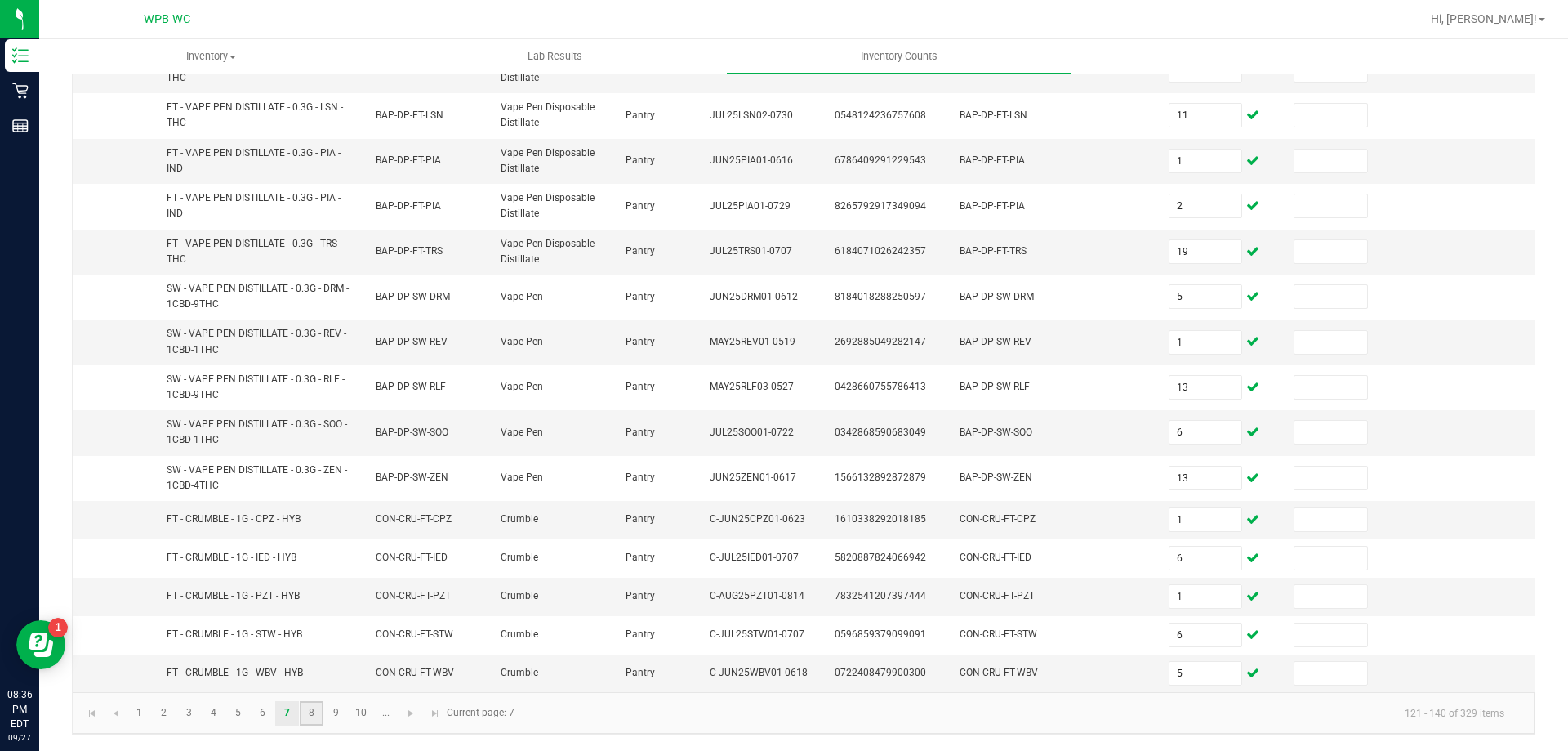
click at [311, 714] on link "8" at bounding box center [312, 713] width 23 height 24
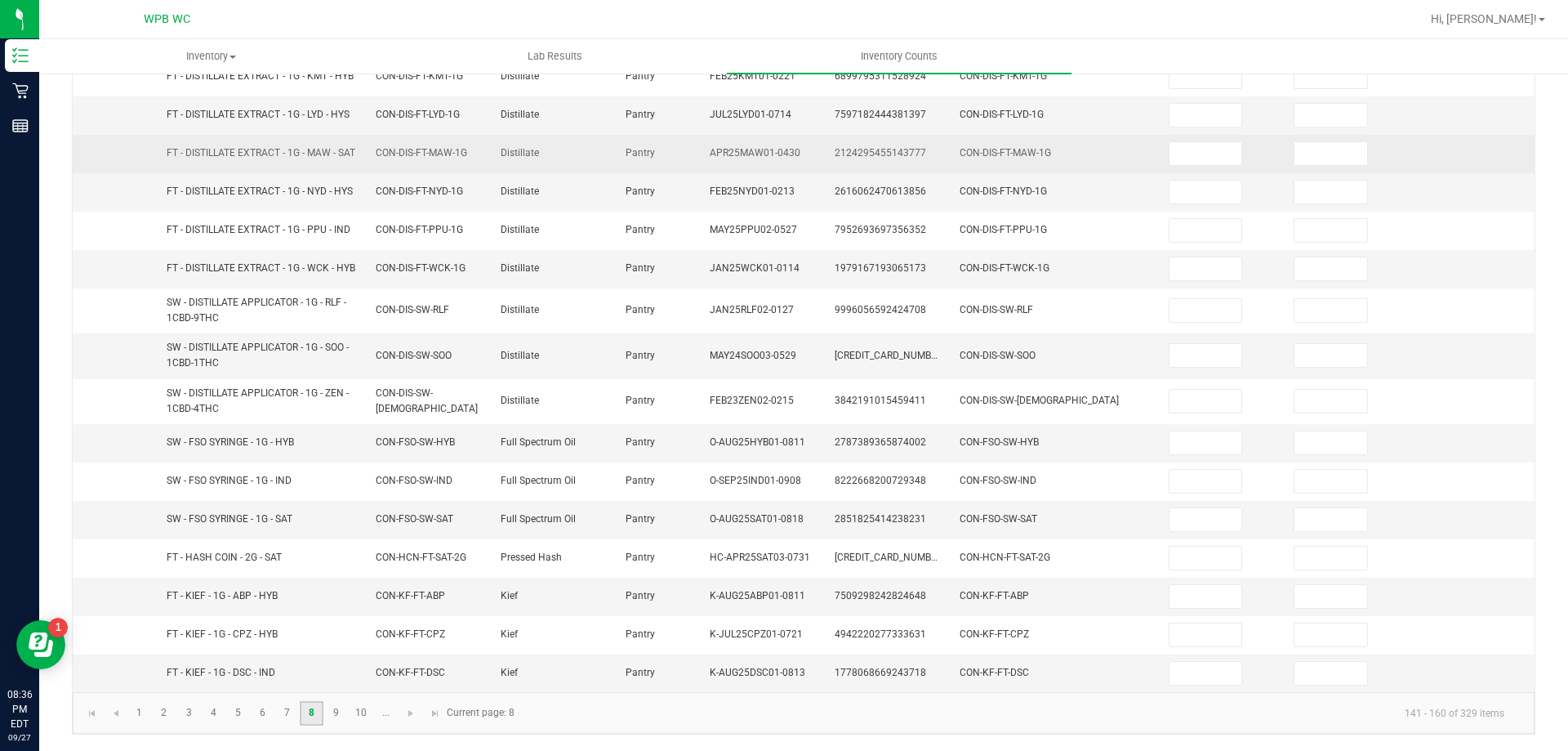
scroll to position [68, 0]
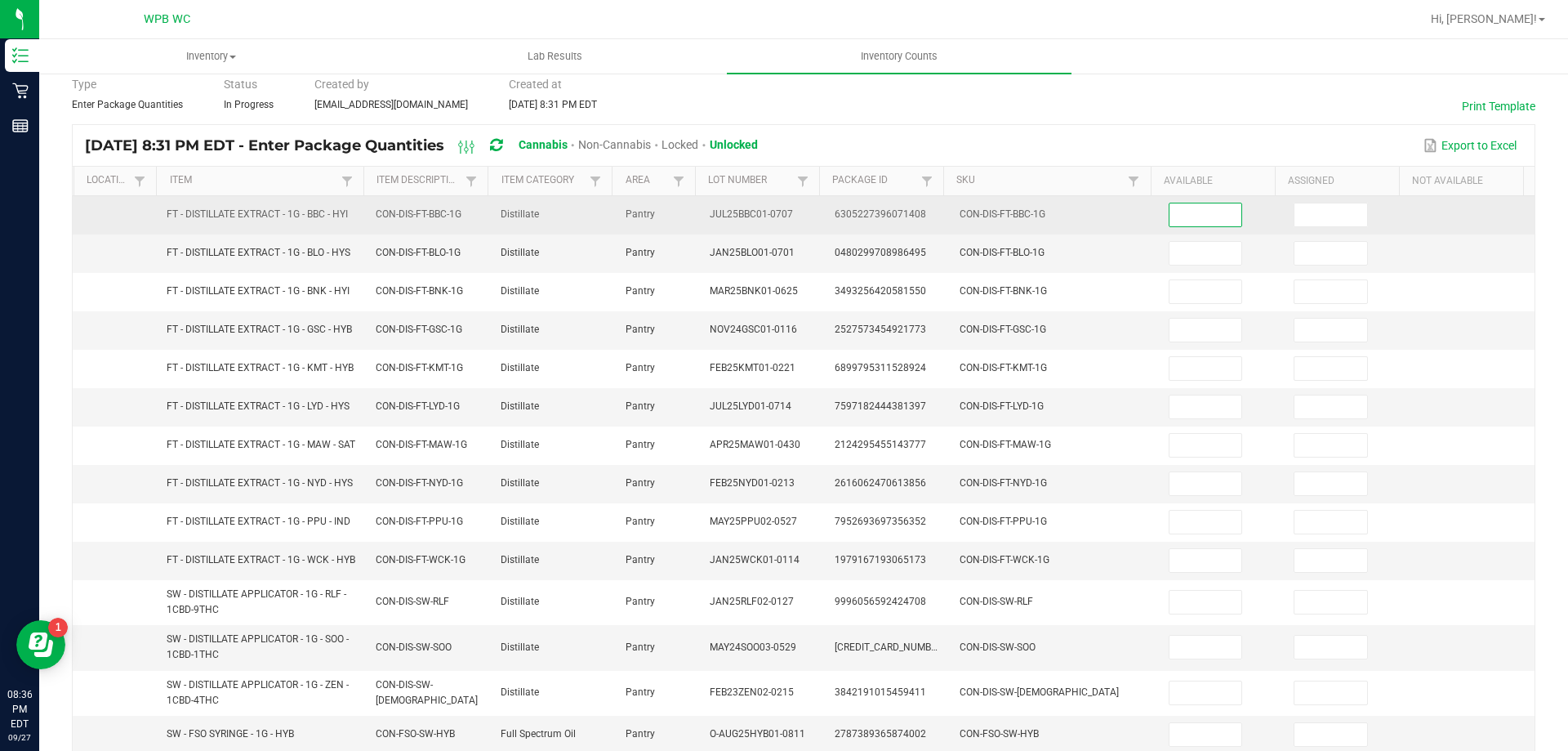
click at [1185, 214] on input at bounding box center [1205, 214] width 73 height 23
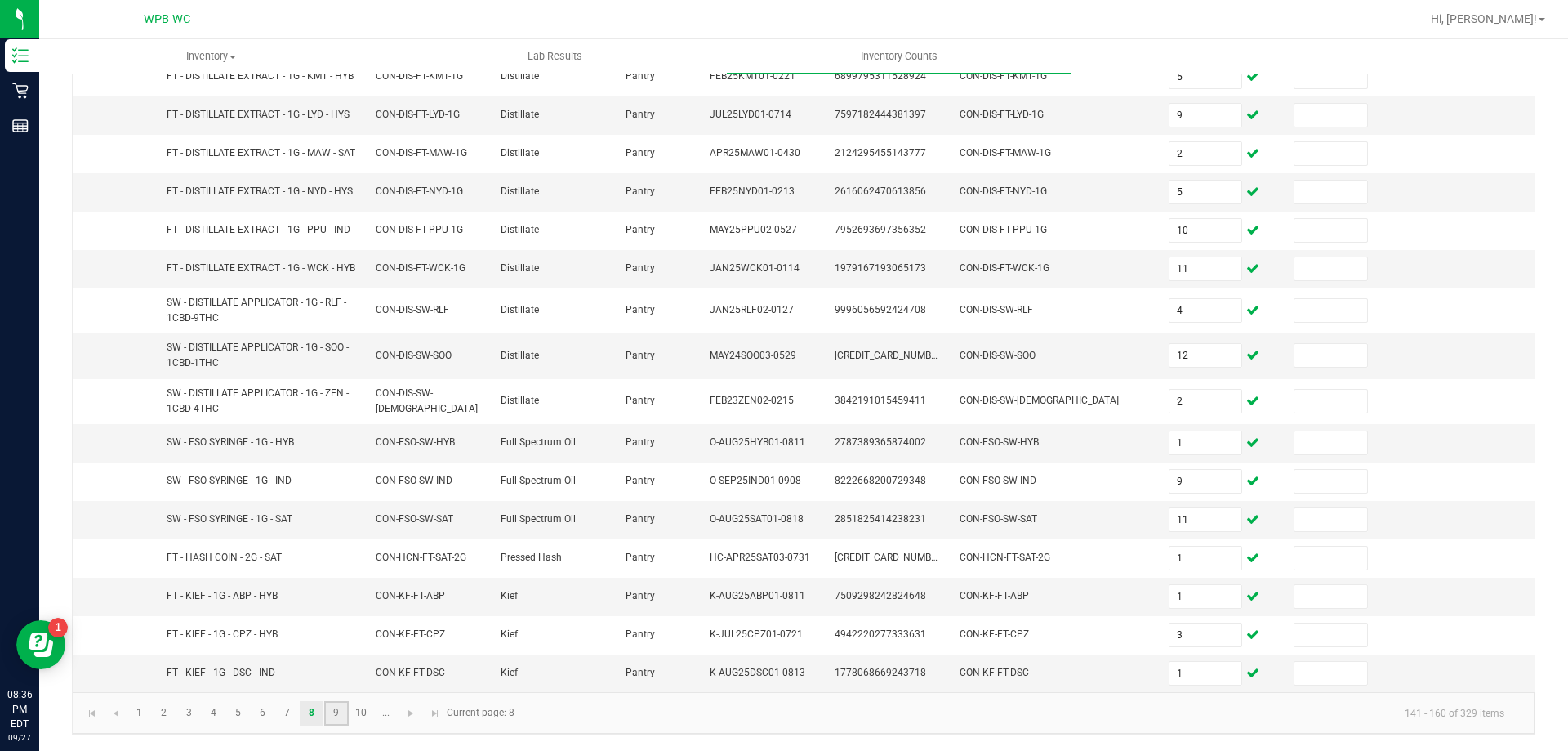
click at [341, 708] on link "9" at bounding box center [336, 713] width 23 height 24
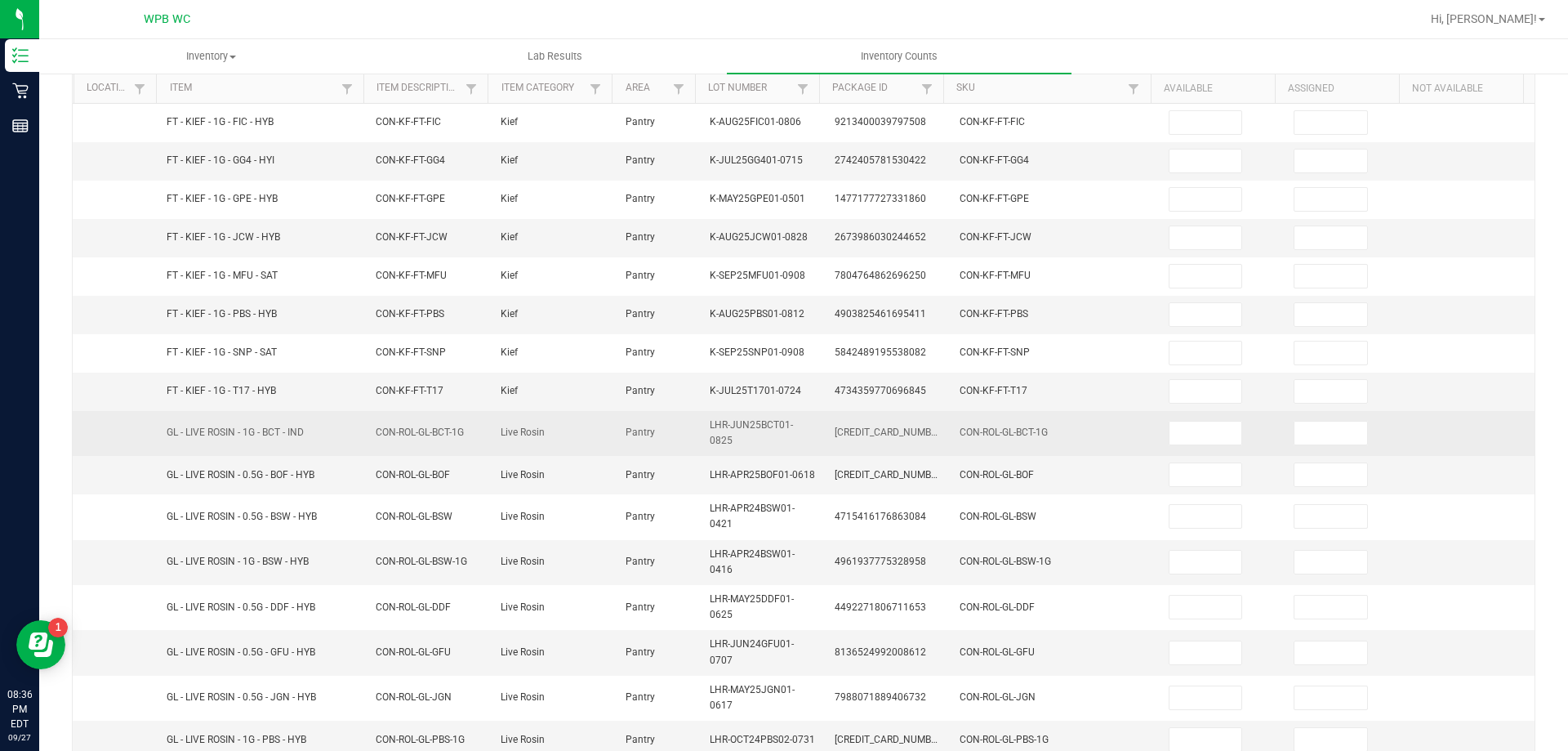
scroll to position [0, 0]
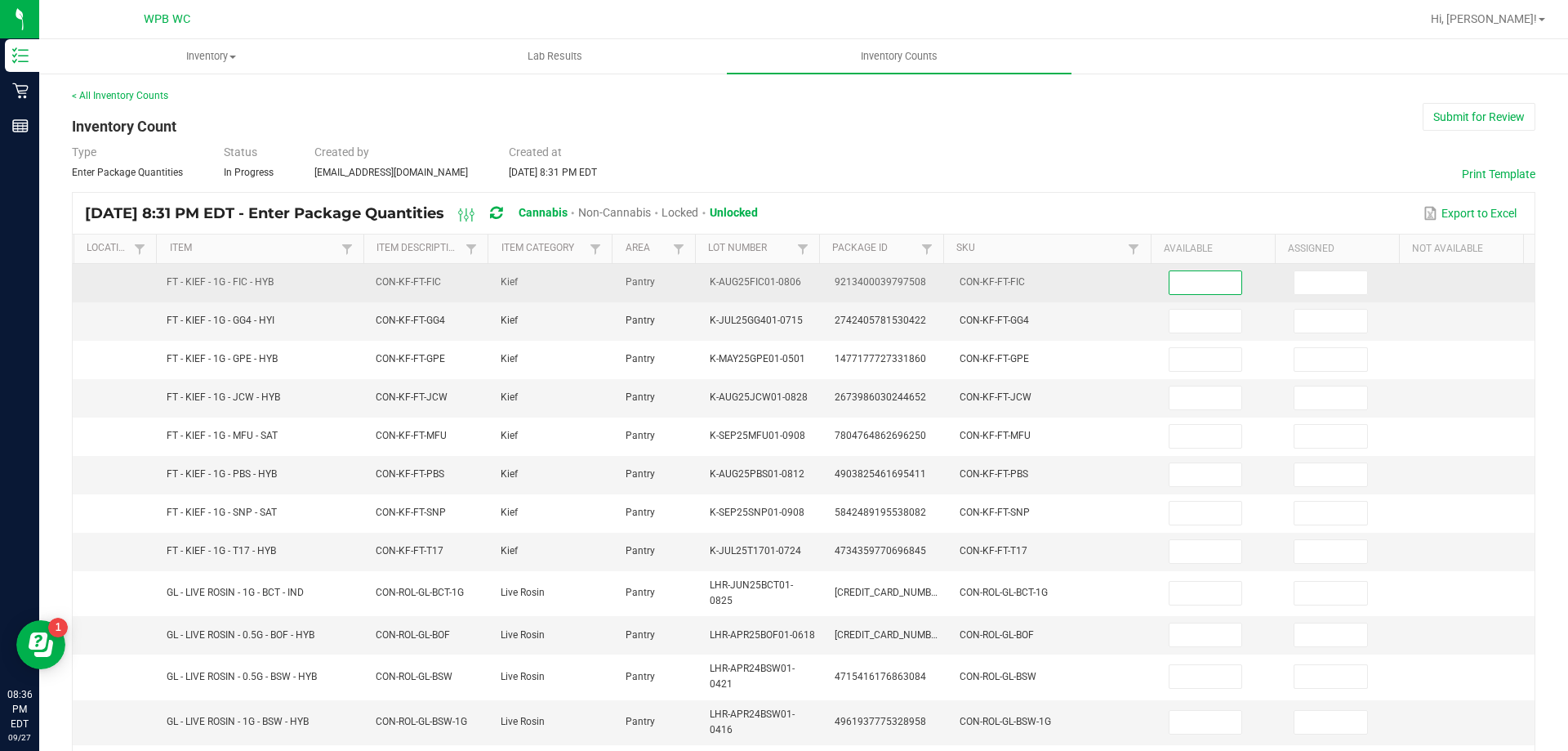
click at [1178, 278] on input at bounding box center [1205, 282] width 73 height 23
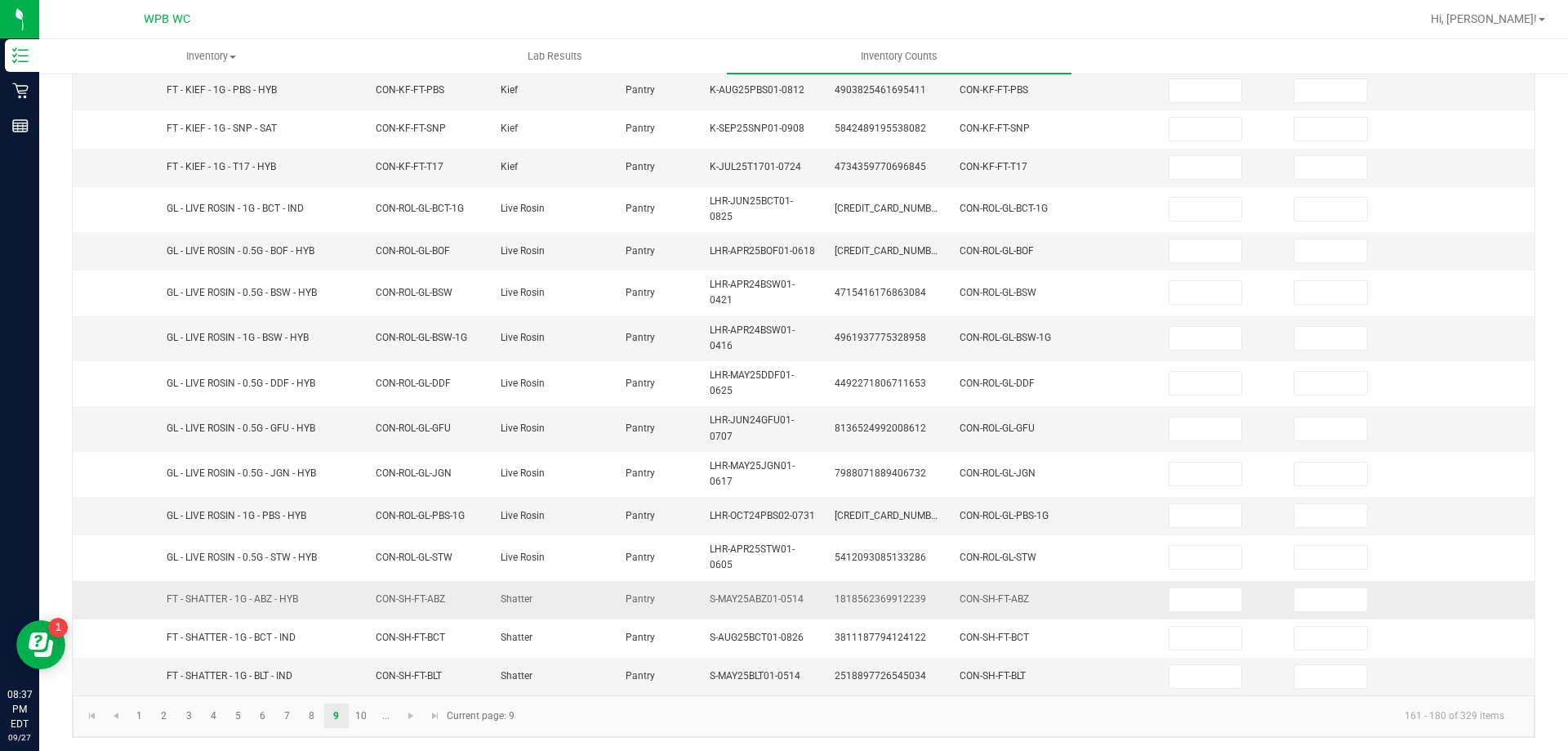
scroll to position [401, 0]
click at [310, 715] on link "8" at bounding box center [312, 712] width 23 height 24
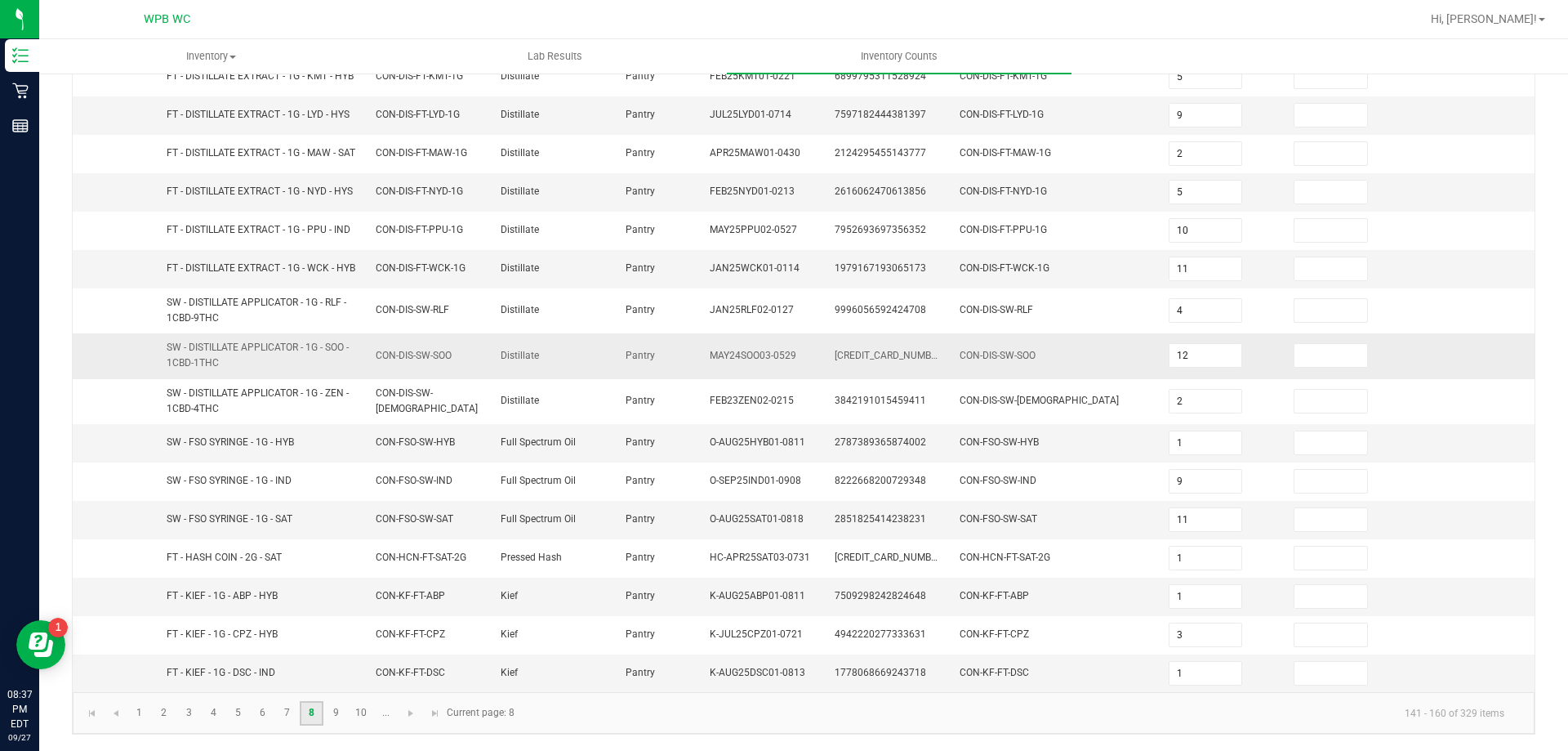
scroll to position [394, 0]
click at [279, 718] on link "7" at bounding box center [287, 713] width 23 height 24
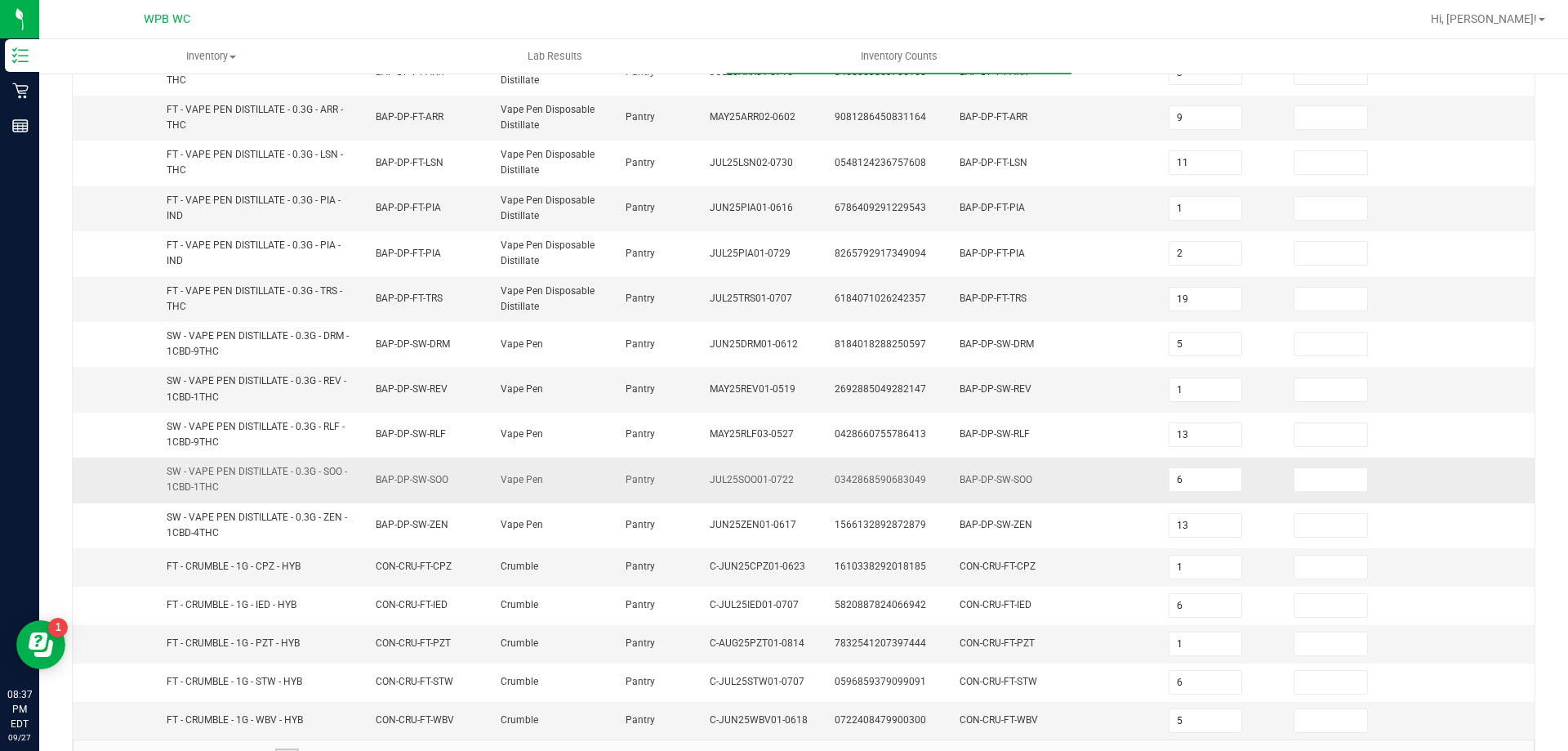
scroll to position [442, 0]
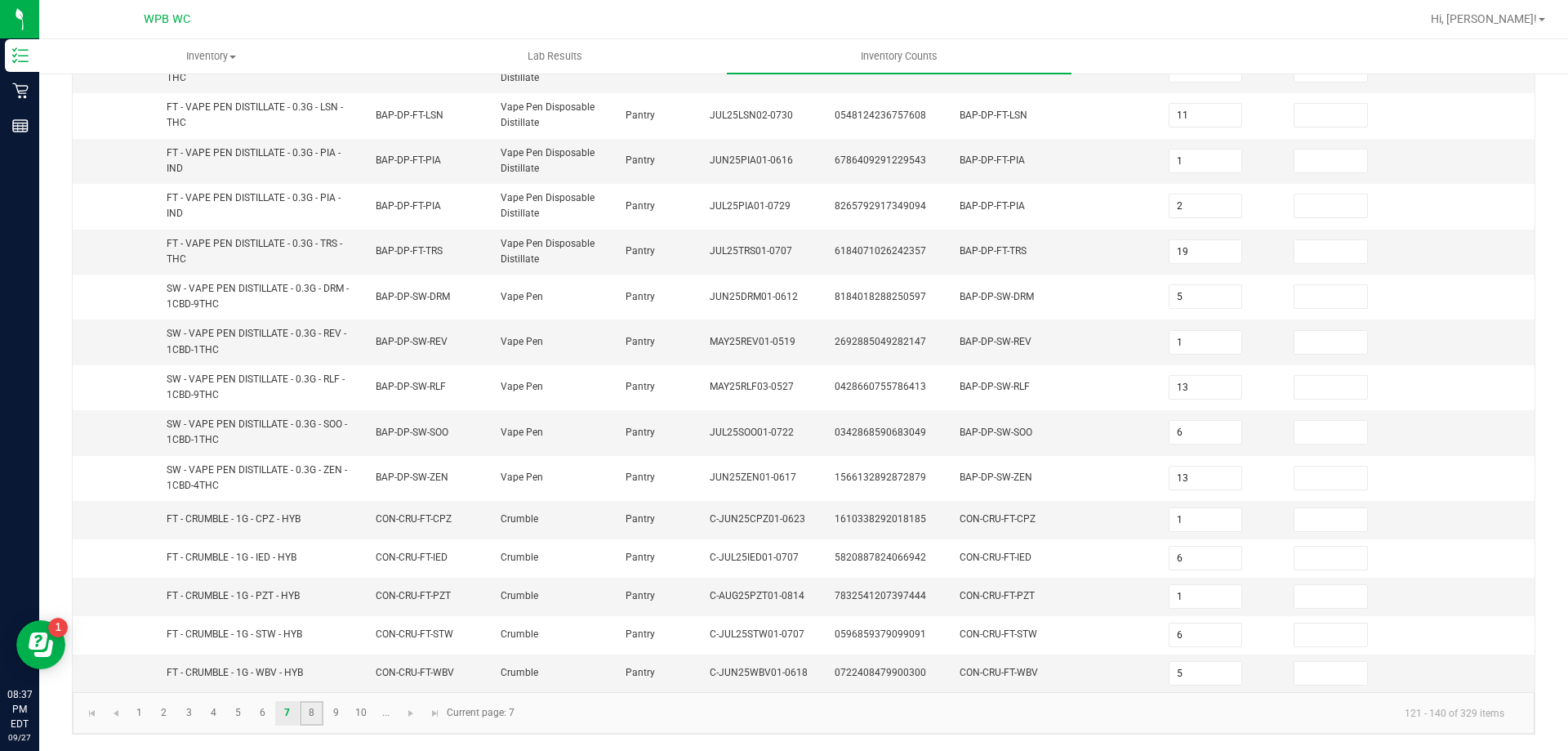
click at [322, 717] on link "8" at bounding box center [312, 713] width 23 height 24
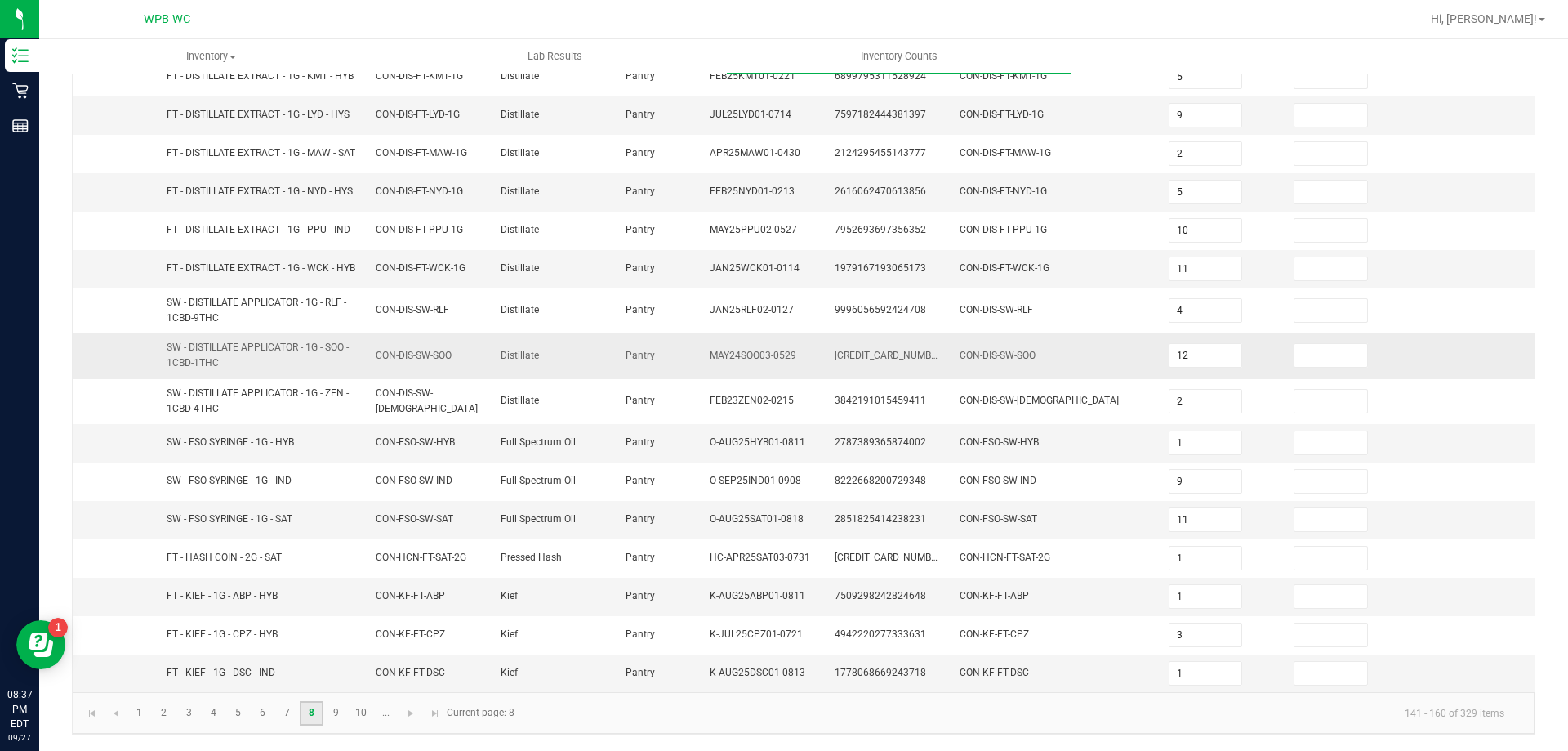
scroll to position [394, 0]
click at [345, 711] on link "9" at bounding box center [336, 713] width 23 height 24
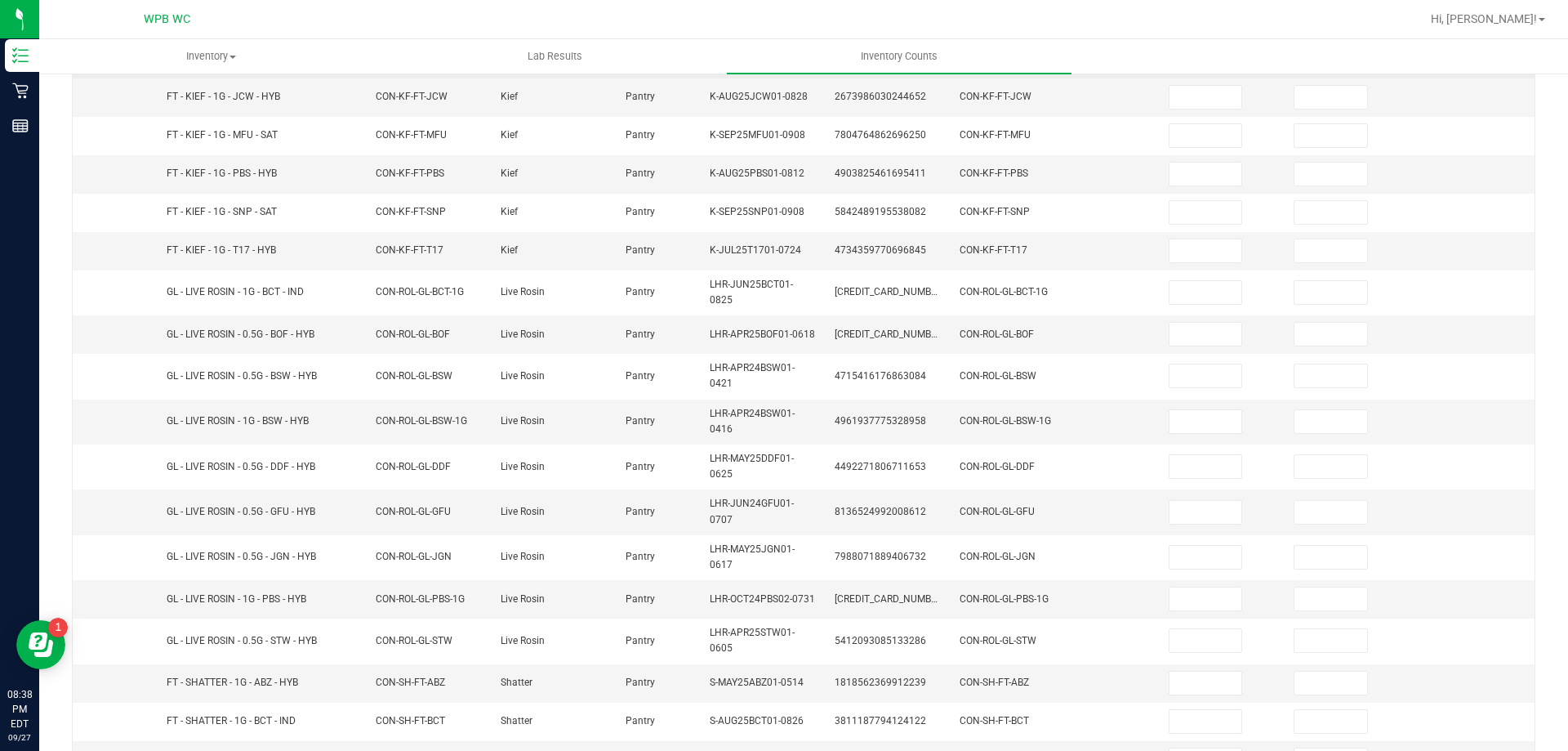
scroll to position [0, 0]
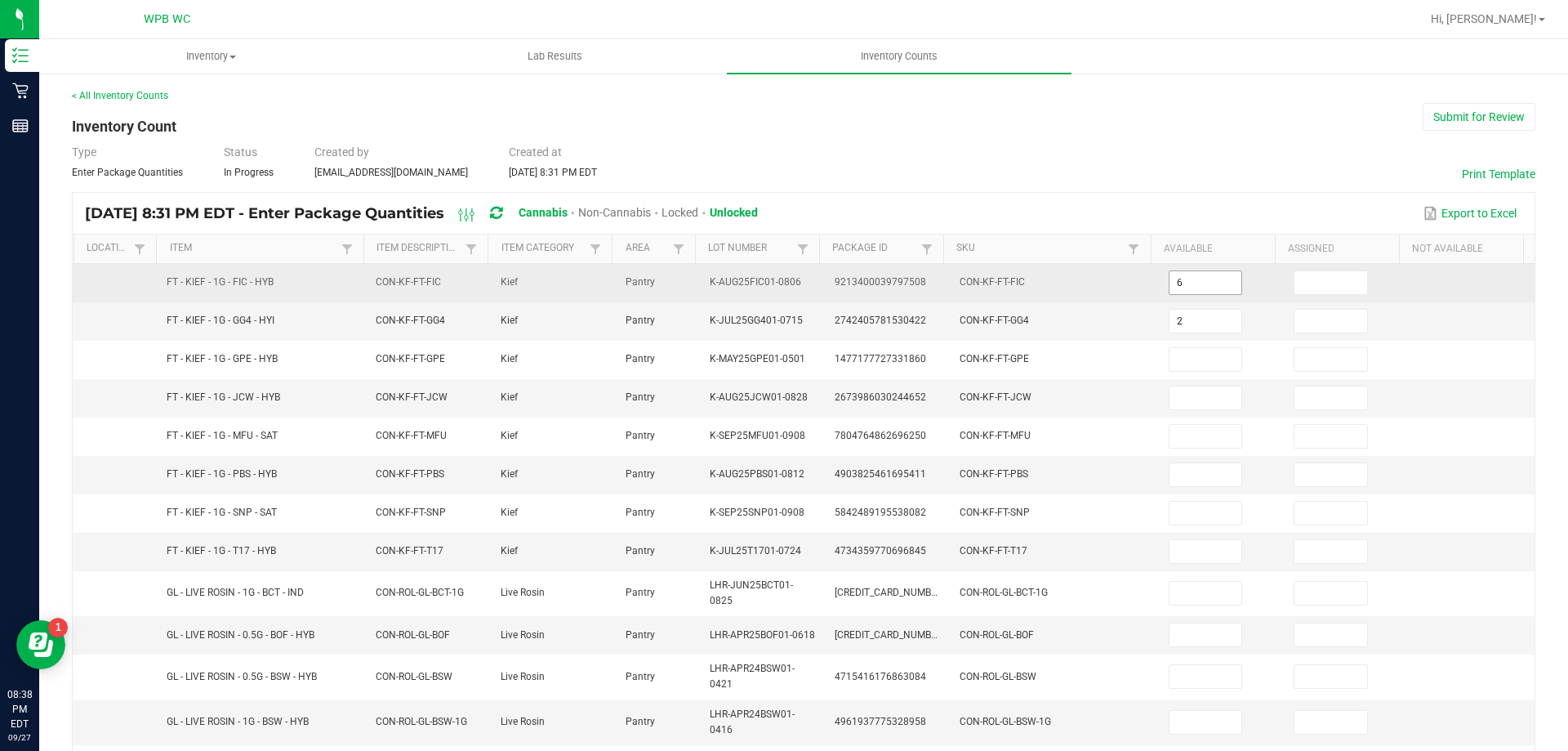
click at [1179, 282] on input "6" at bounding box center [1205, 282] width 73 height 23
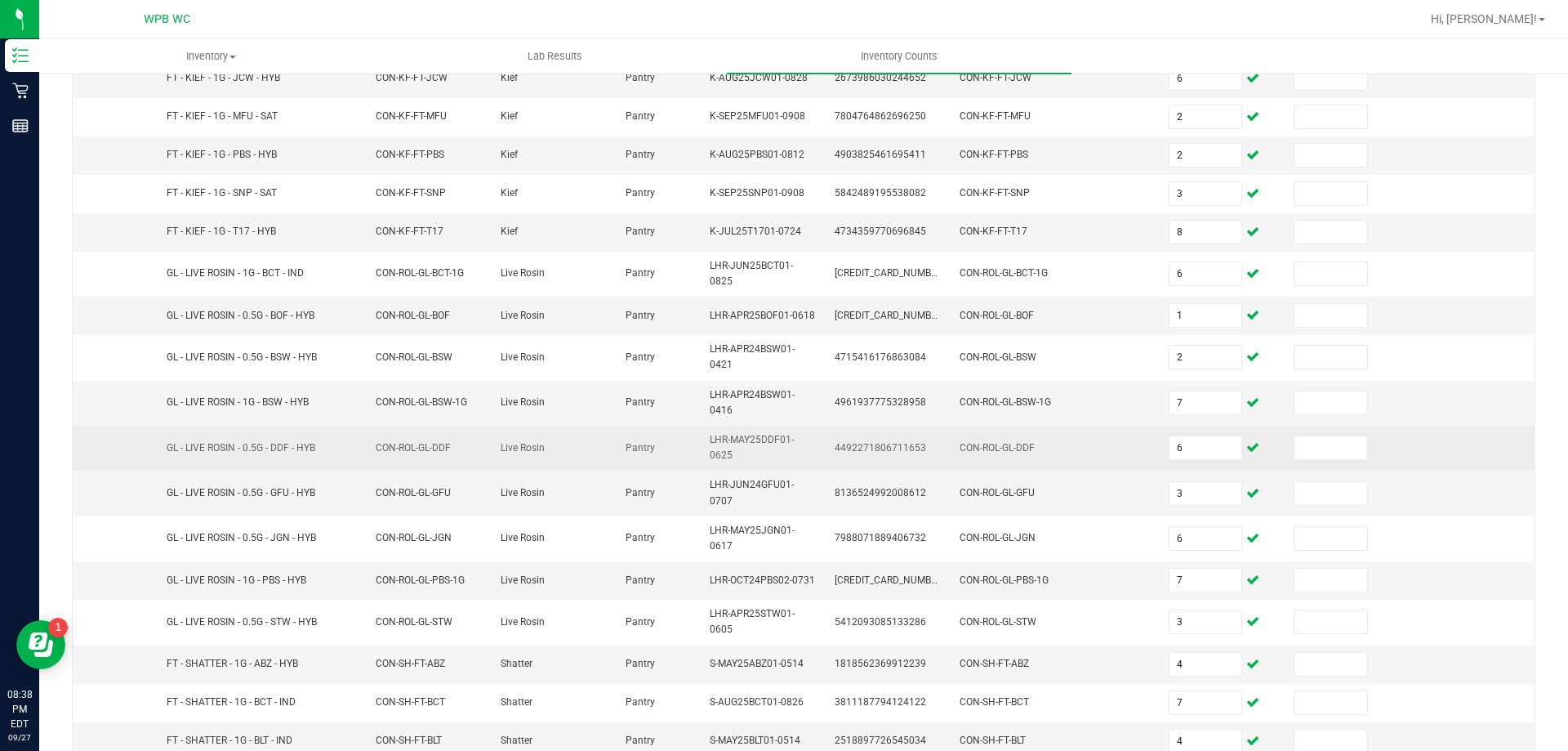
scroll to position [401, 0]
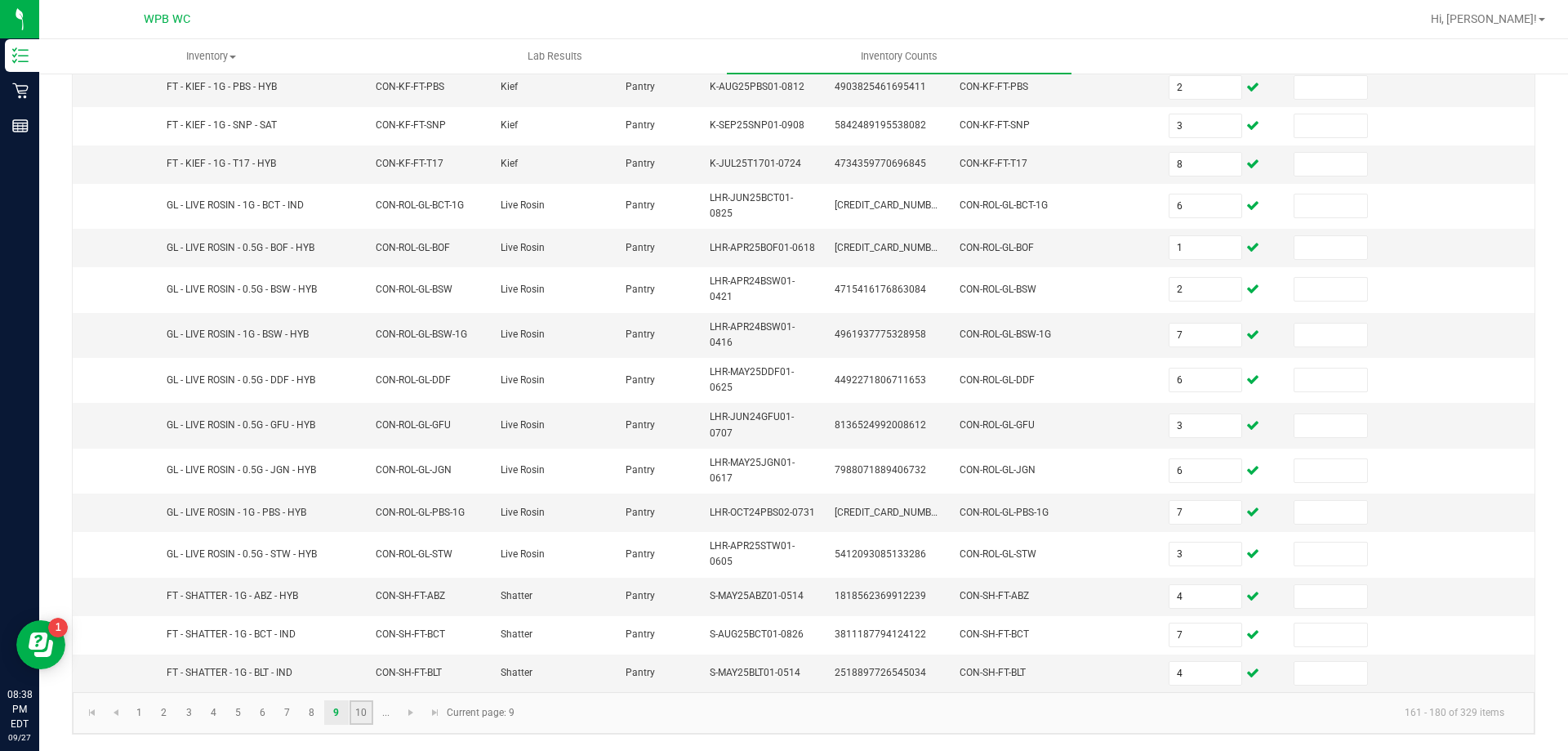
click at [364, 711] on link "10" at bounding box center [361, 712] width 23 height 24
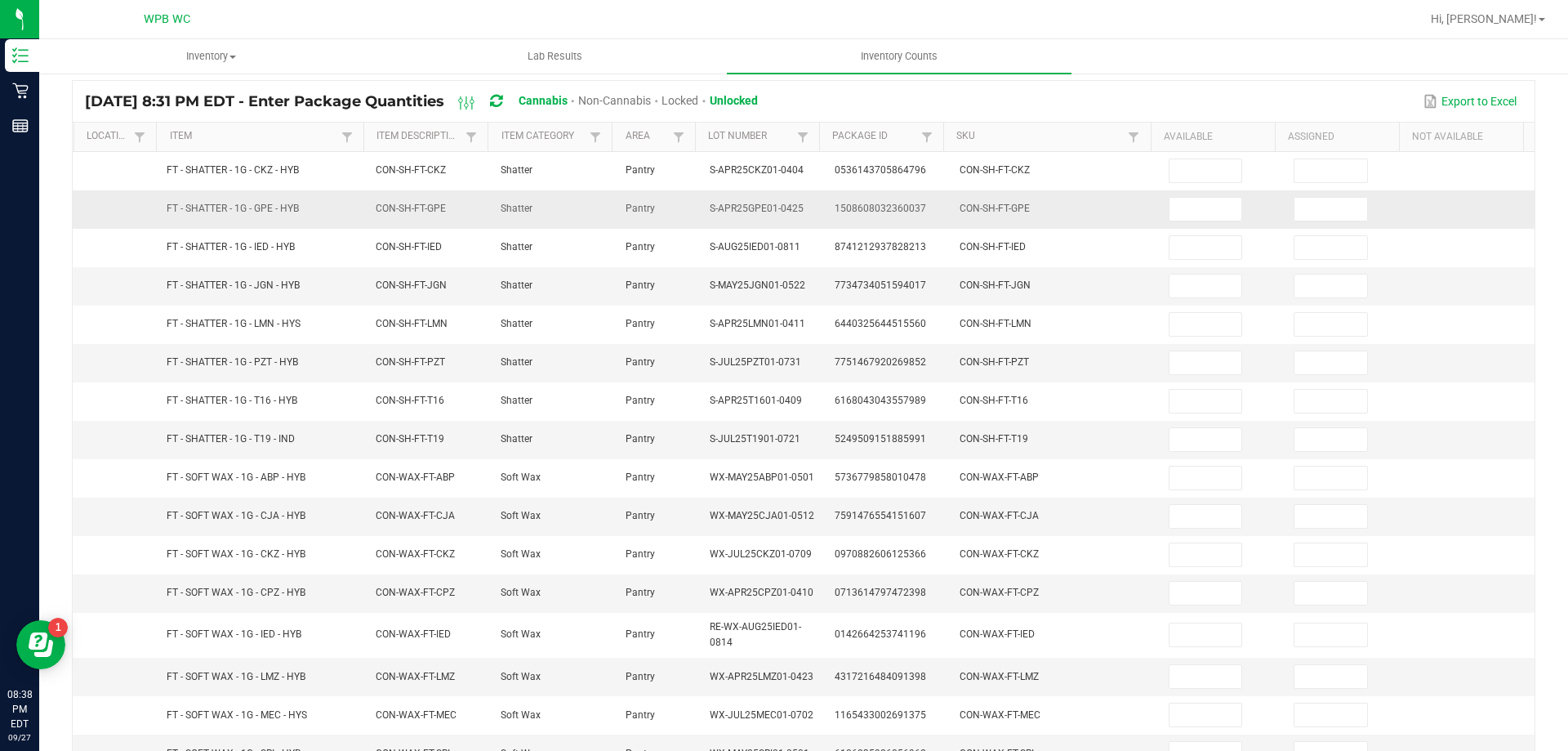
scroll to position [0, 0]
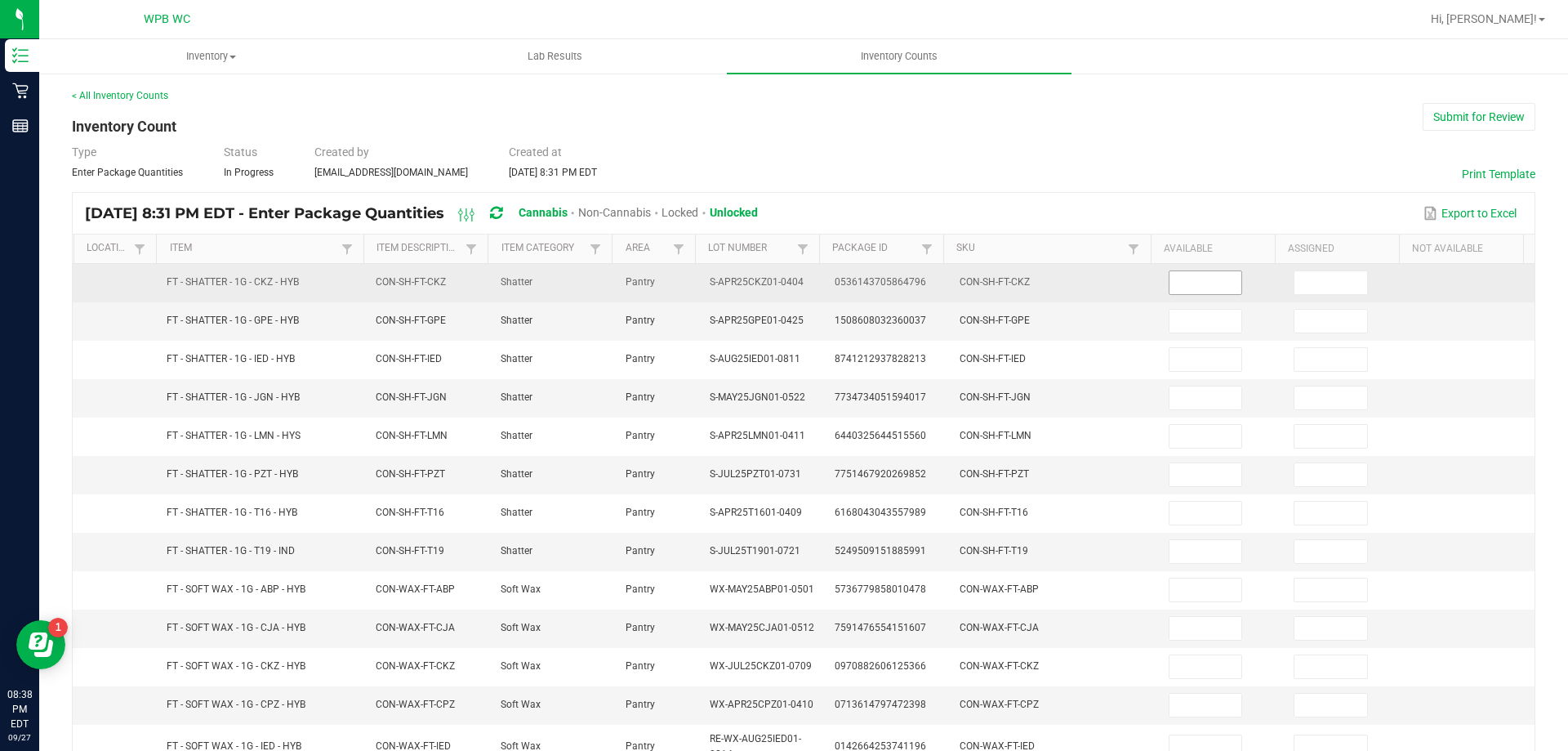
click at [1175, 282] on input at bounding box center [1205, 282] width 73 height 23
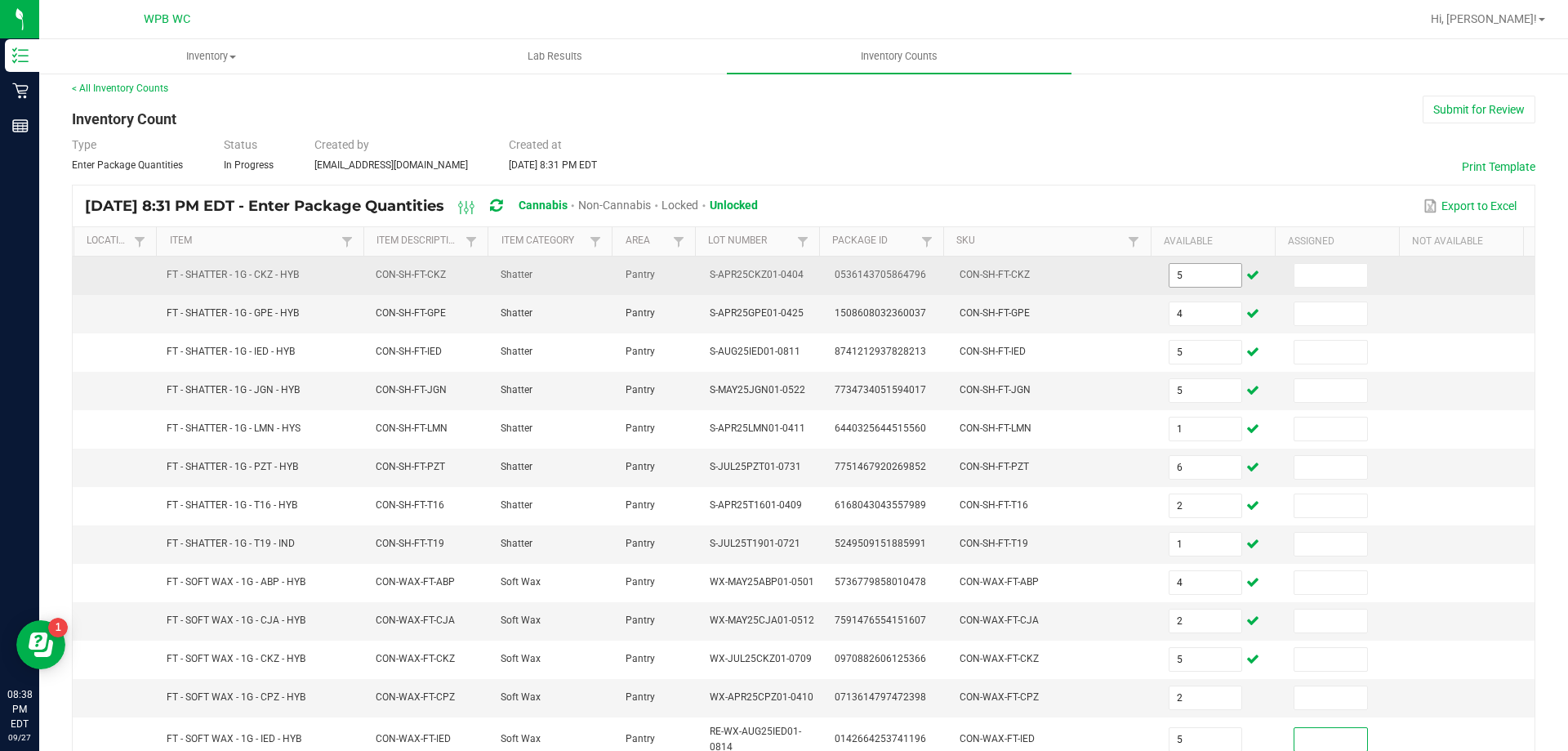
scroll to position [373, 0]
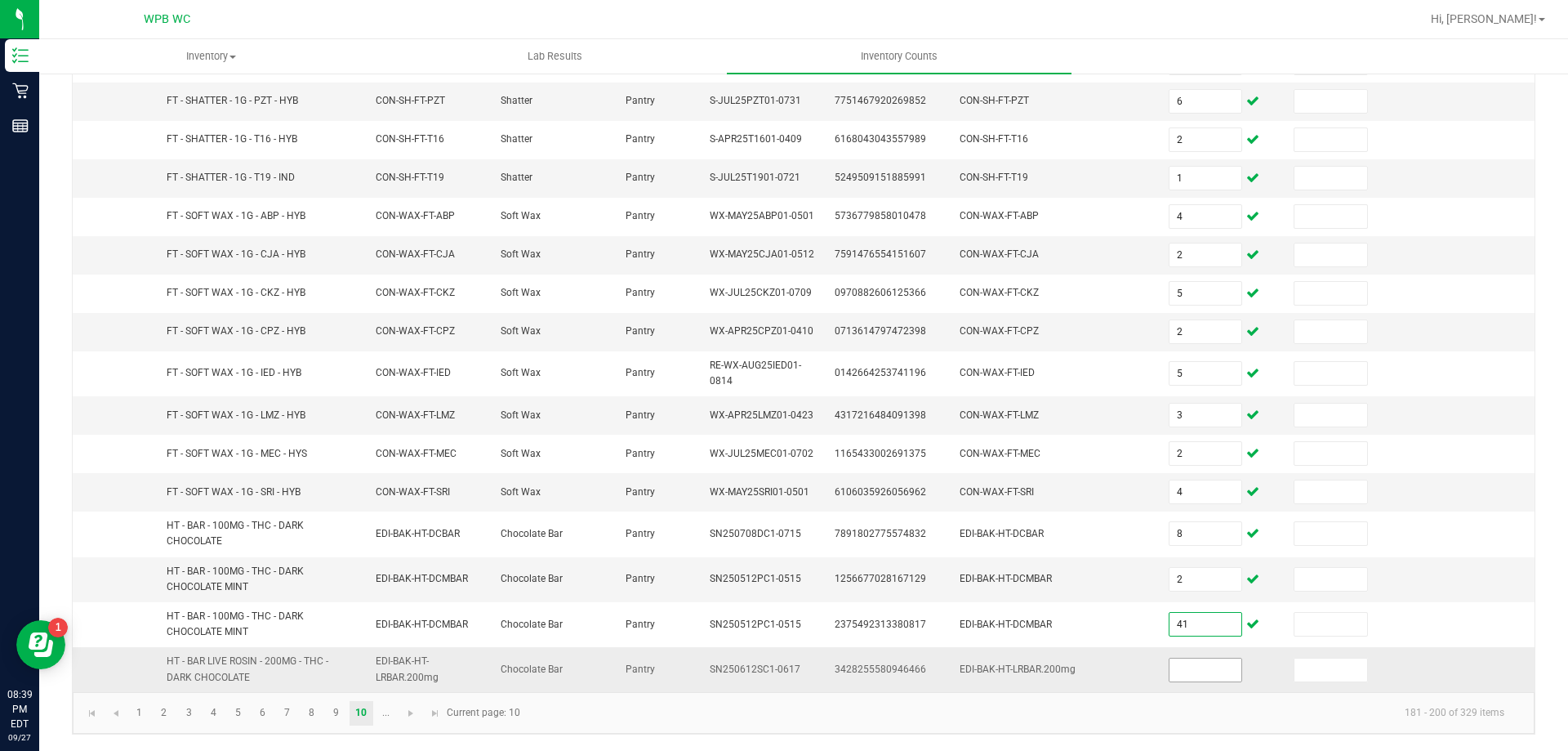
click at [1172, 666] on input at bounding box center [1205, 669] width 73 height 23
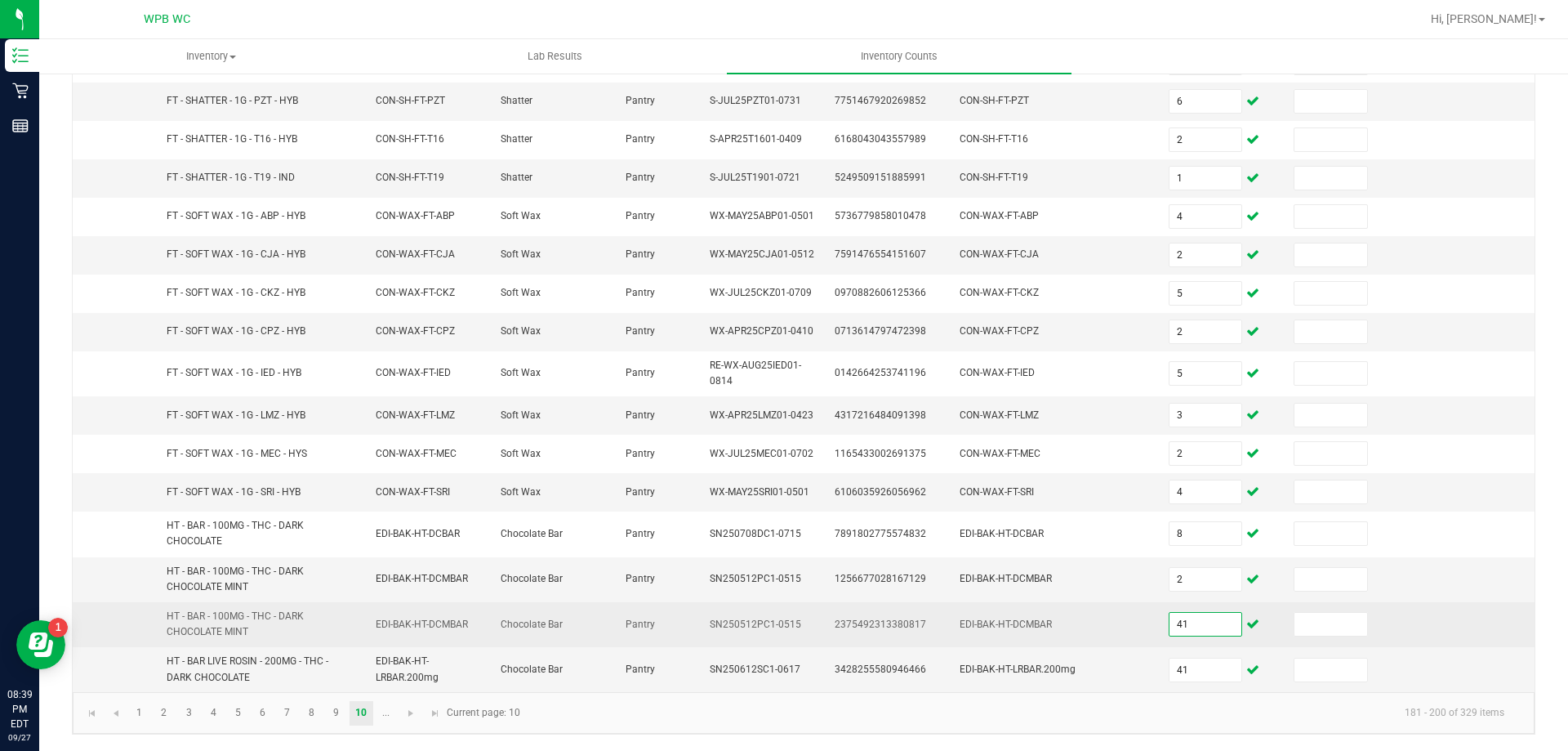
click at [1193, 630] on input "41" at bounding box center [1205, 623] width 73 height 23
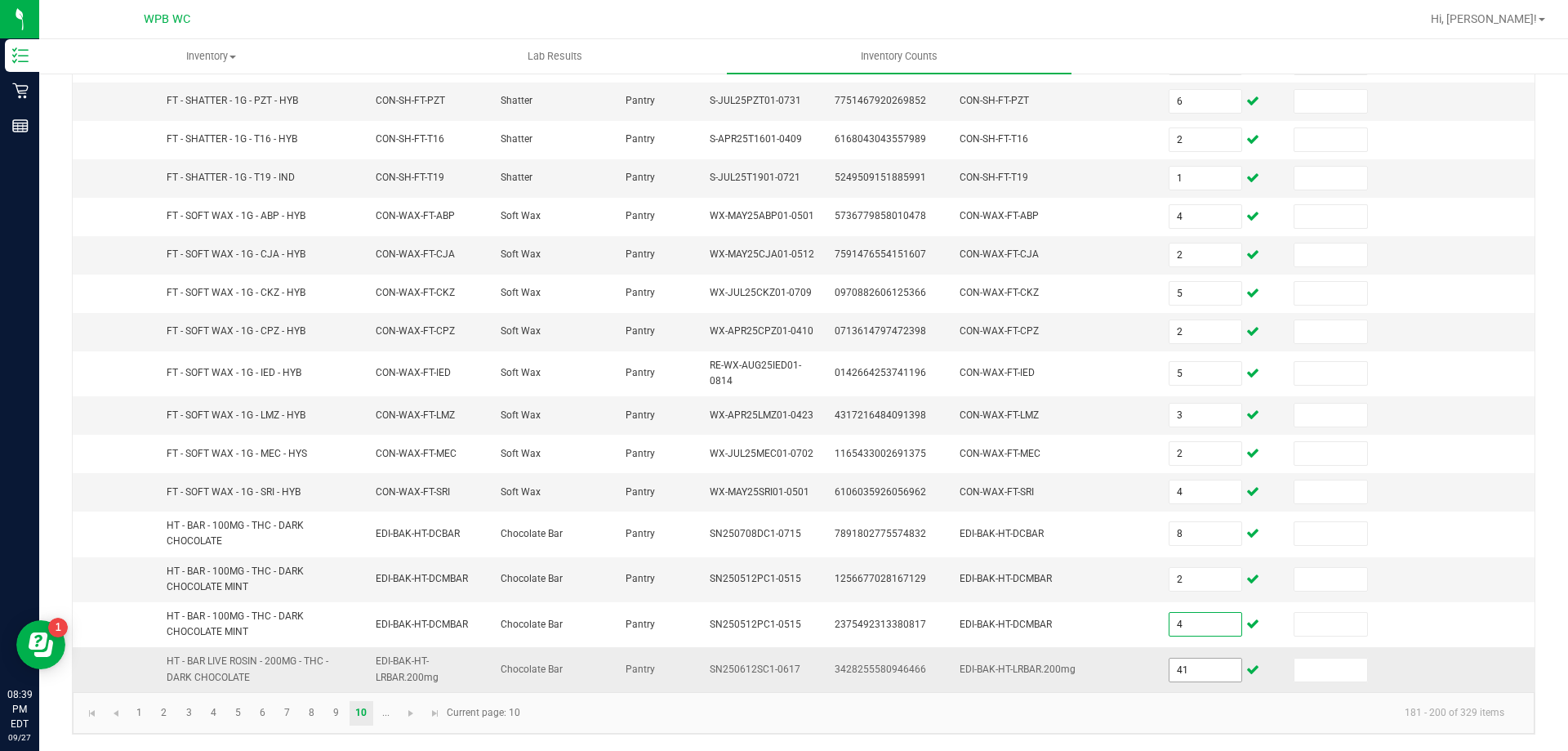
click at [1192, 671] on input "41" at bounding box center [1205, 669] width 73 height 23
click at [416, 712] on span "Go to the next page" at bounding box center [411, 713] width 13 height 13
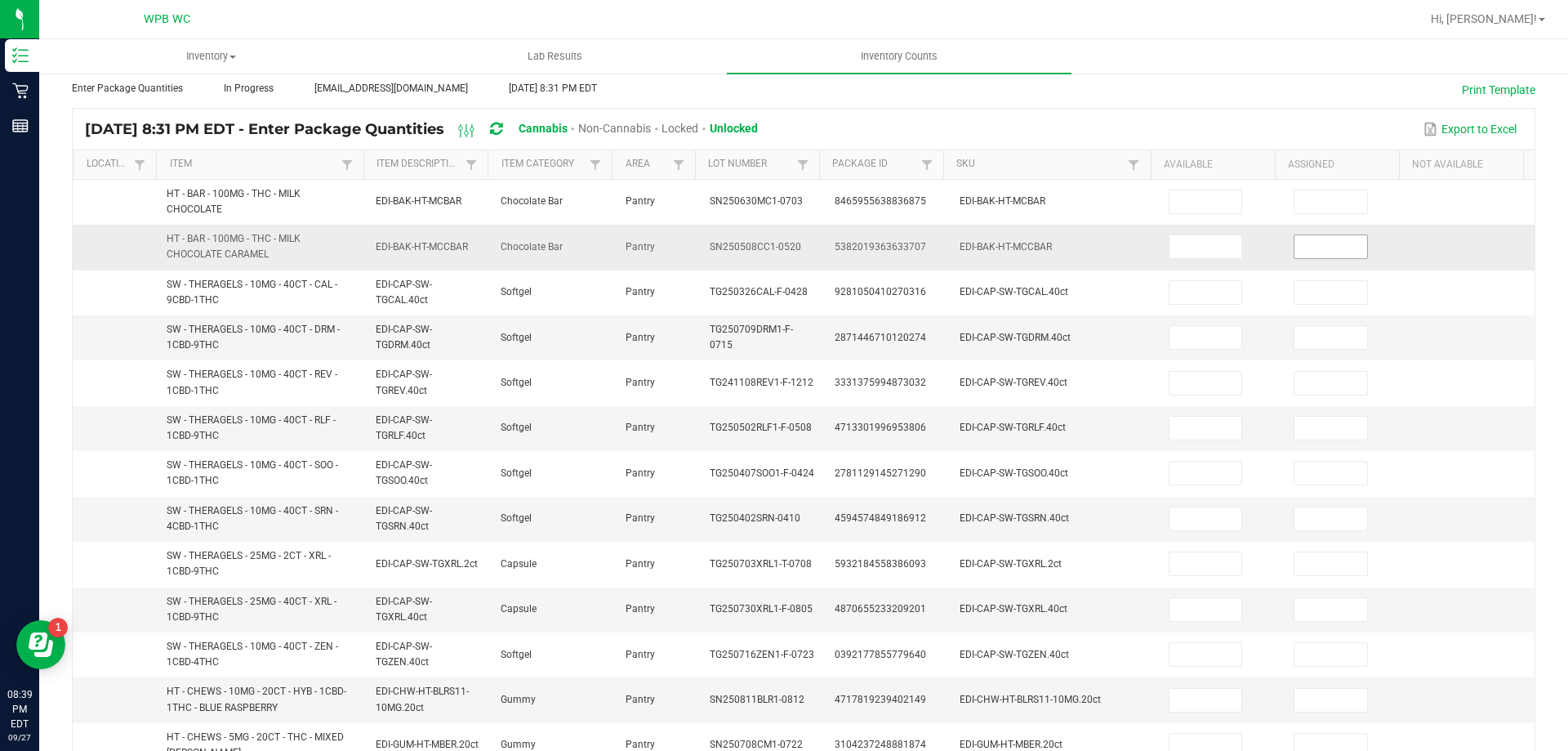
scroll to position [47, 0]
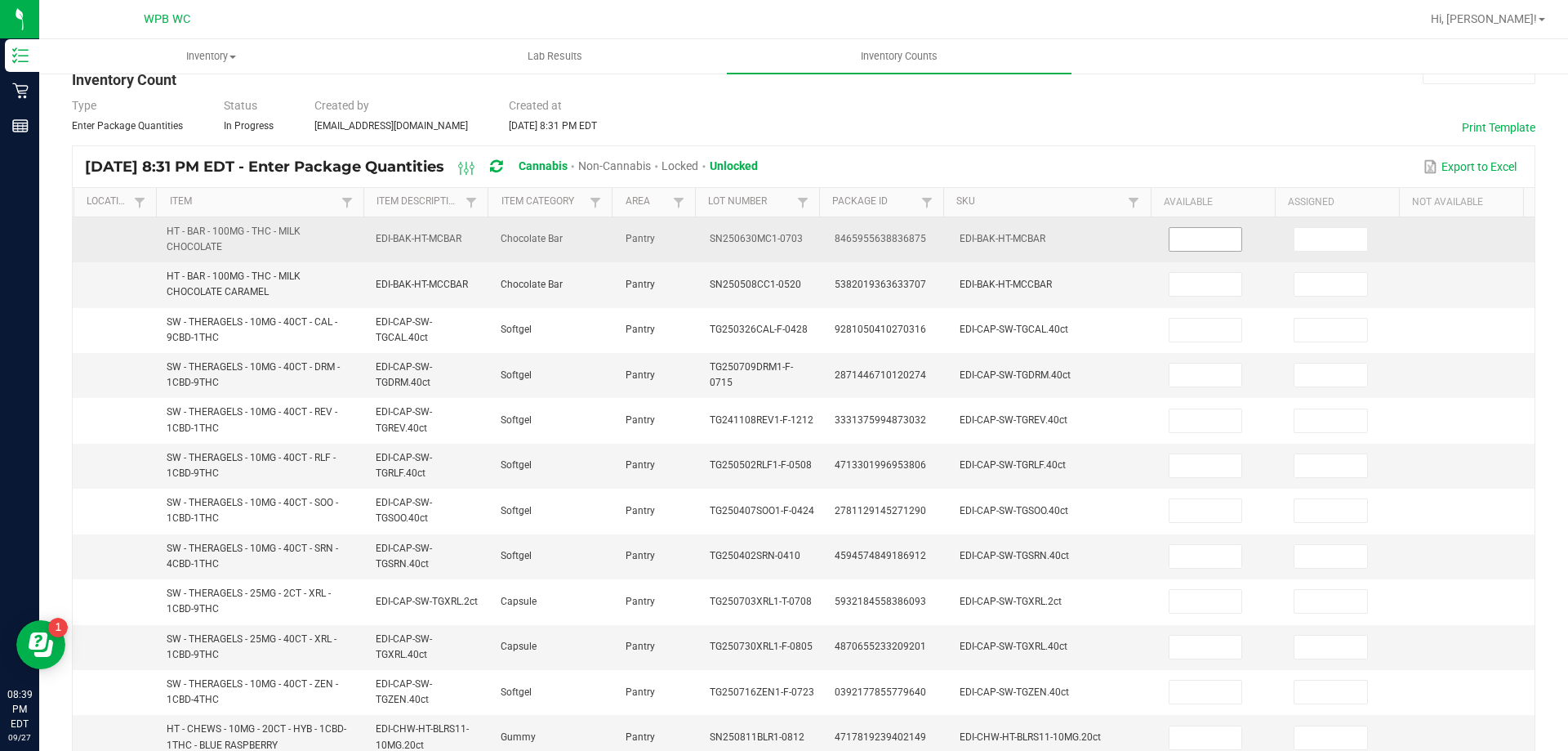
click at [1170, 241] on input at bounding box center [1205, 238] width 73 height 23
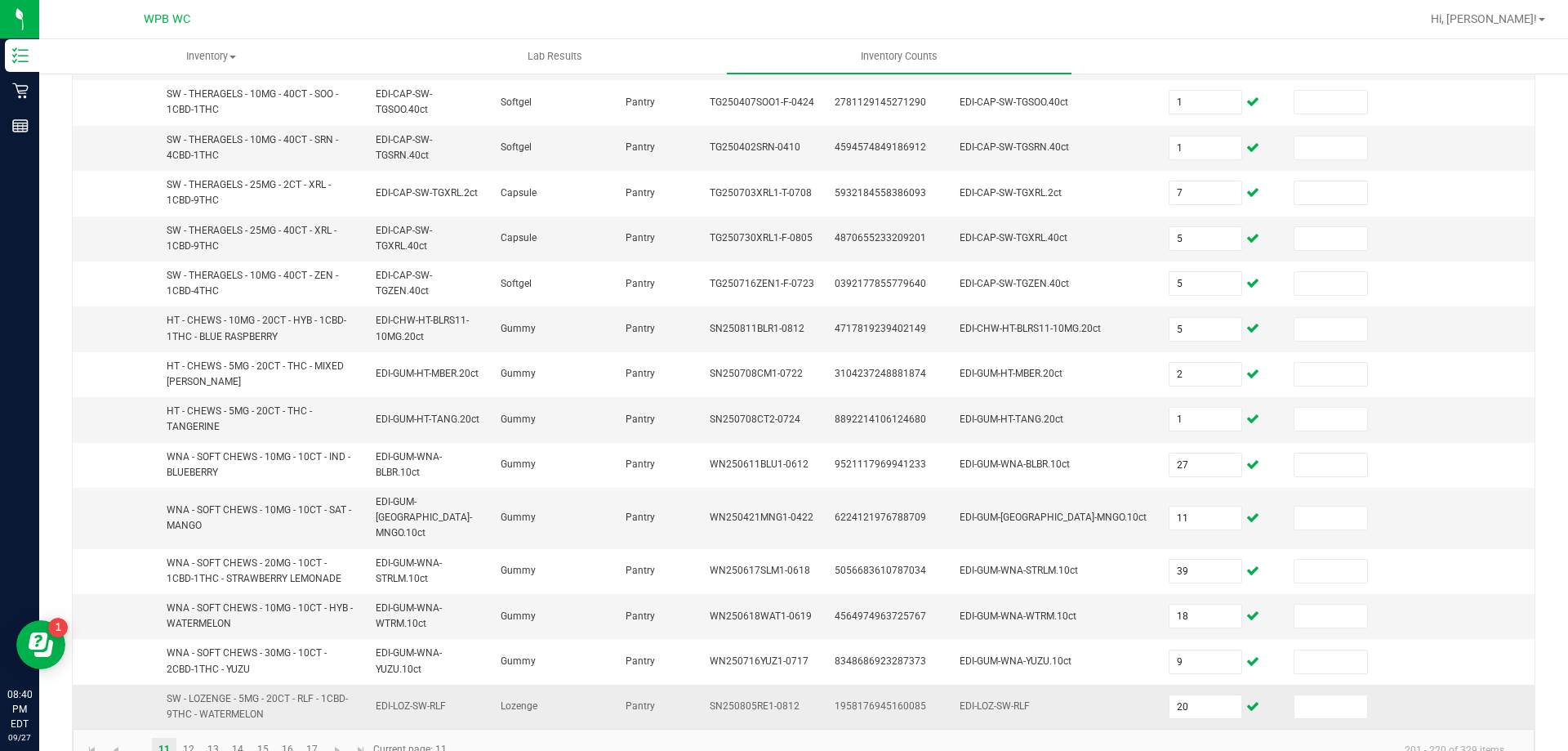
scroll to position [476, 0]
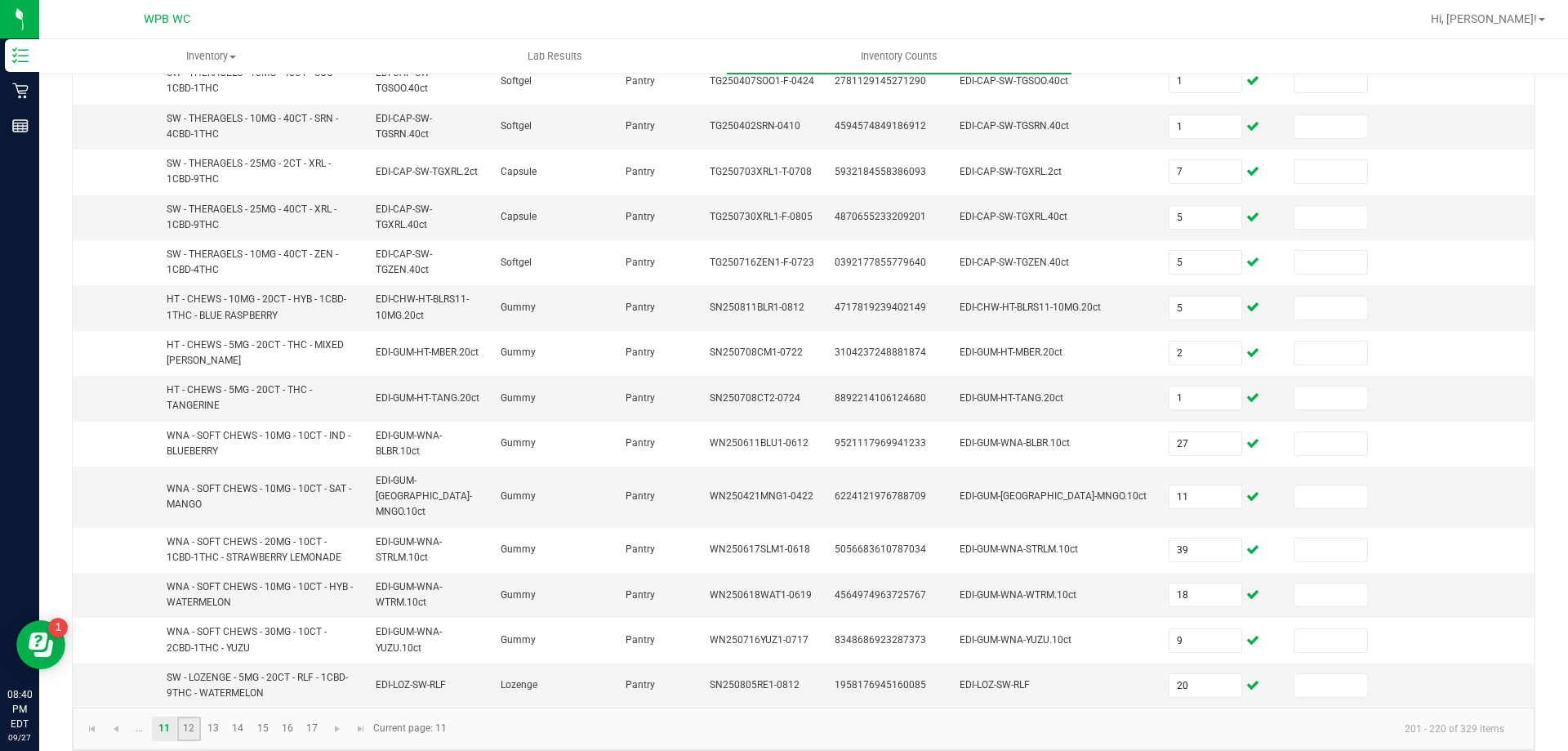
click at [198, 716] on link "12" at bounding box center [189, 728] width 23 height 24
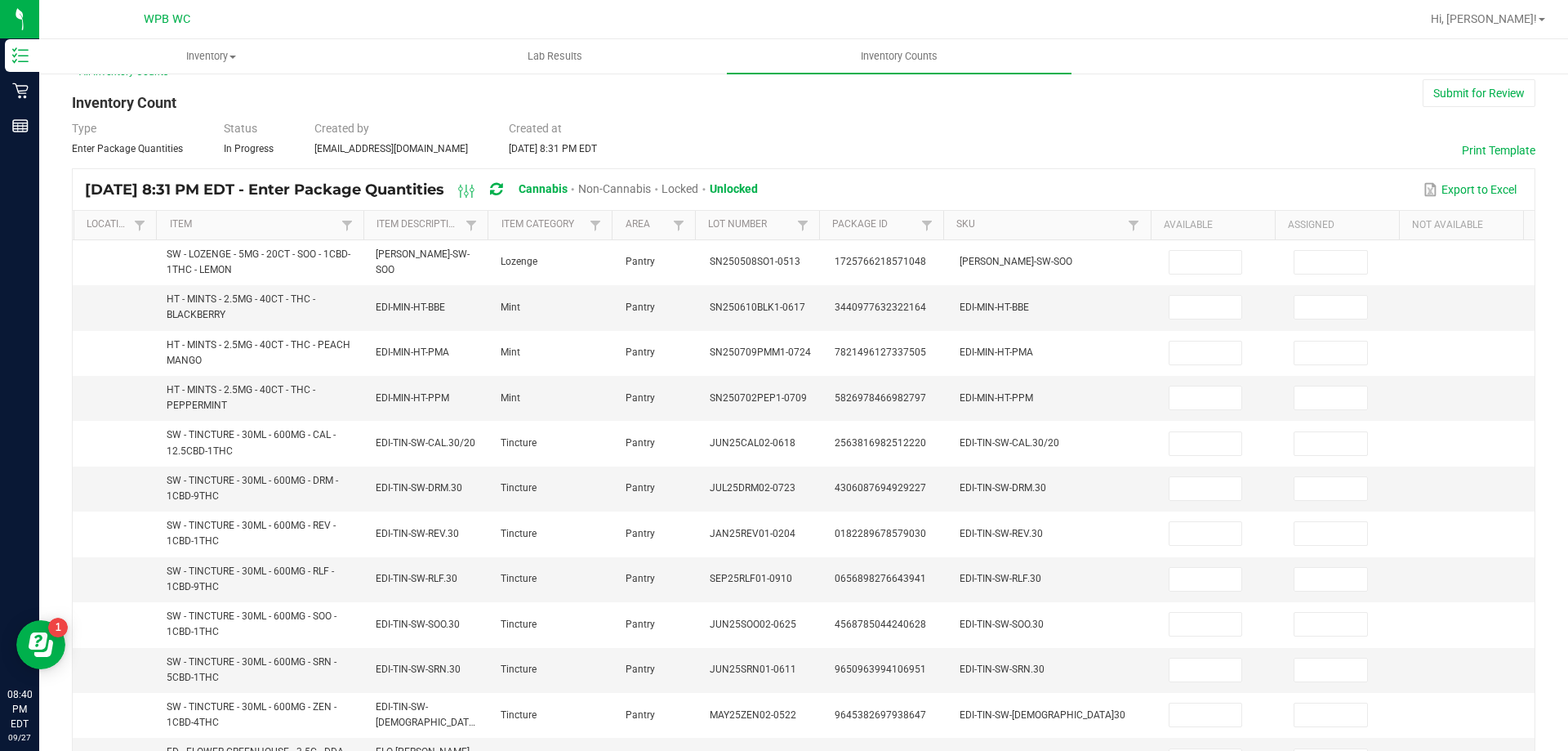
scroll to position [0, 0]
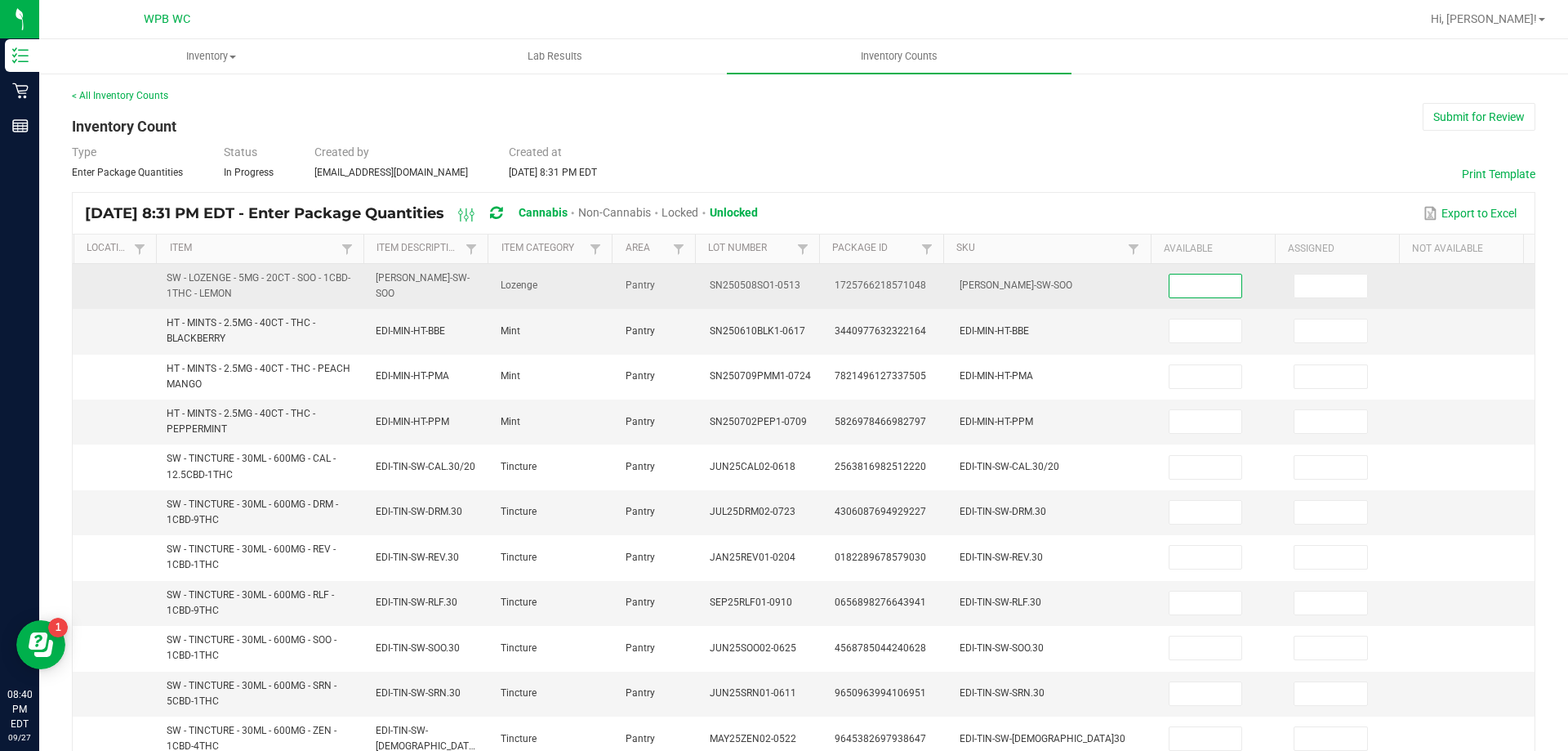
click at [1174, 283] on input at bounding box center [1205, 285] width 73 height 23
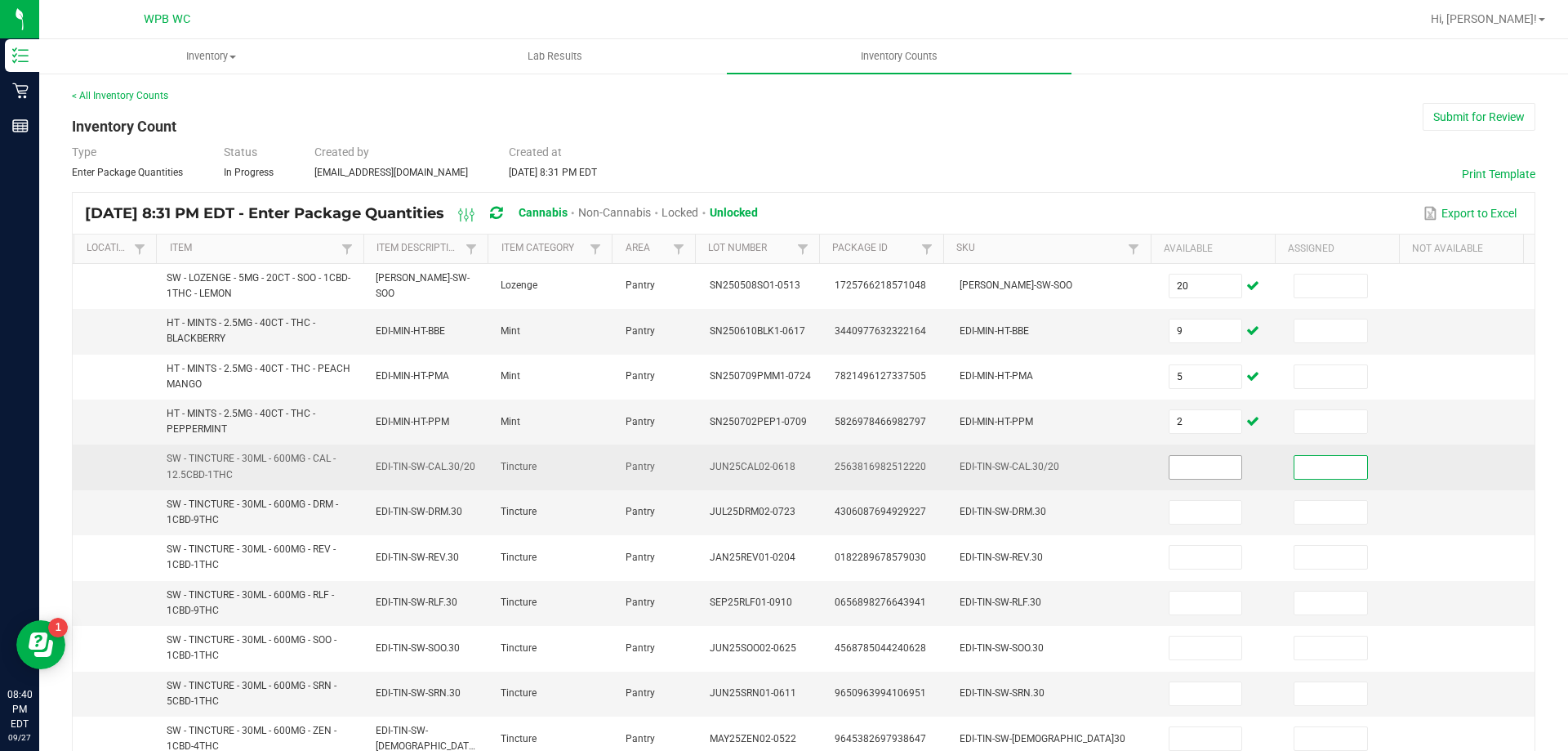
click at [1189, 460] on input at bounding box center [1205, 467] width 73 height 23
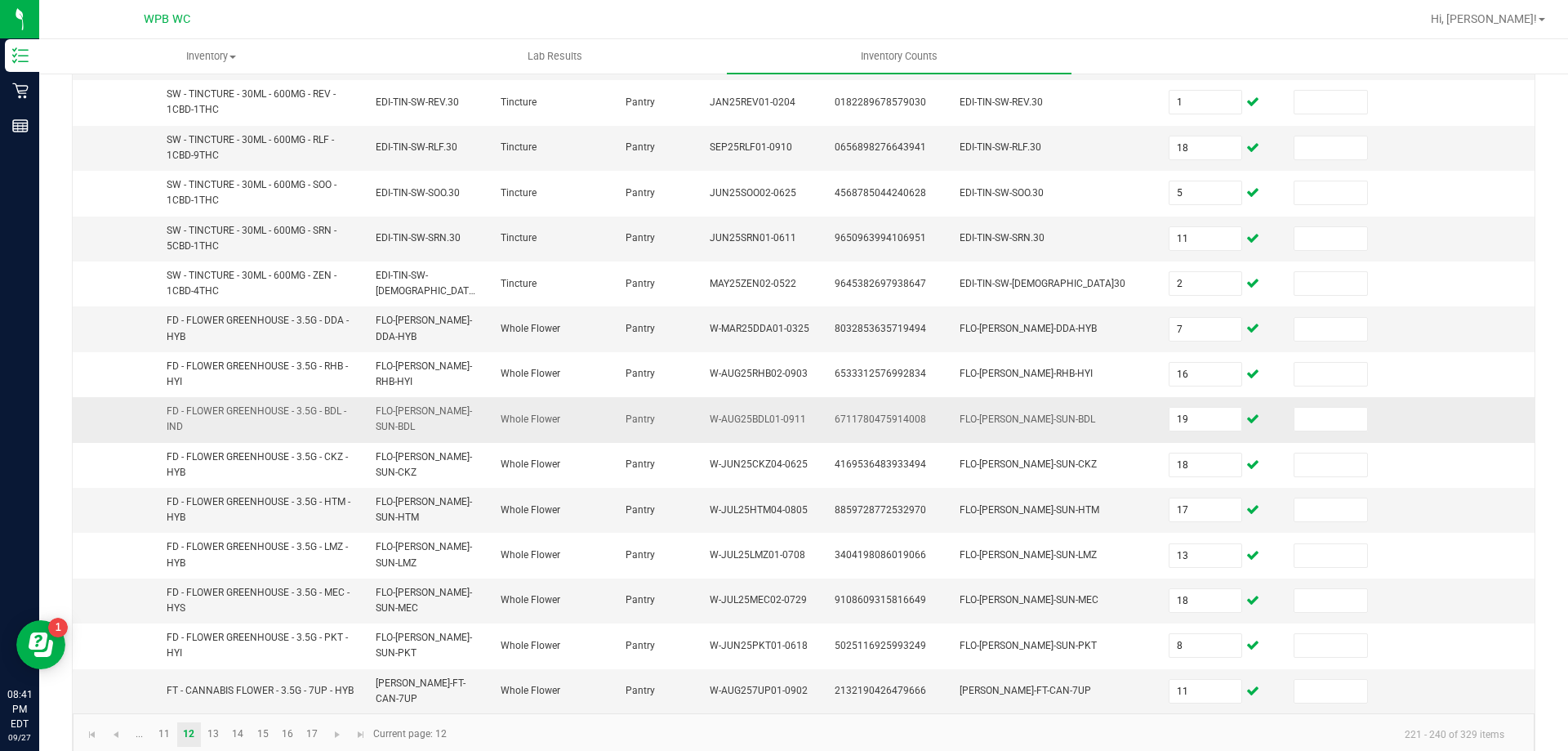
scroll to position [476, 0]
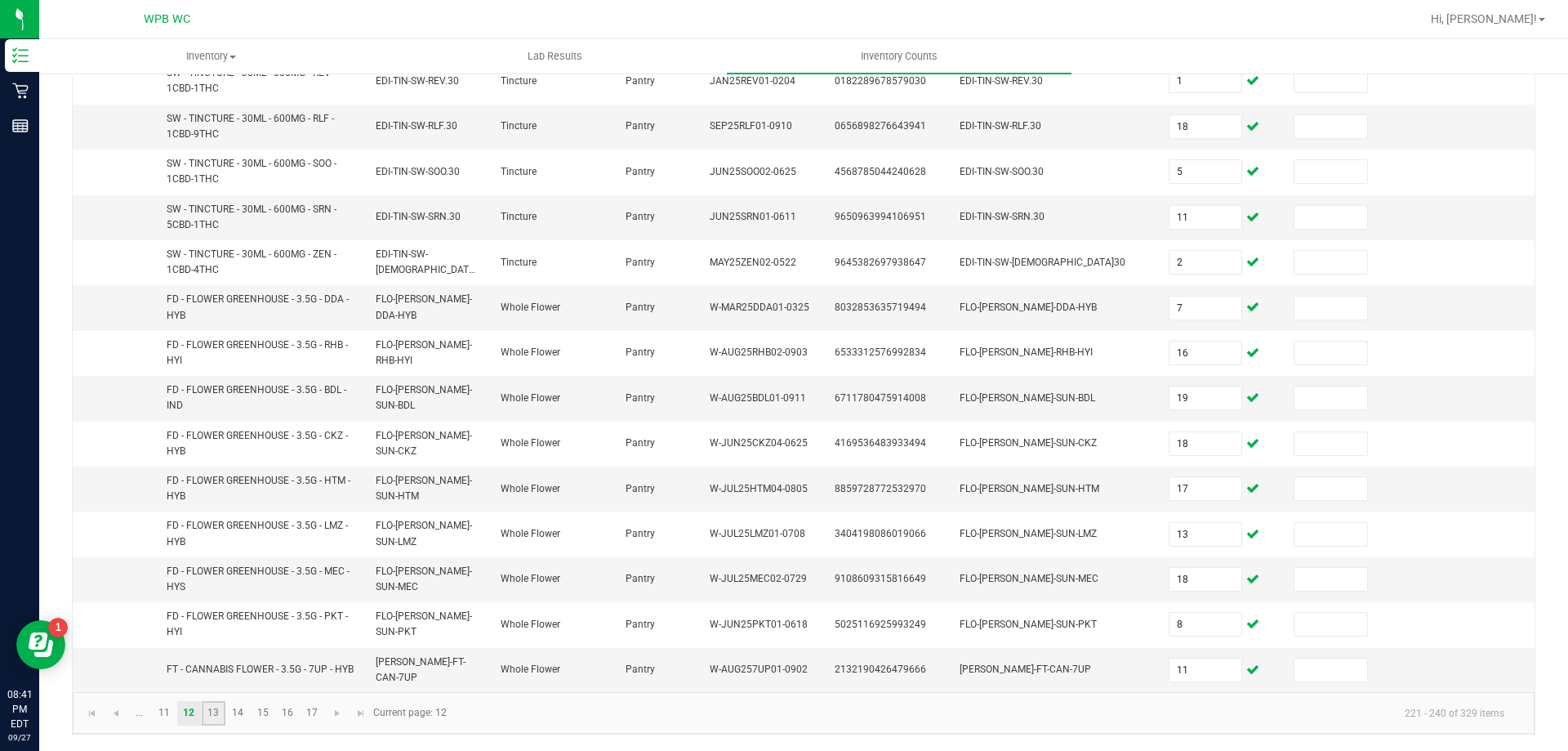
click at [221, 714] on link "13" at bounding box center [213, 713] width 23 height 24
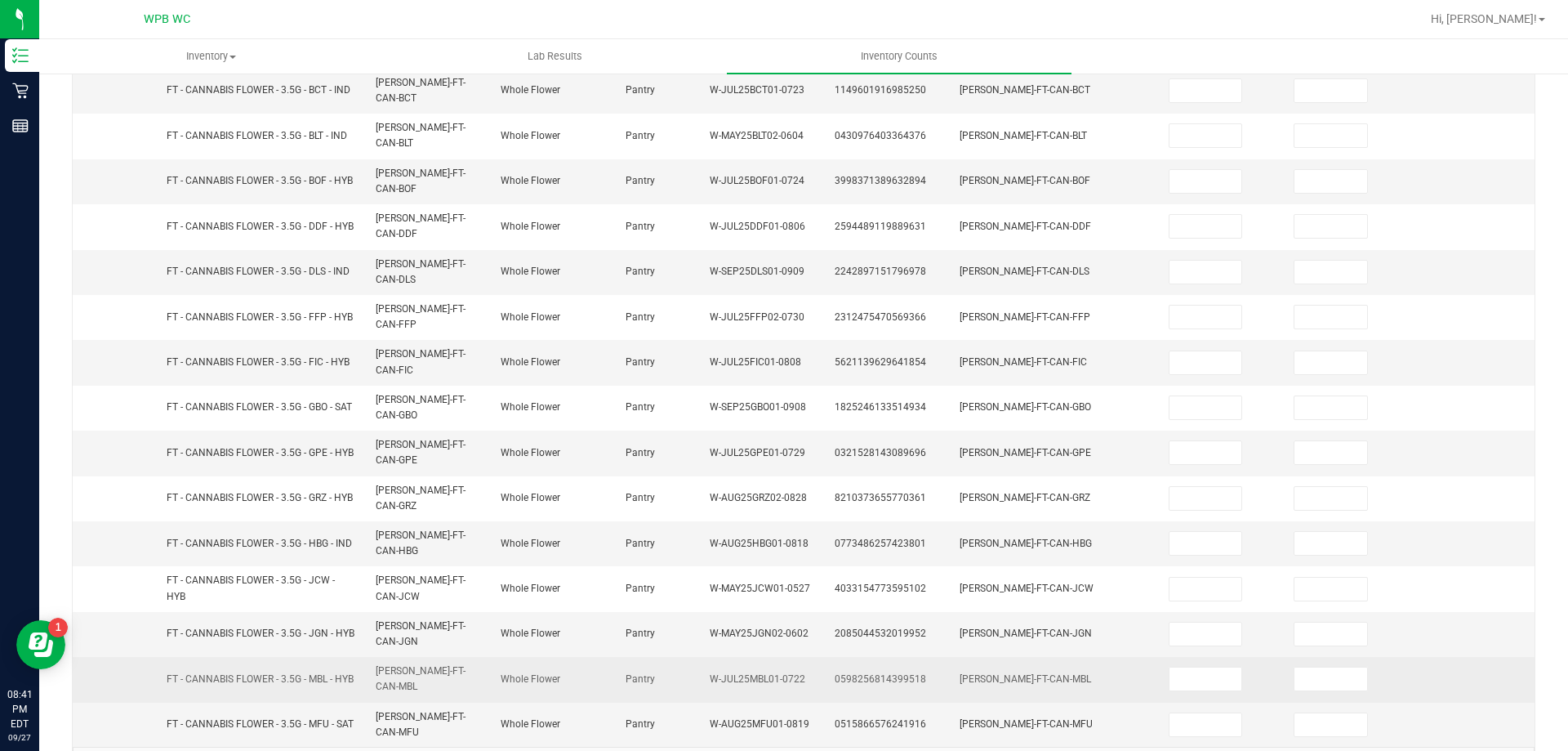
scroll to position [0, 0]
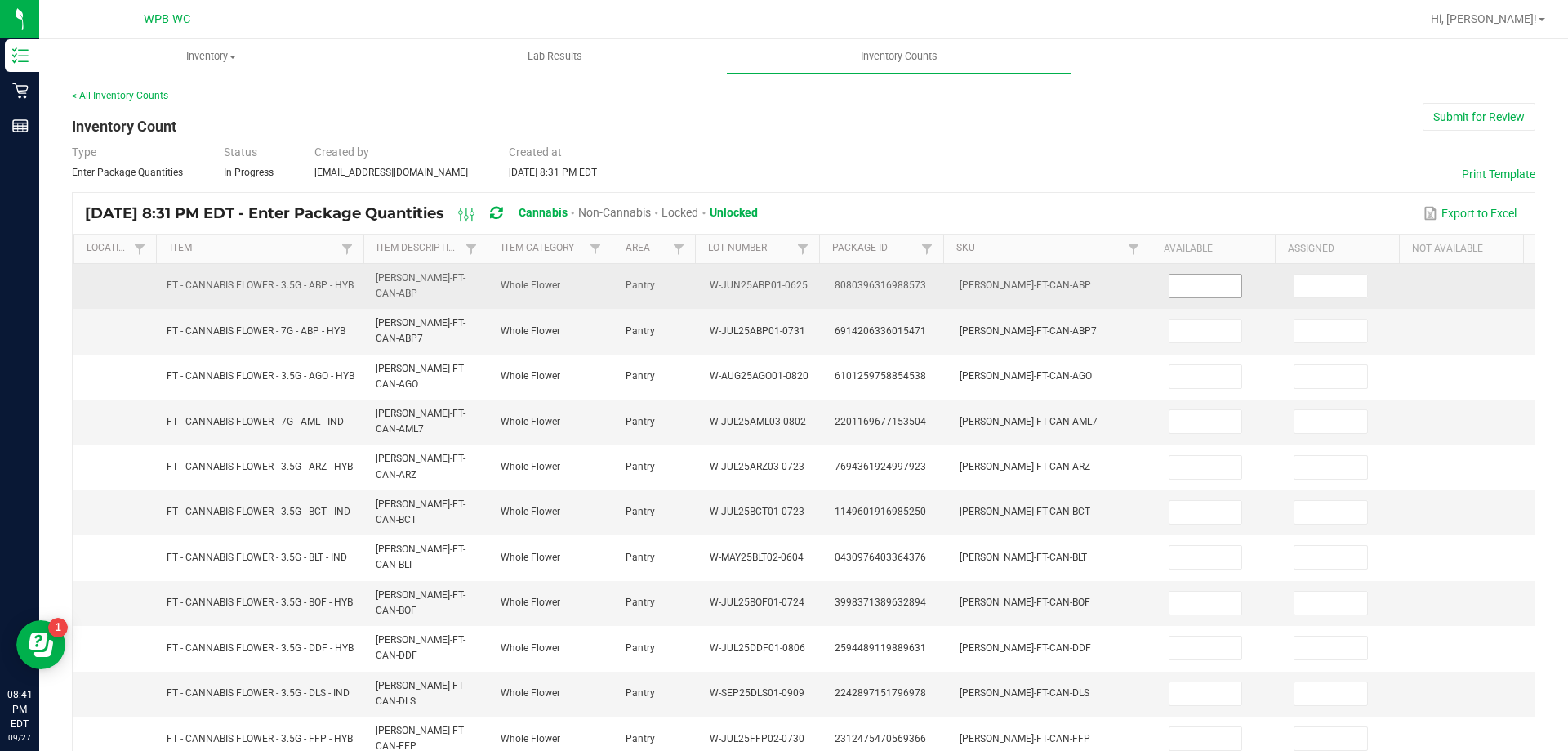
click at [1203, 287] on input at bounding box center [1205, 285] width 73 height 23
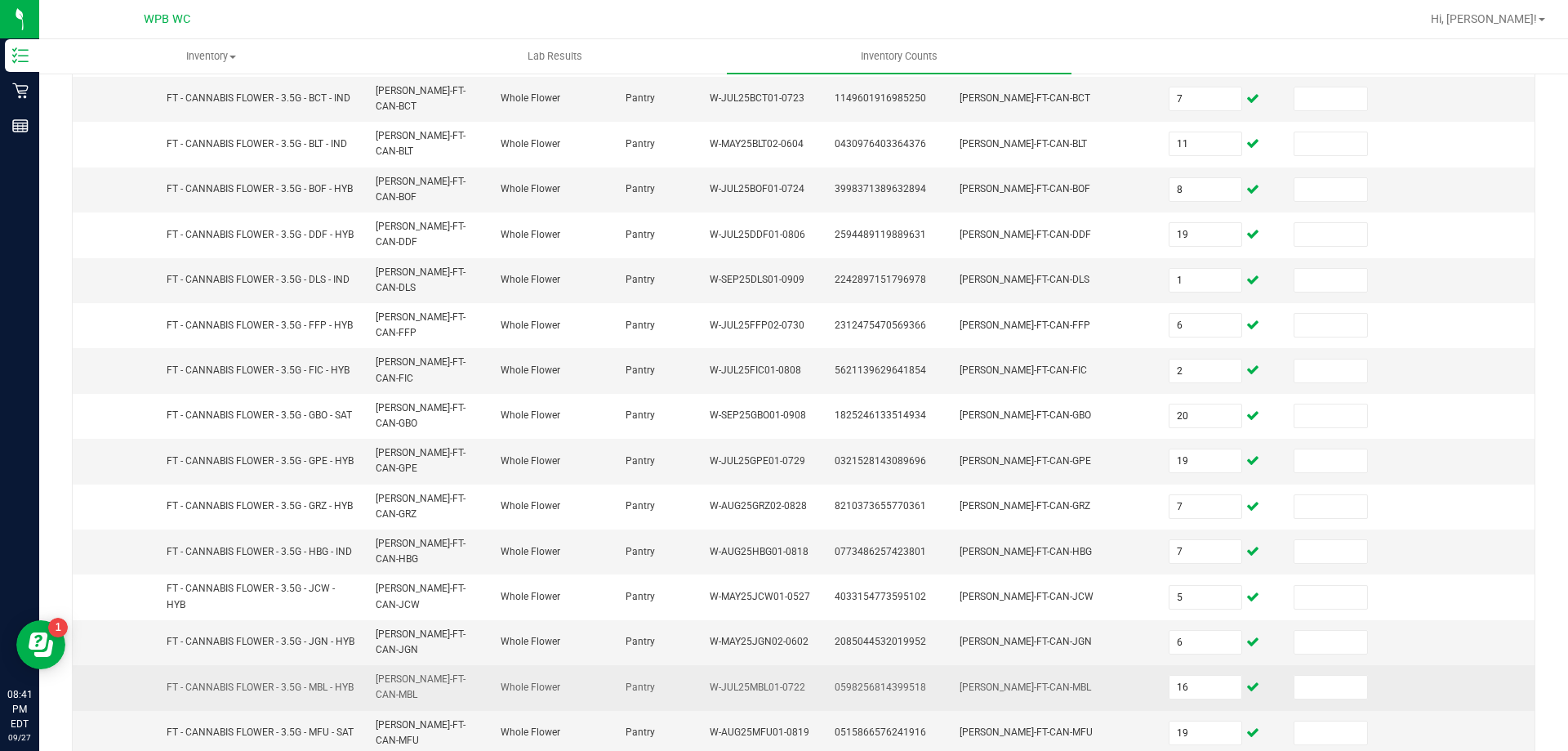
scroll to position [422, 0]
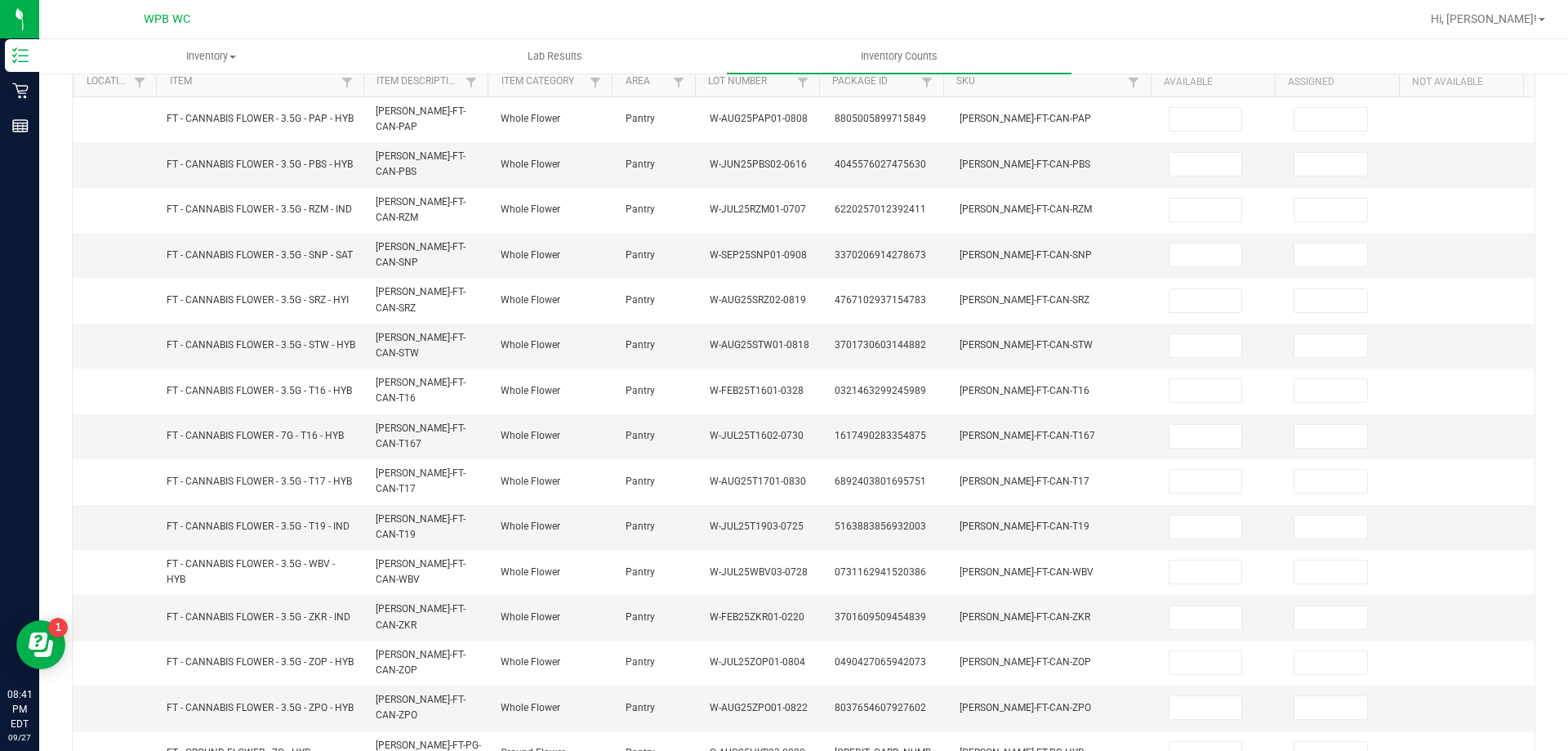
scroll to position [0, 0]
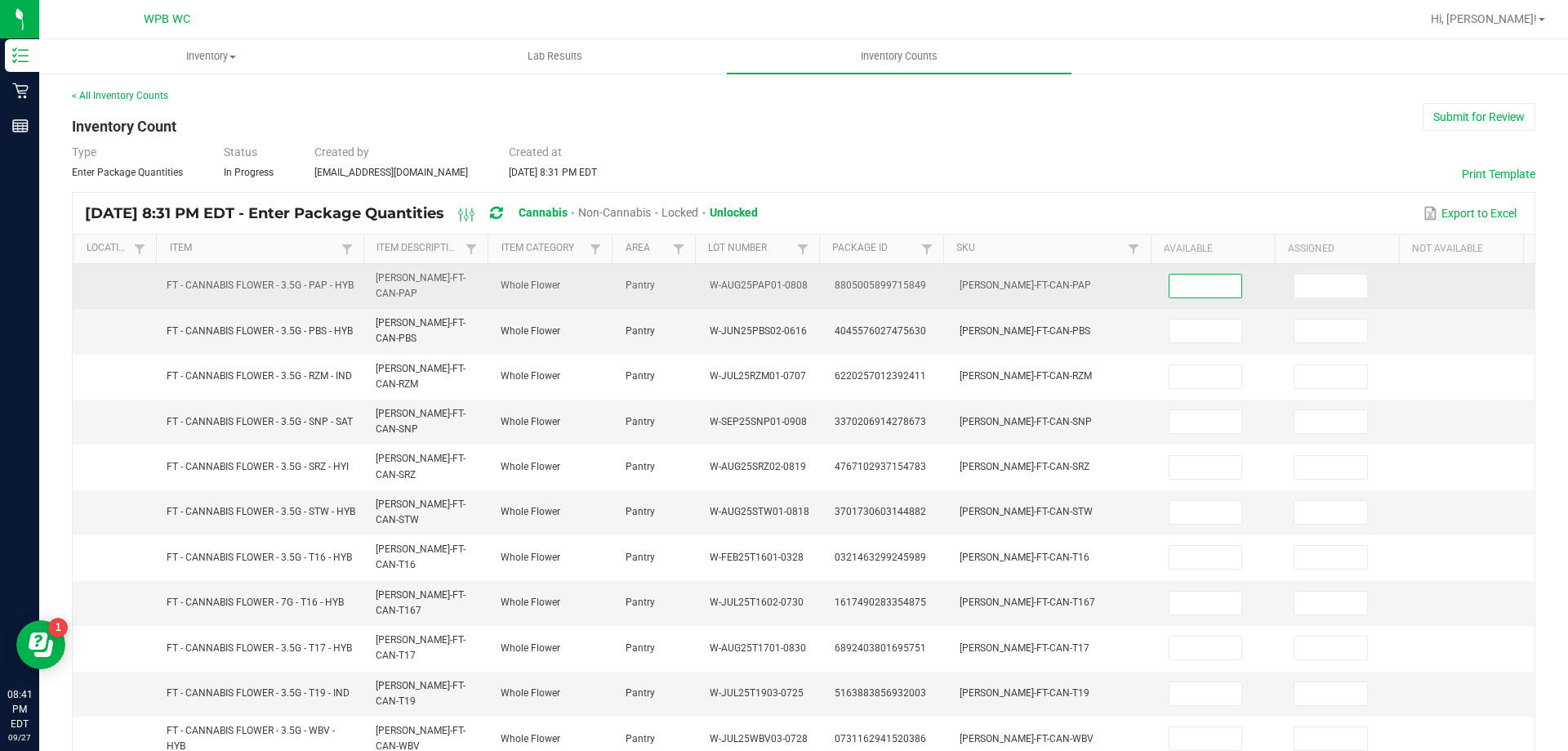
click at [1170, 285] on input at bounding box center [1205, 285] width 73 height 23
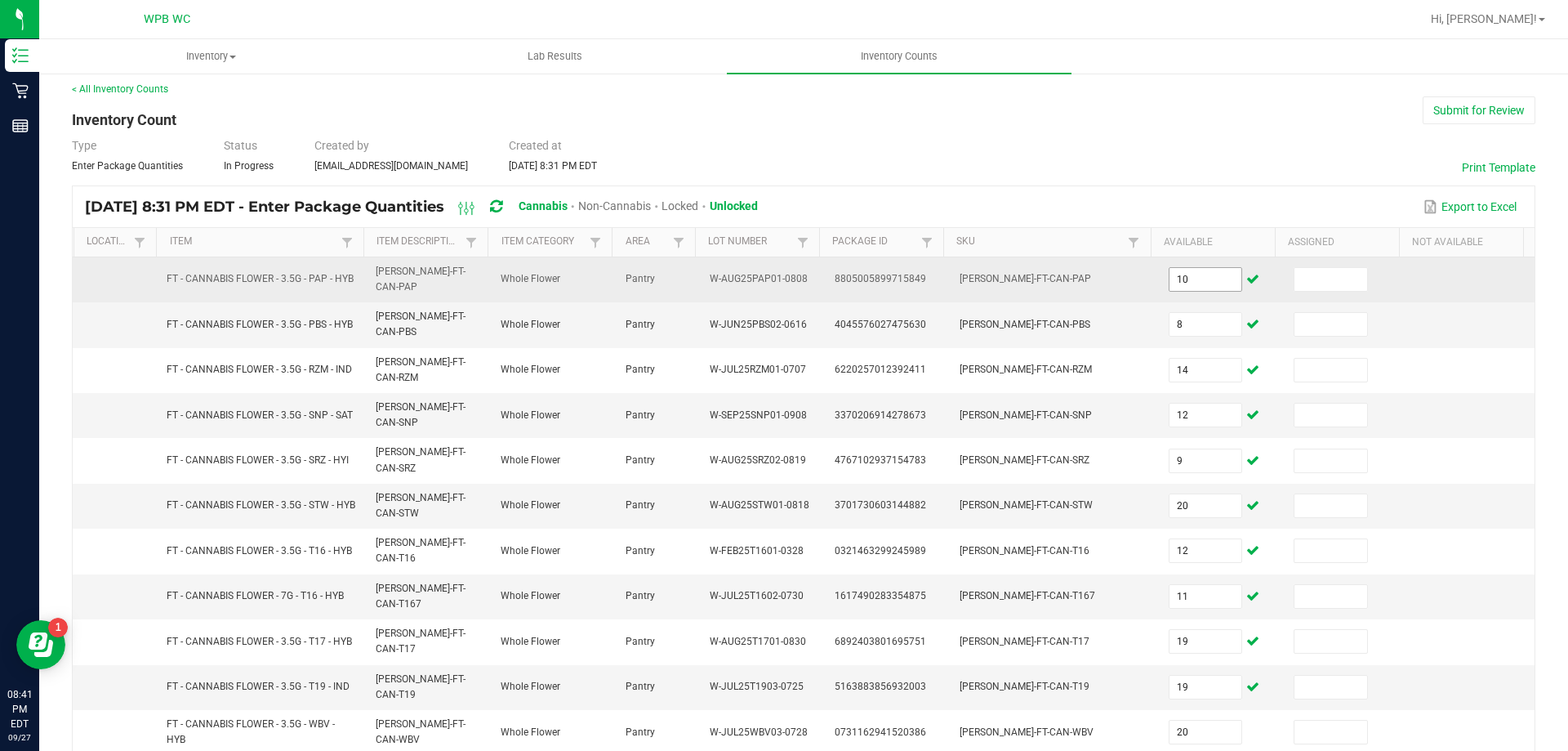
scroll to position [393, 0]
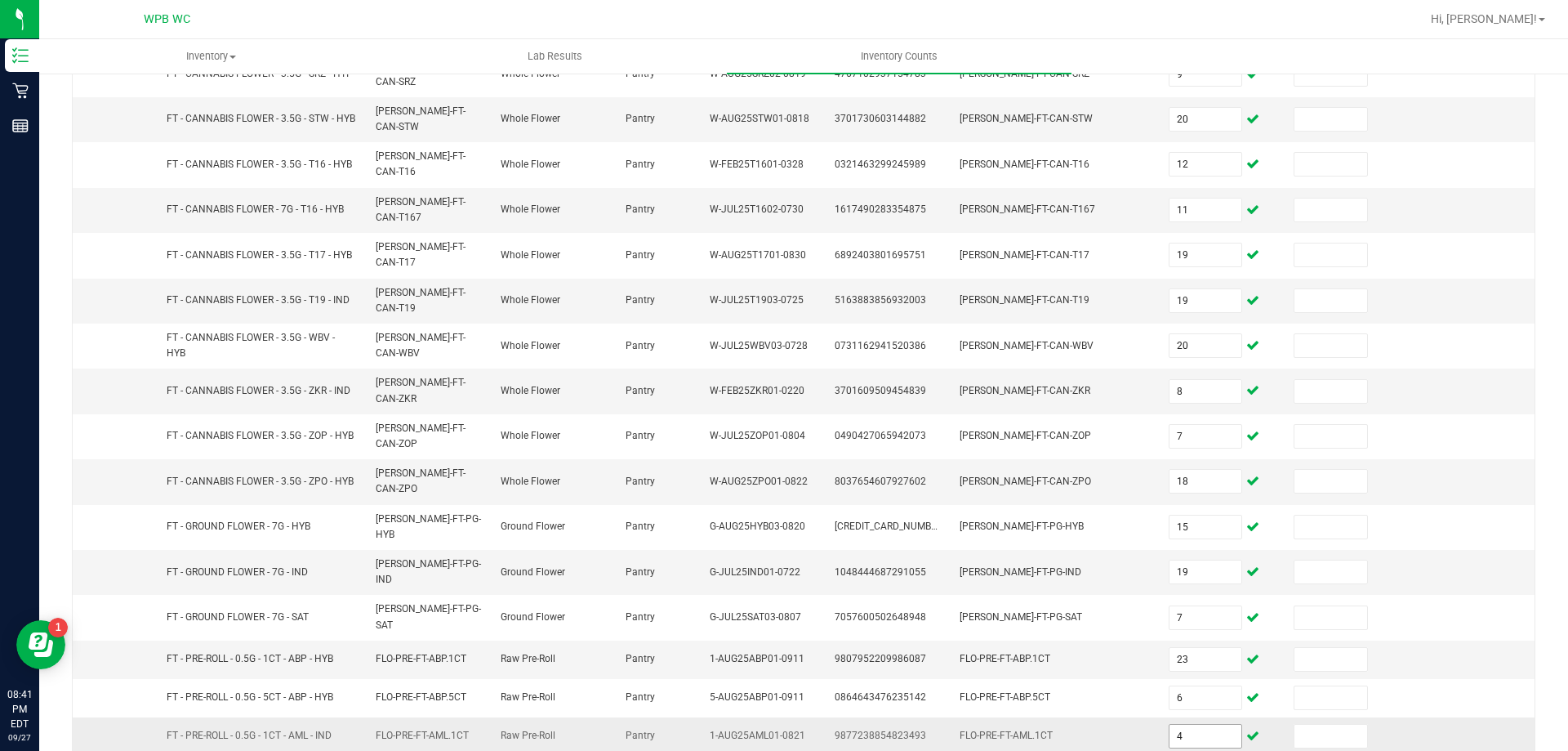
click at [1170, 724] on input "4" at bounding box center [1205, 735] width 73 height 23
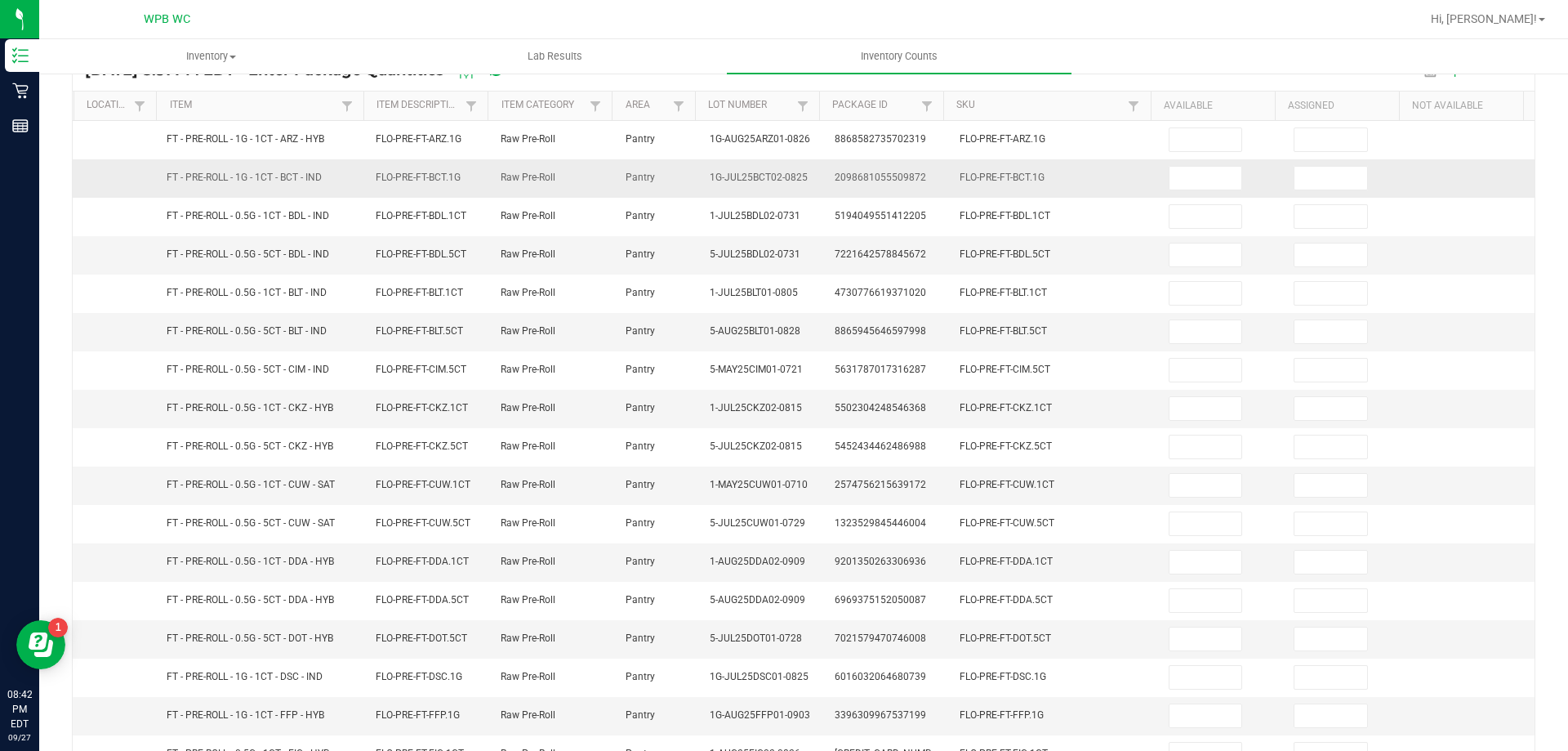
scroll to position [0, 0]
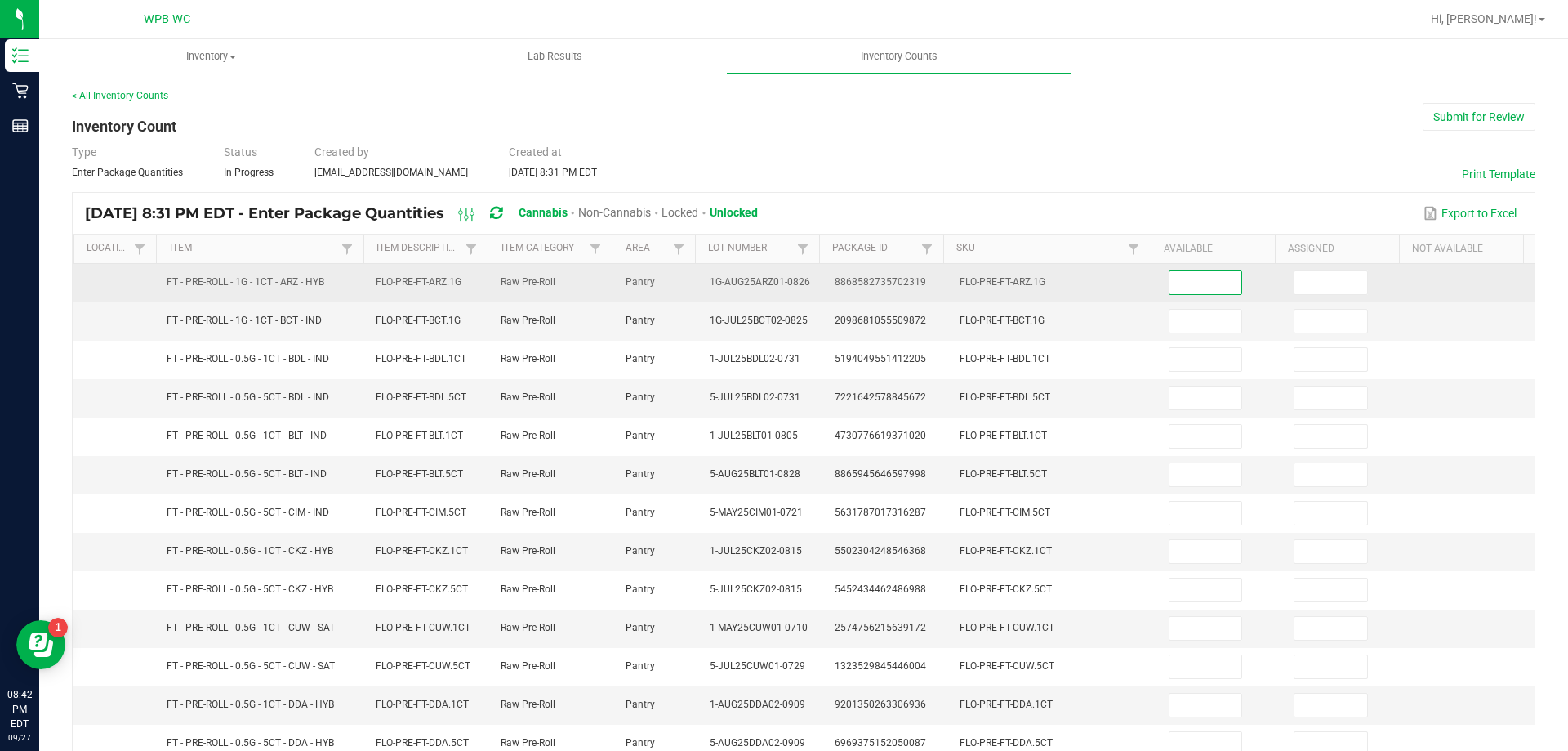
click at [1195, 281] on input at bounding box center [1205, 282] width 73 height 23
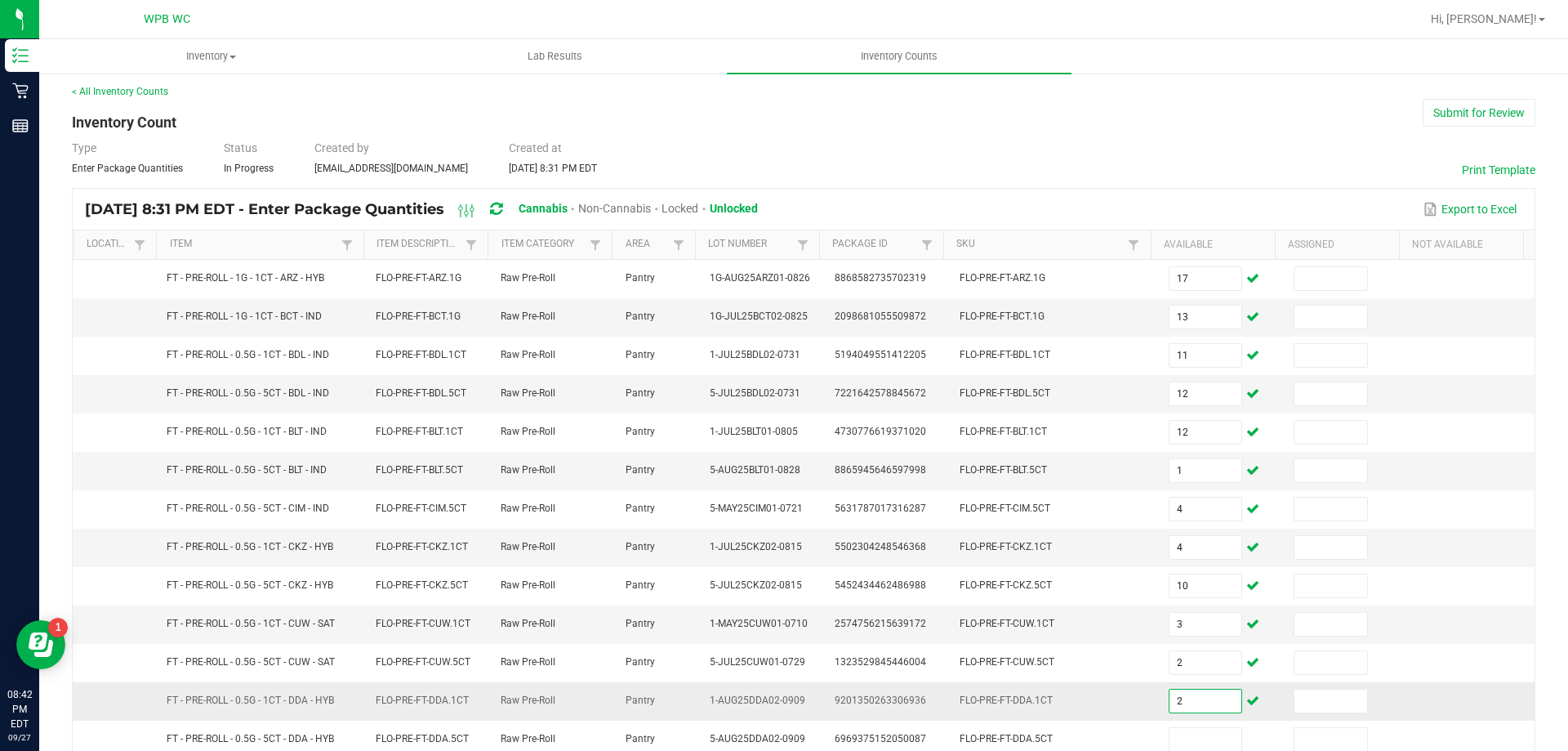
click at [1192, 705] on input "2" at bounding box center [1205, 700] width 73 height 23
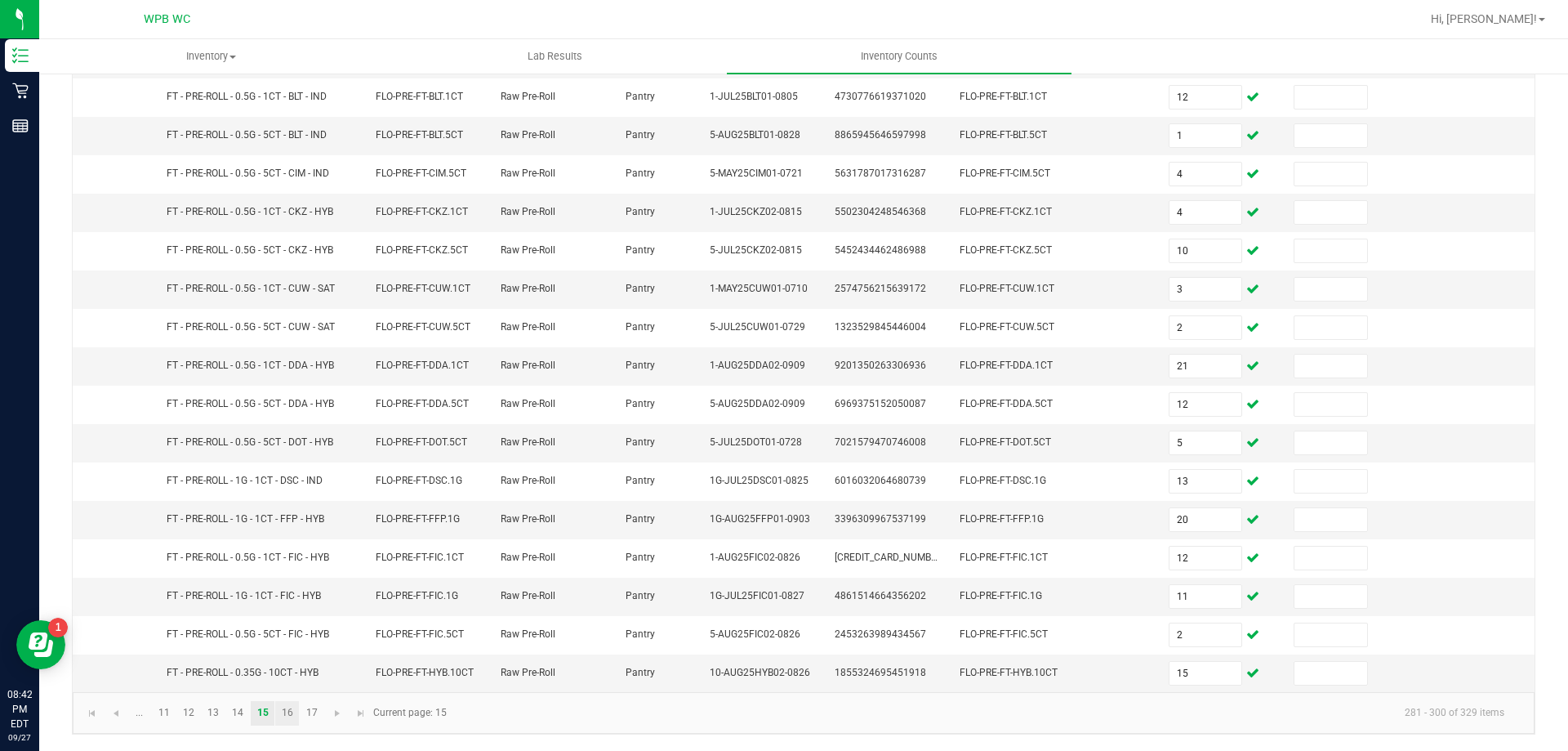
click at [283, 714] on link "16" at bounding box center [287, 713] width 23 height 24
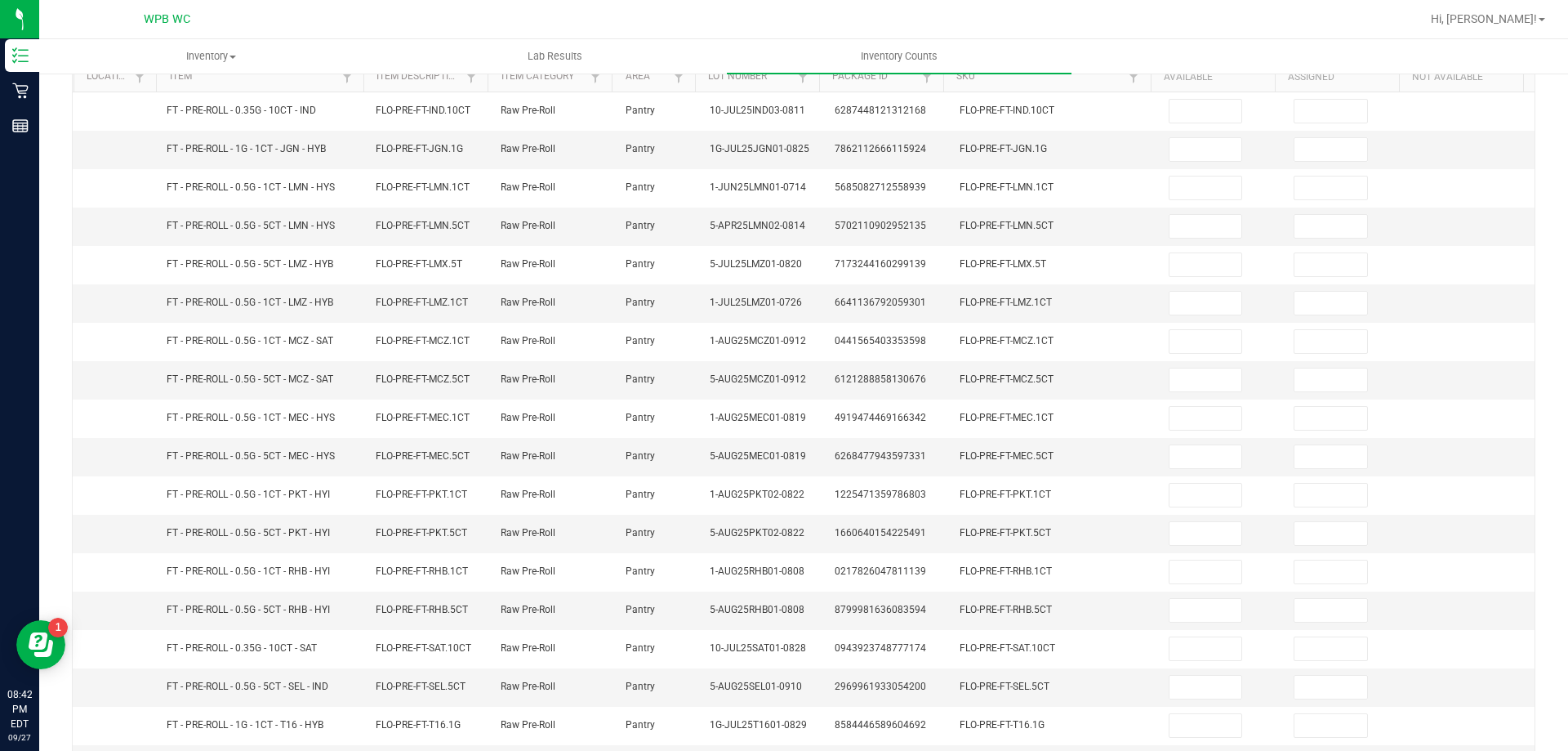
scroll to position [0, 0]
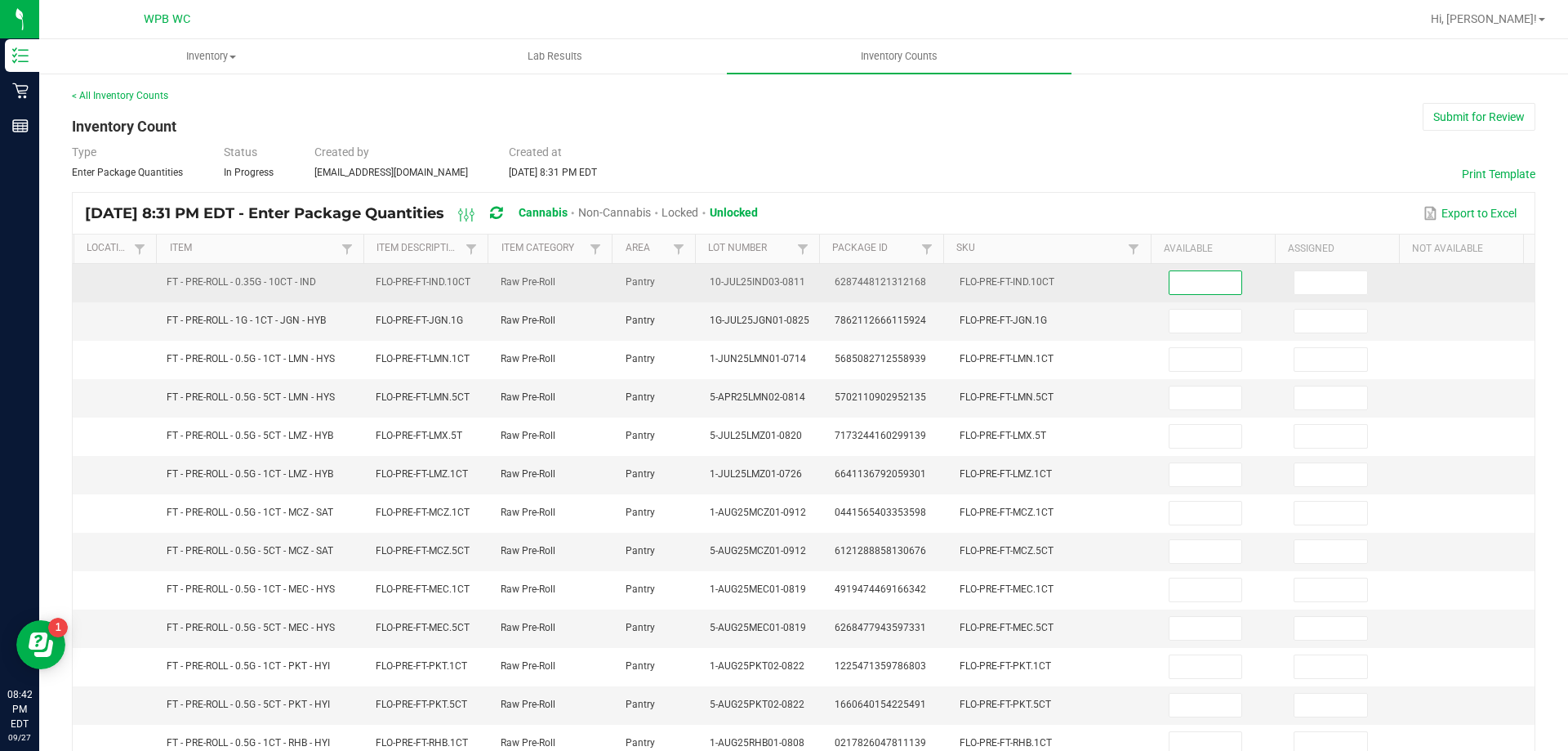
click at [1174, 278] on input at bounding box center [1205, 282] width 73 height 23
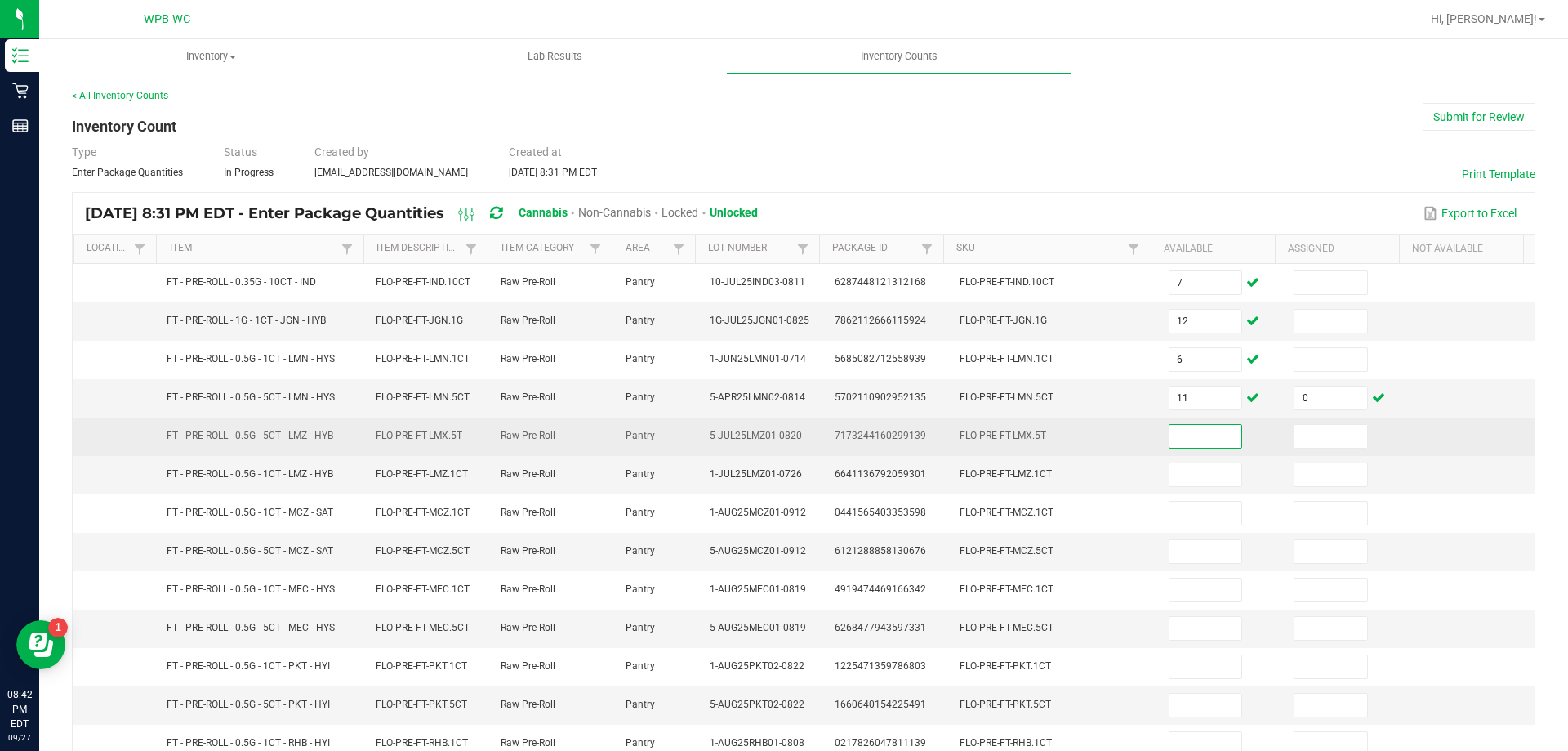
click at [1188, 428] on input at bounding box center [1205, 436] width 73 height 23
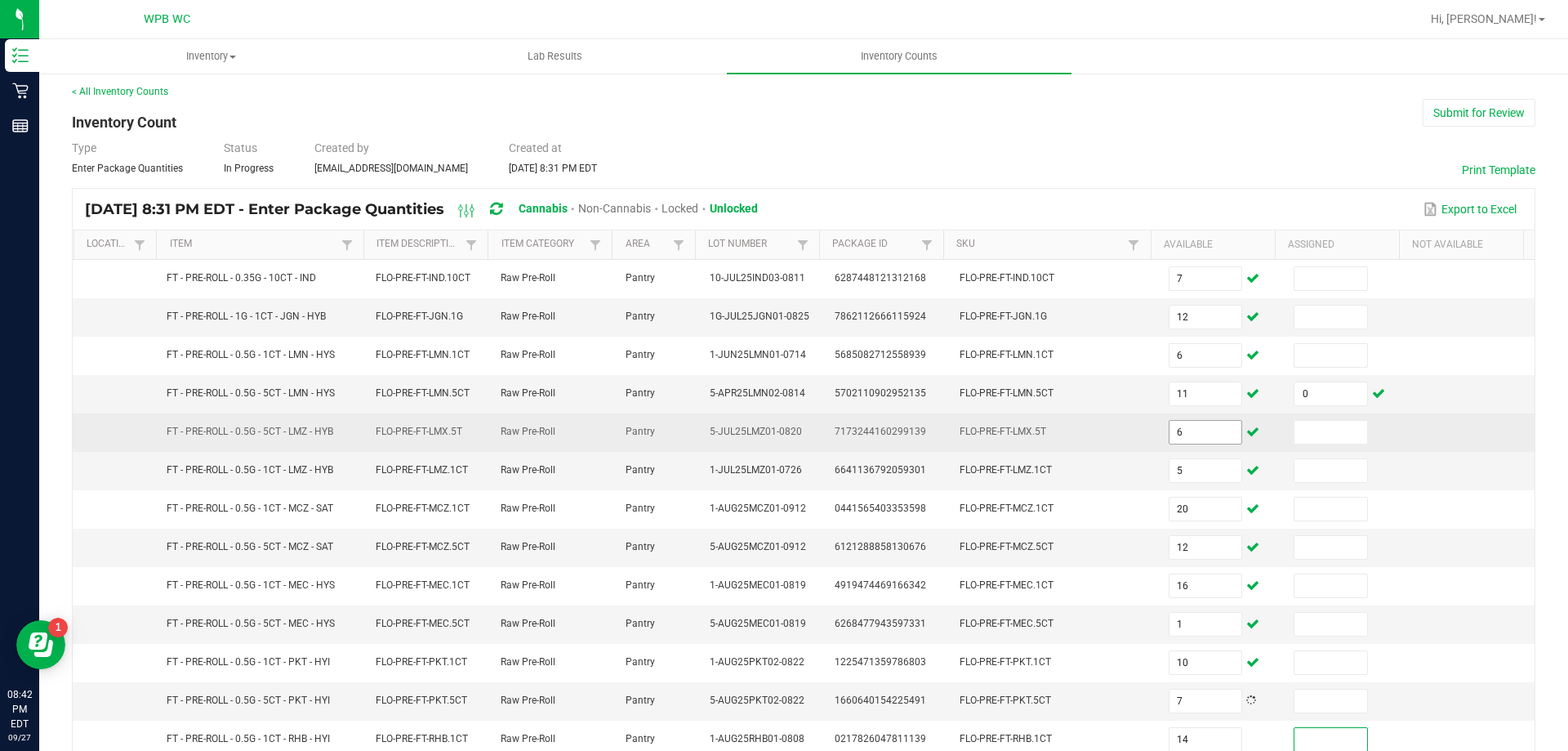
scroll to position [339, 0]
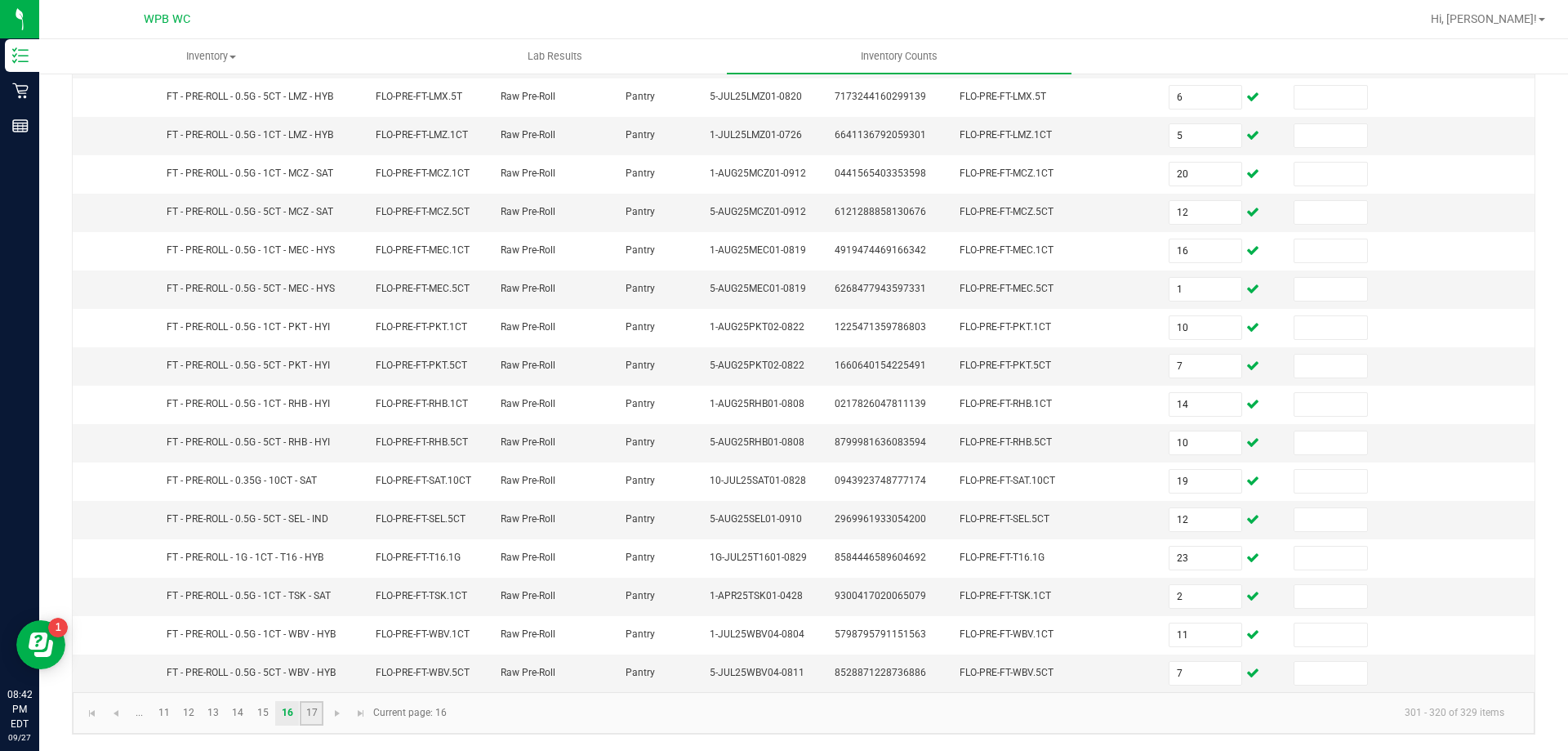
click at [306, 713] on link "17" at bounding box center [312, 713] width 23 height 24
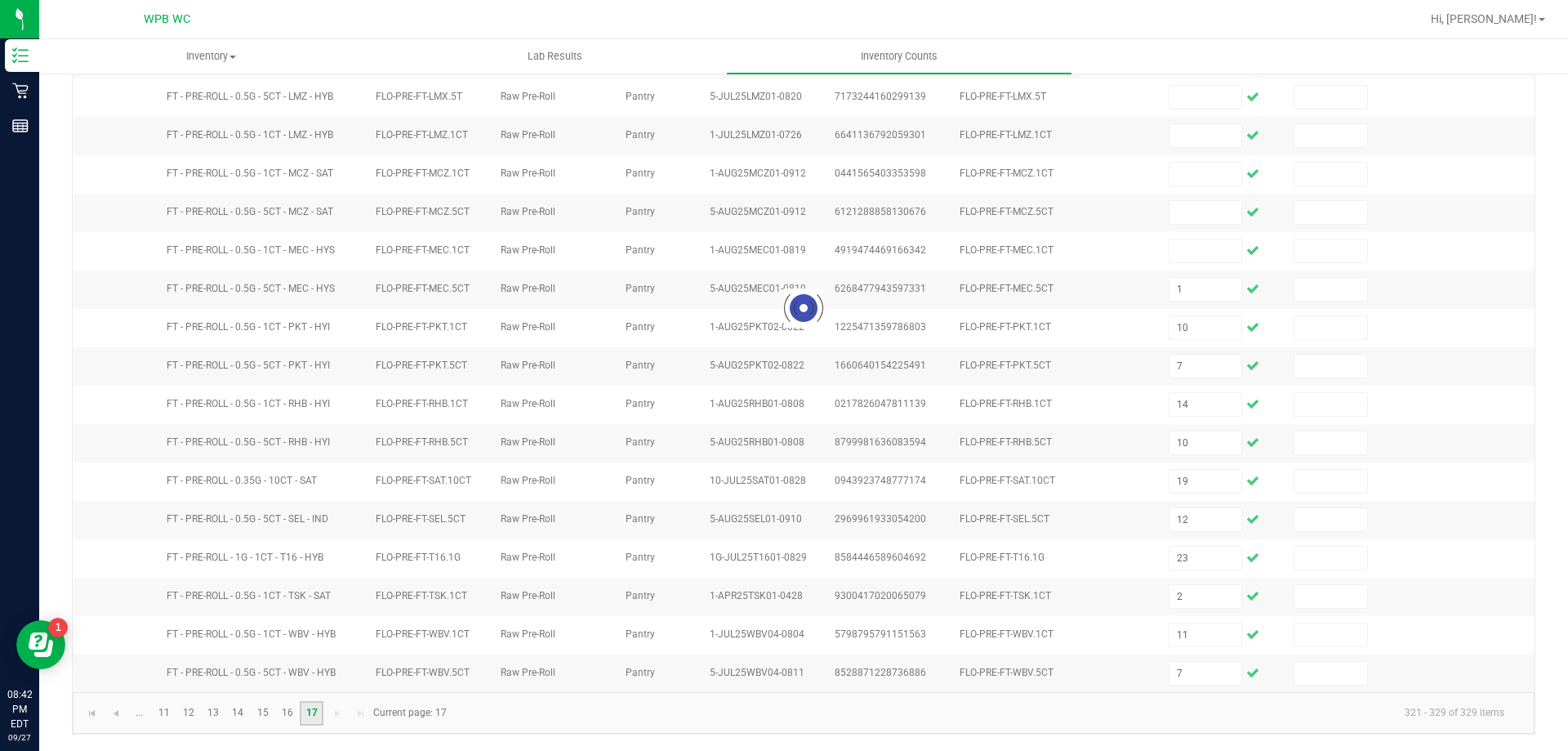
scroll to position [0, 0]
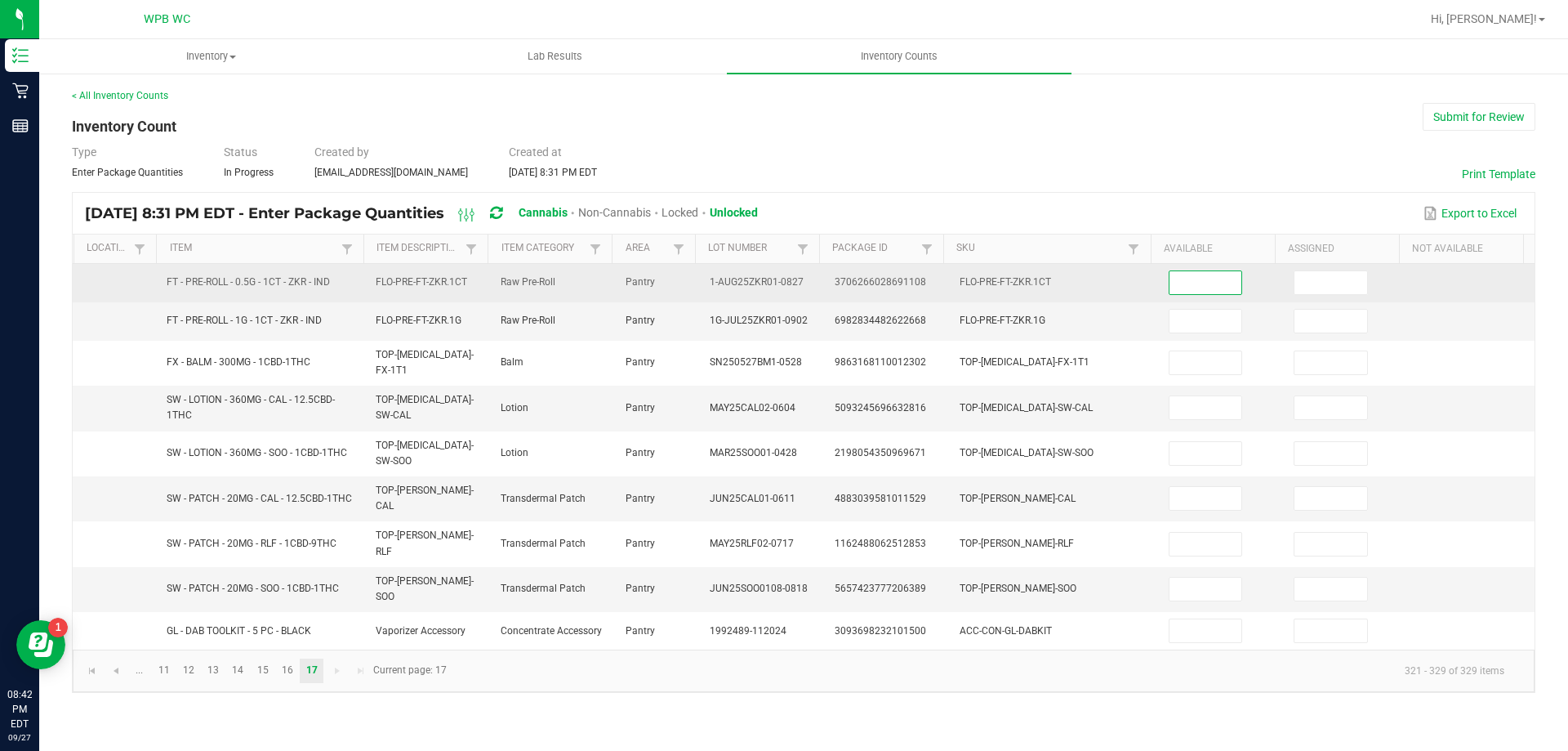
click at [1200, 287] on input at bounding box center [1205, 282] width 73 height 23
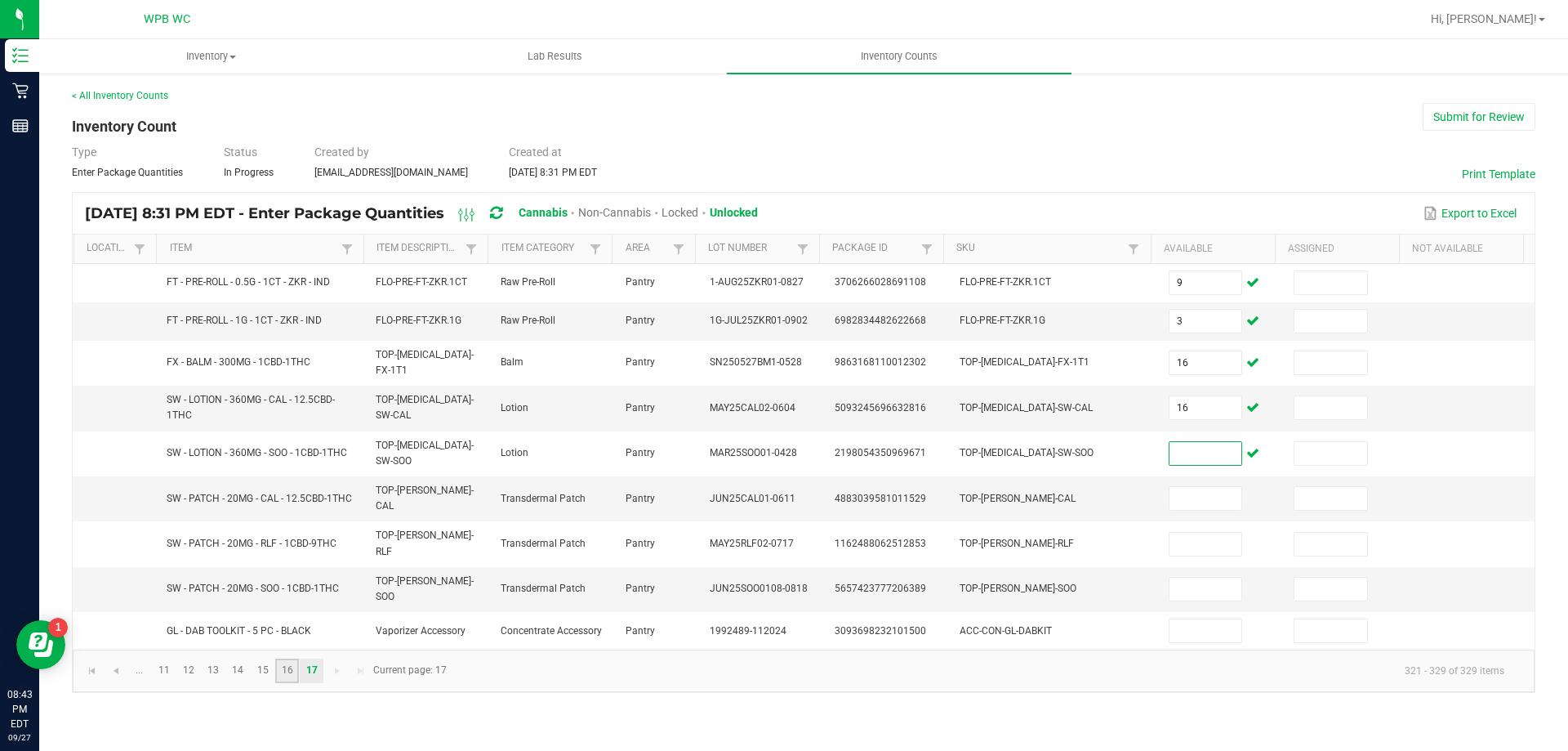
click at [292, 658] on link "16" at bounding box center [287, 670] width 23 height 24
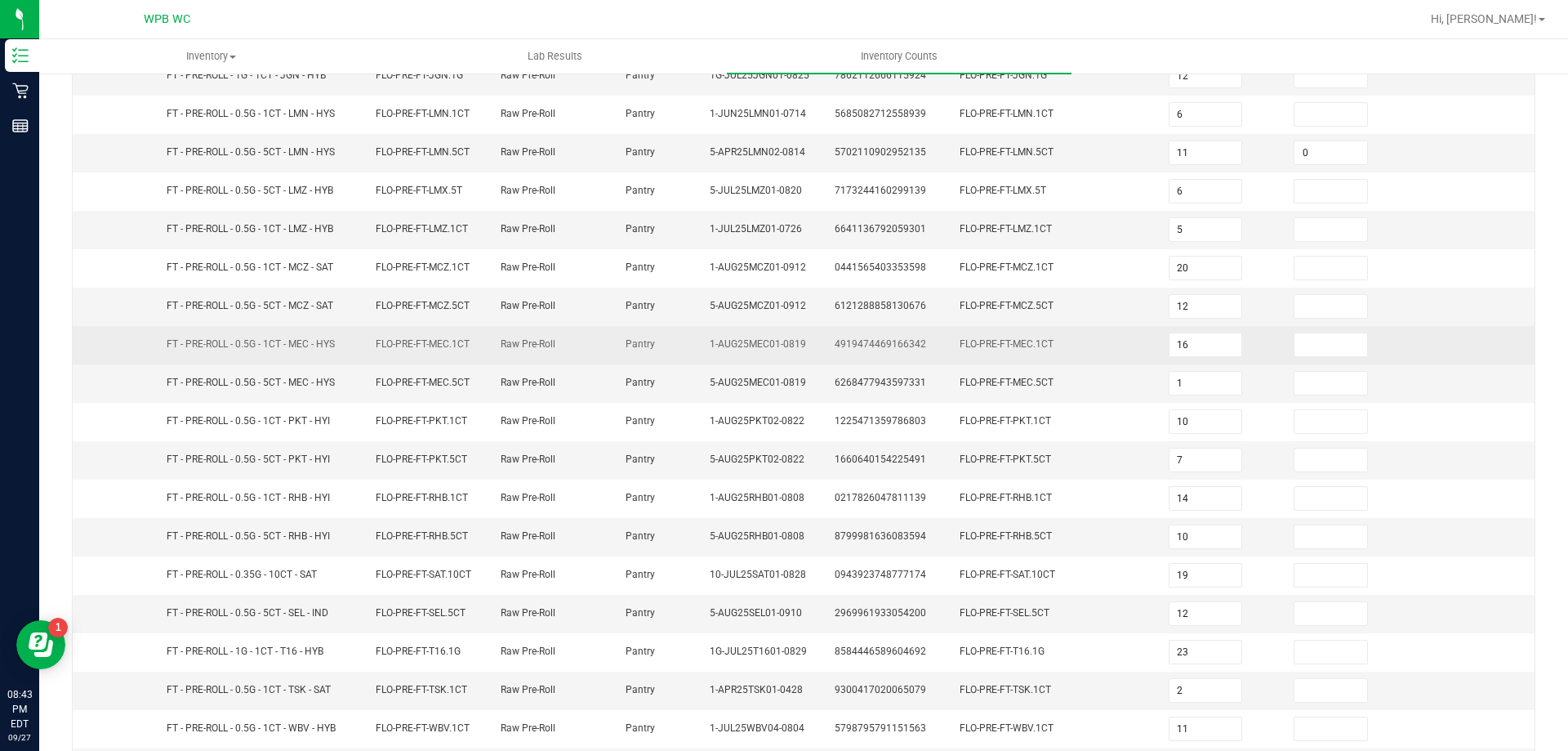
scroll to position [339, 0]
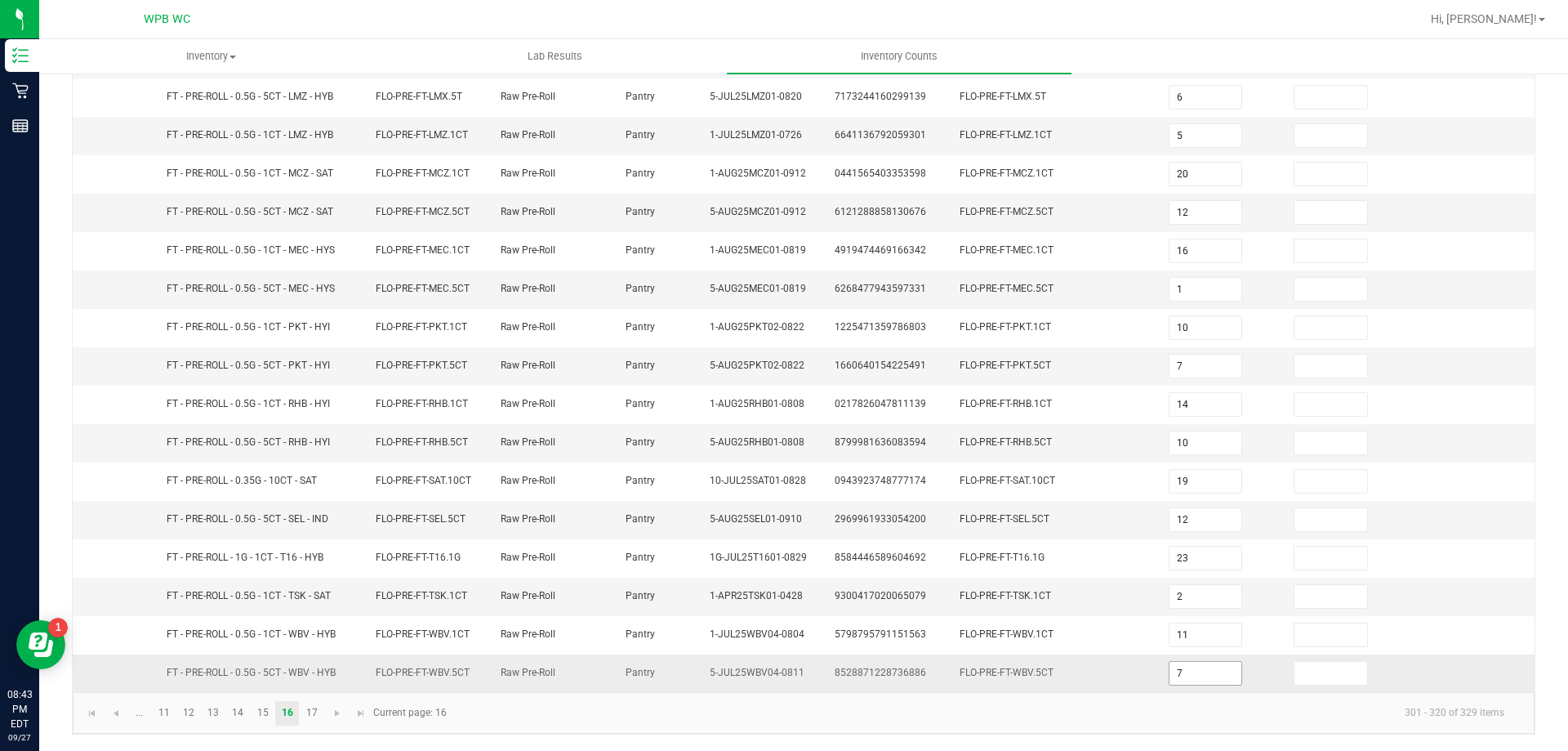
click at [1181, 671] on input "7" at bounding box center [1205, 673] width 73 height 23
click at [305, 710] on link "17" at bounding box center [312, 713] width 23 height 24
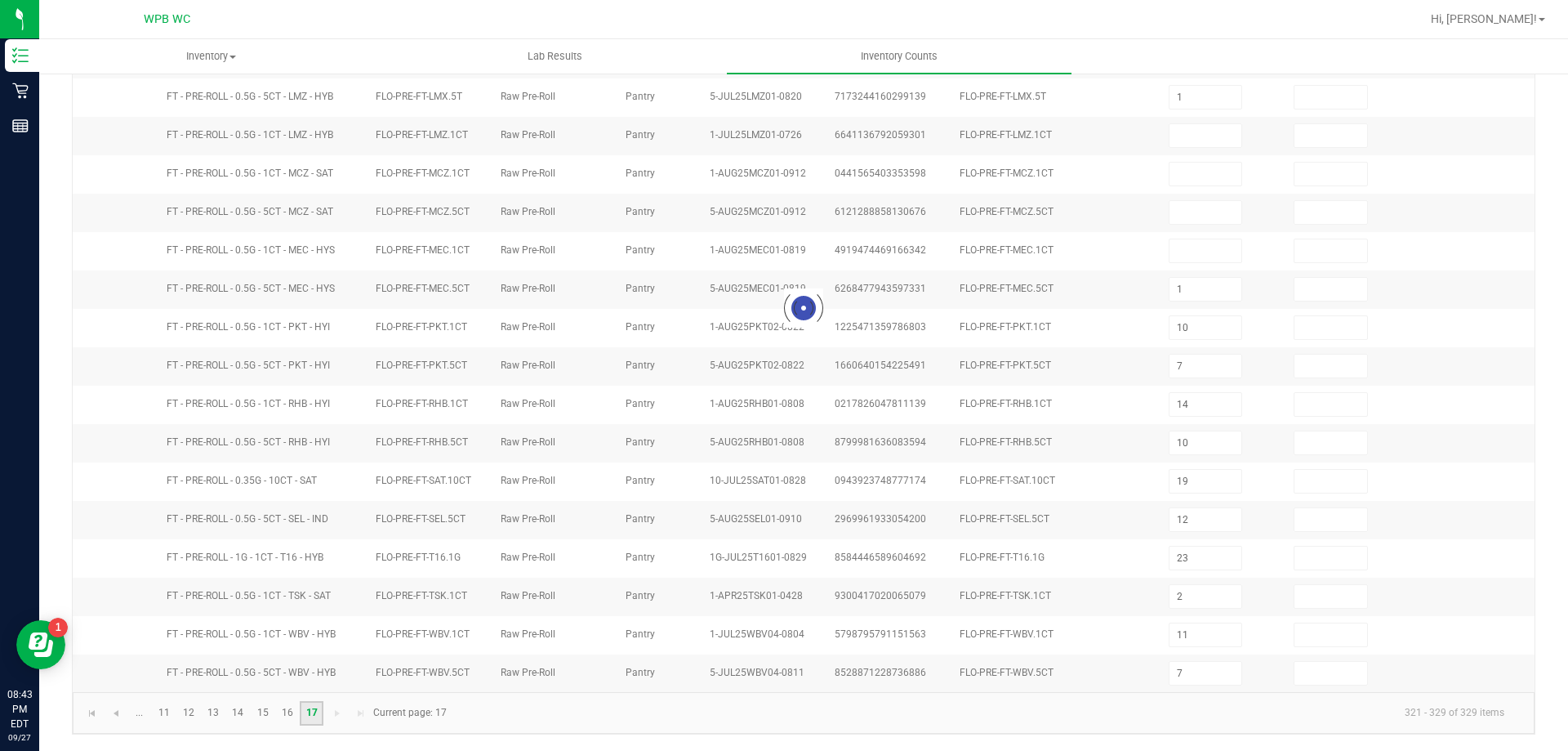
scroll to position [0, 0]
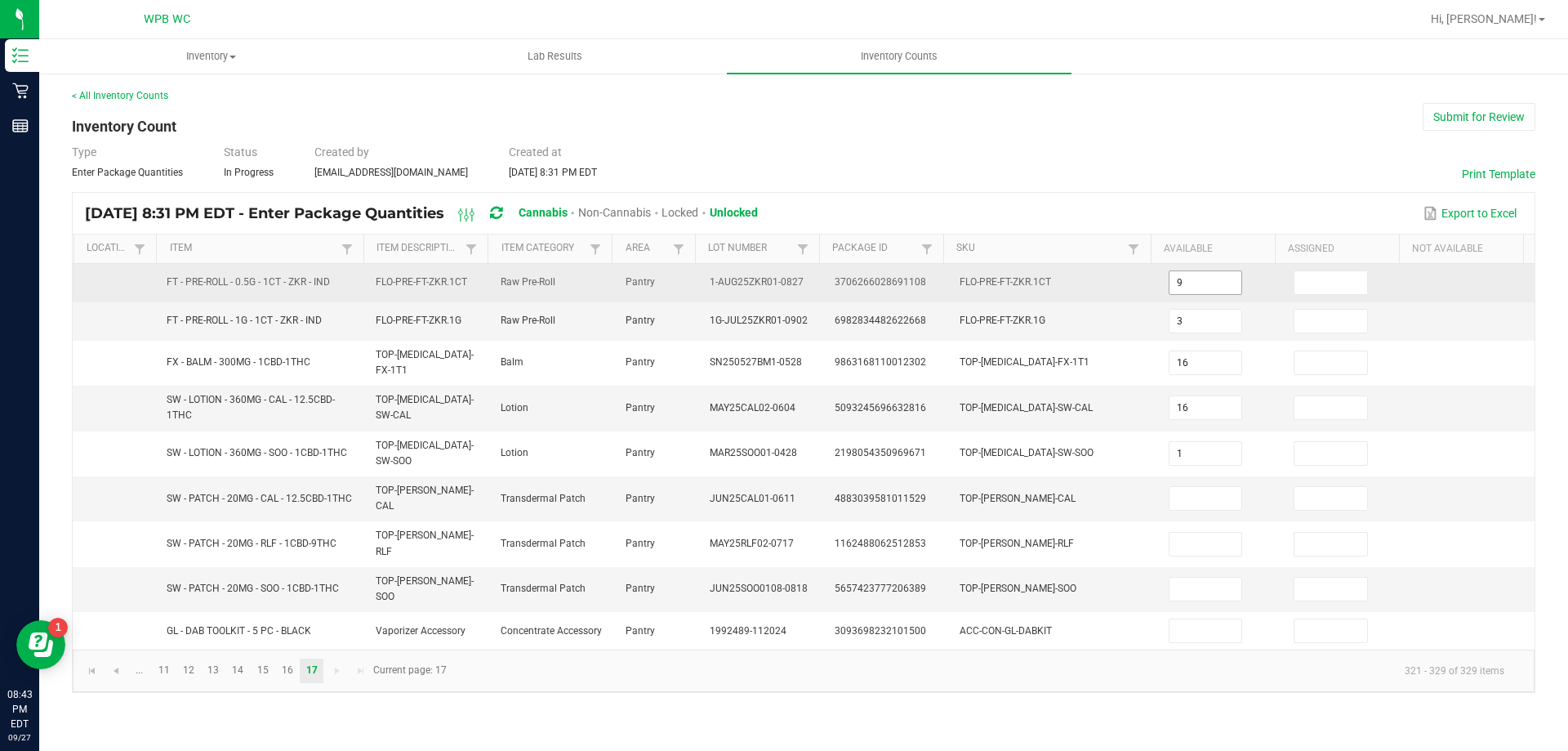
click at [1215, 283] on input "9" at bounding box center [1205, 282] width 73 height 23
click at [1206, 288] on input "9" at bounding box center [1205, 282] width 73 height 23
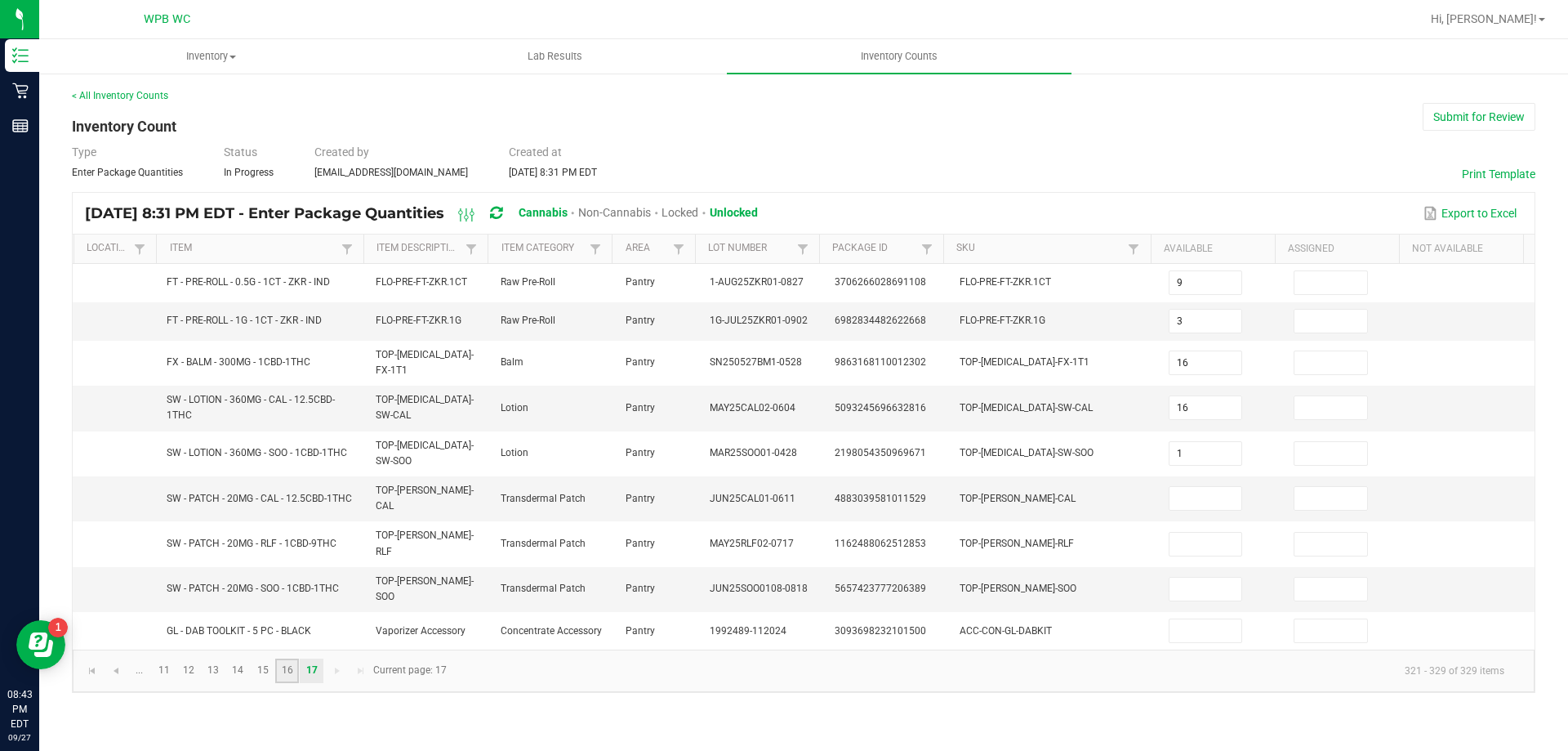
click at [286, 658] on link "16" at bounding box center [287, 670] width 23 height 24
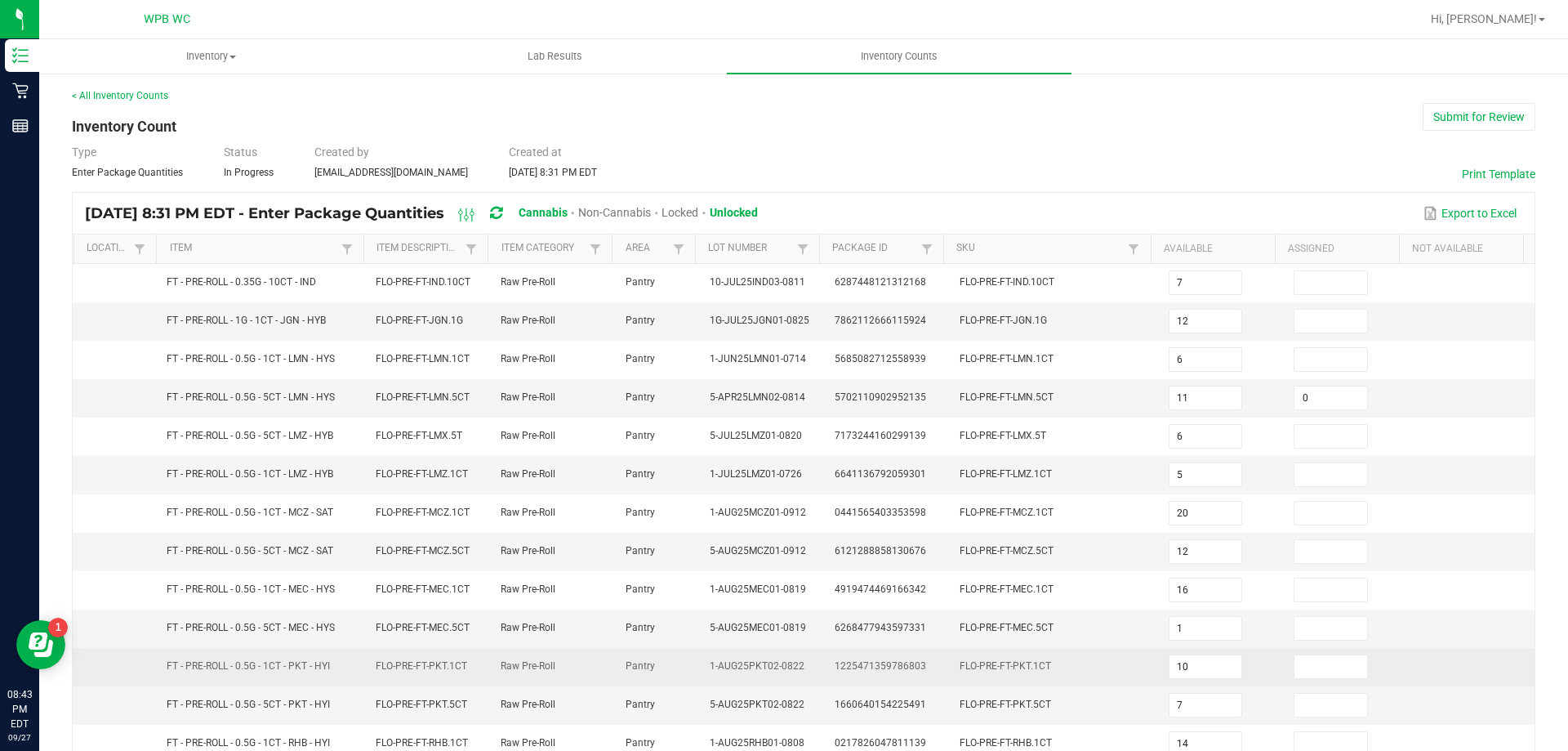
scroll to position [339, 0]
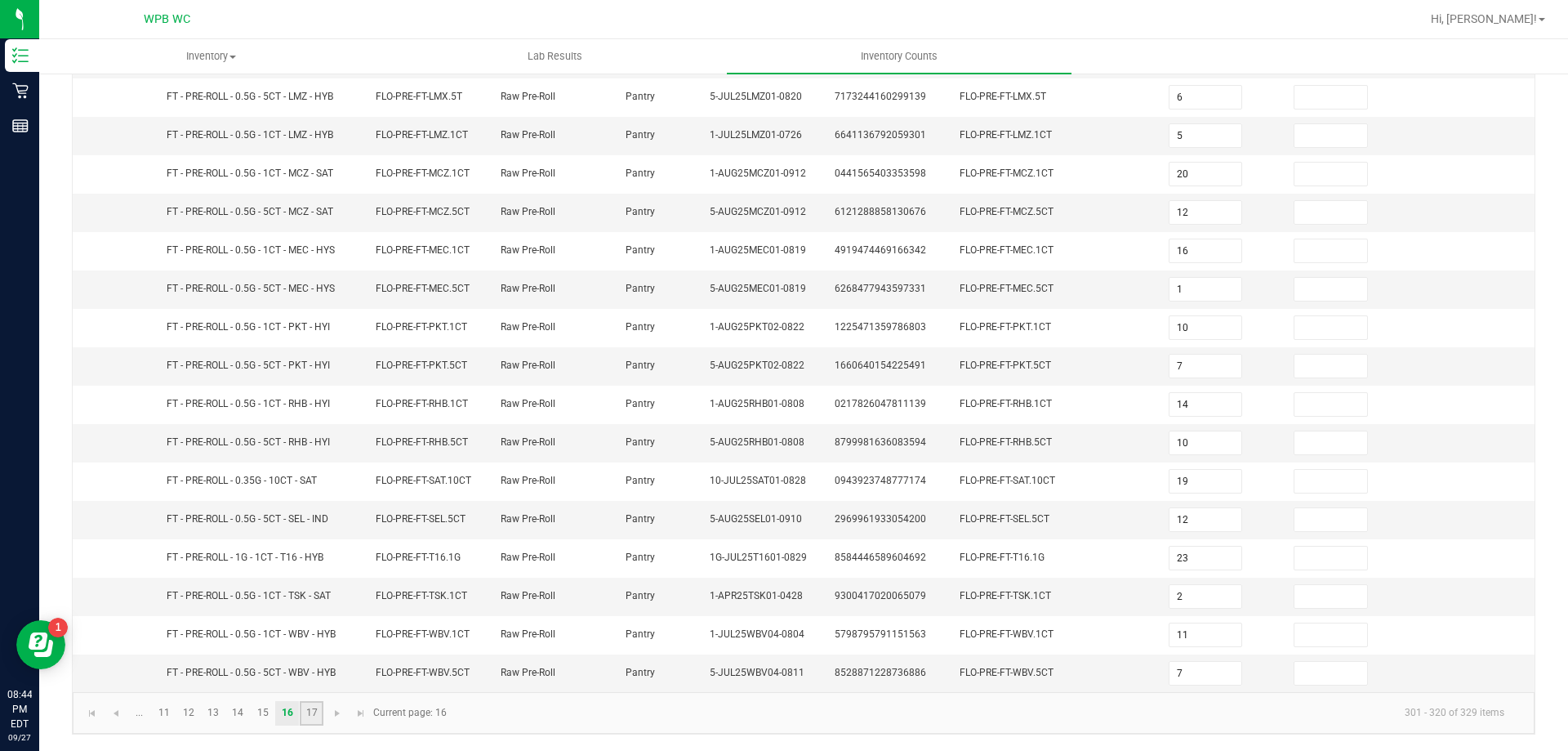
click at [305, 710] on link "17" at bounding box center [312, 713] width 23 height 24
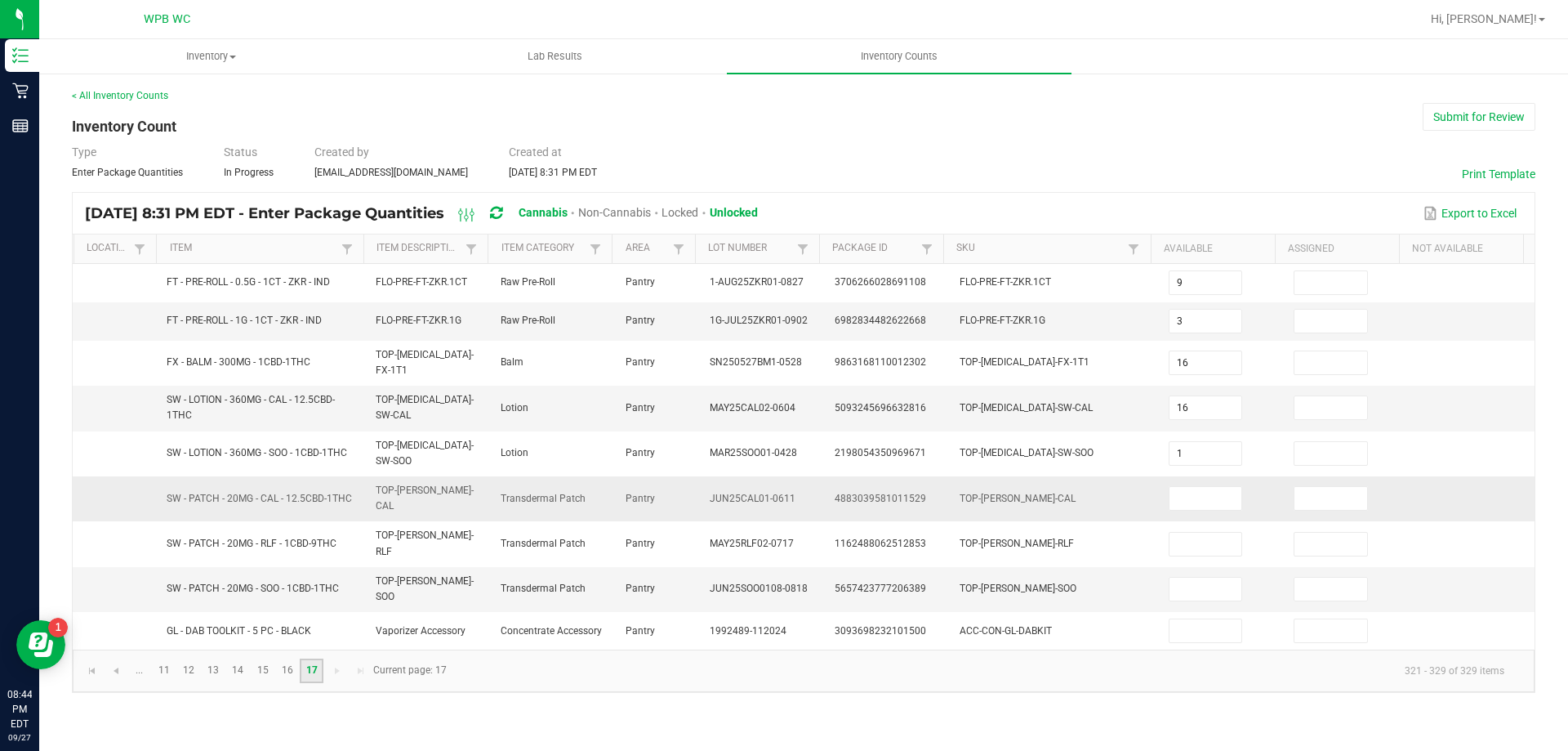
scroll to position [0, 0]
click at [1452, 123] on button "Submit for Review" at bounding box center [1479, 116] width 113 height 28
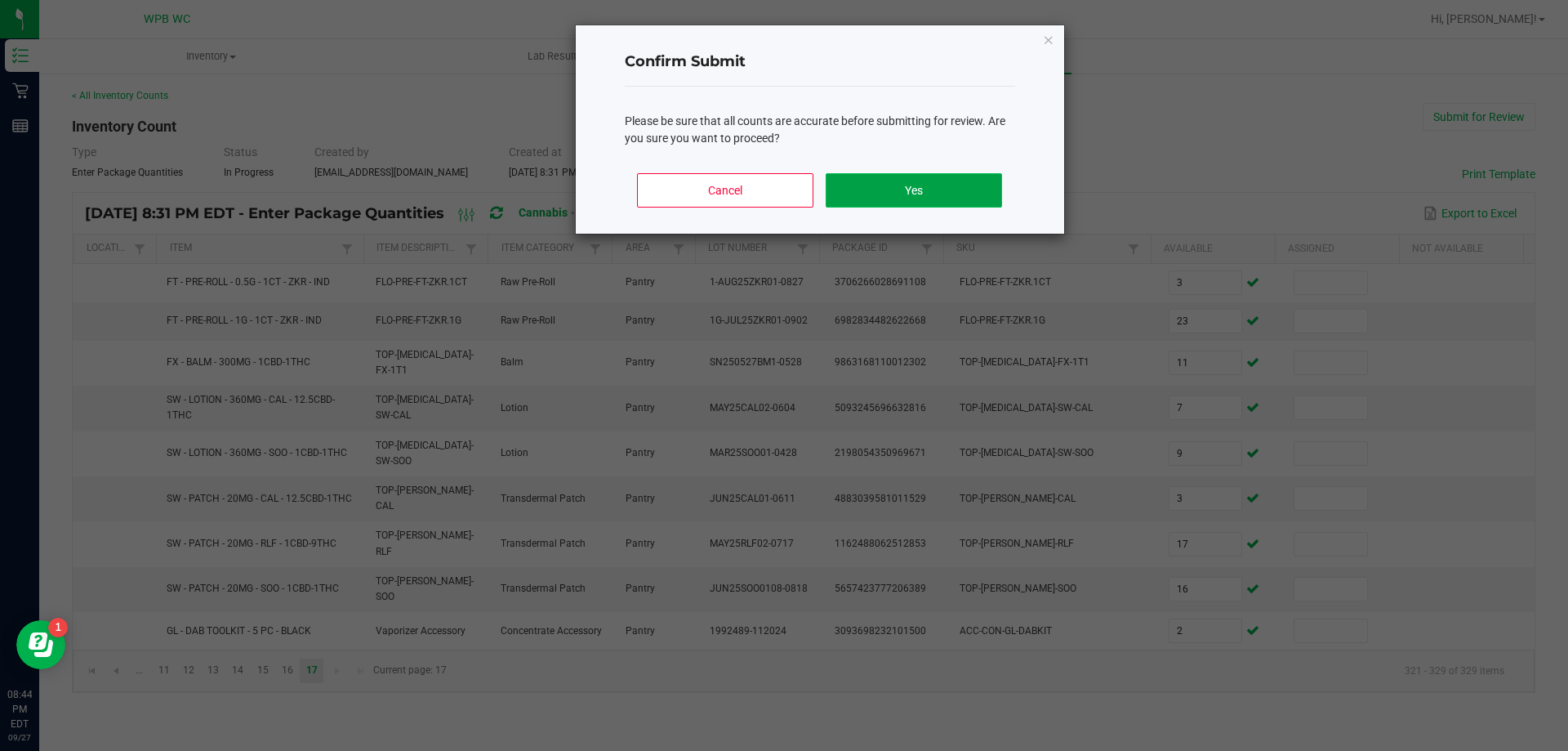
click at [879, 198] on button "Yes" at bounding box center [914, 190] width 176 height 34
